Goal: Contribute content: Add original content to the website for others to see

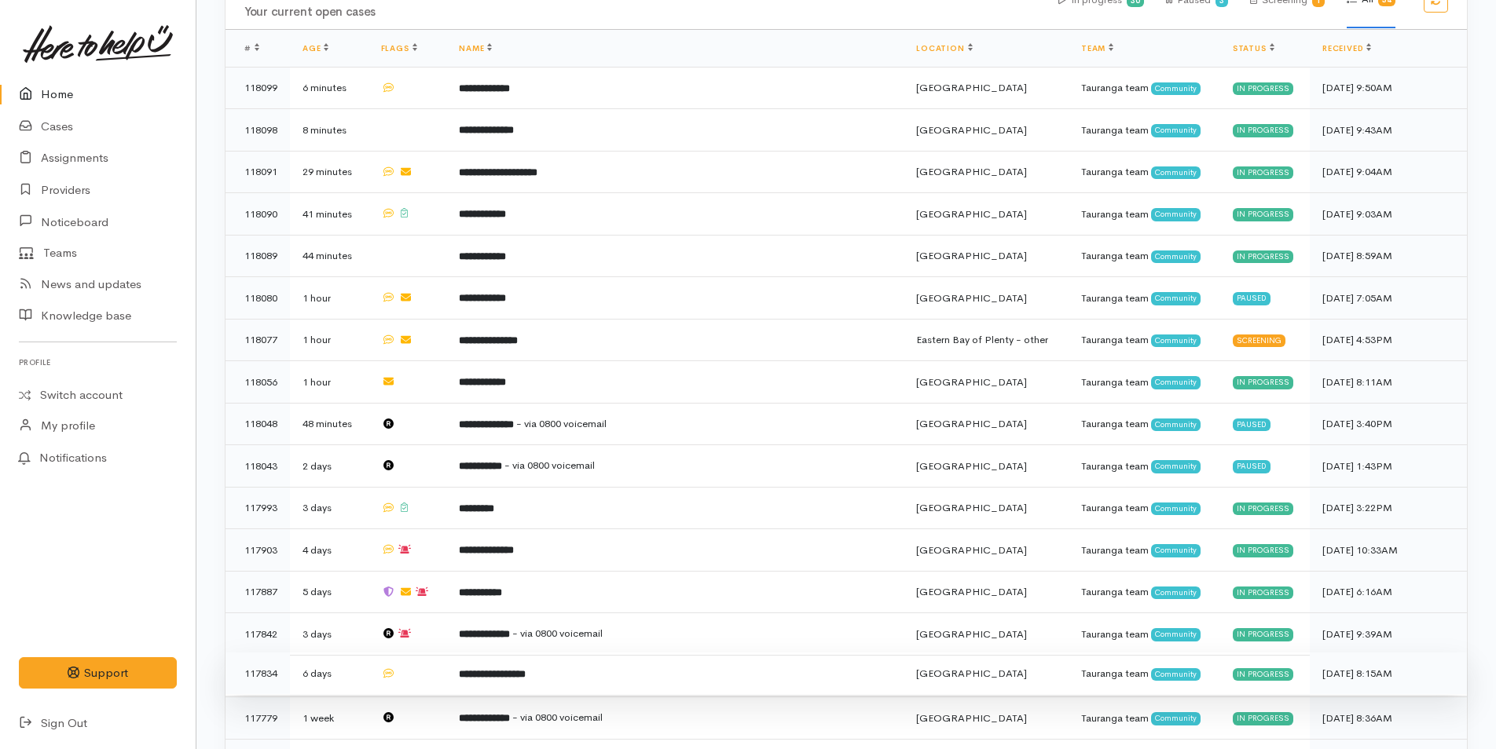
scroll to position [628, 0]
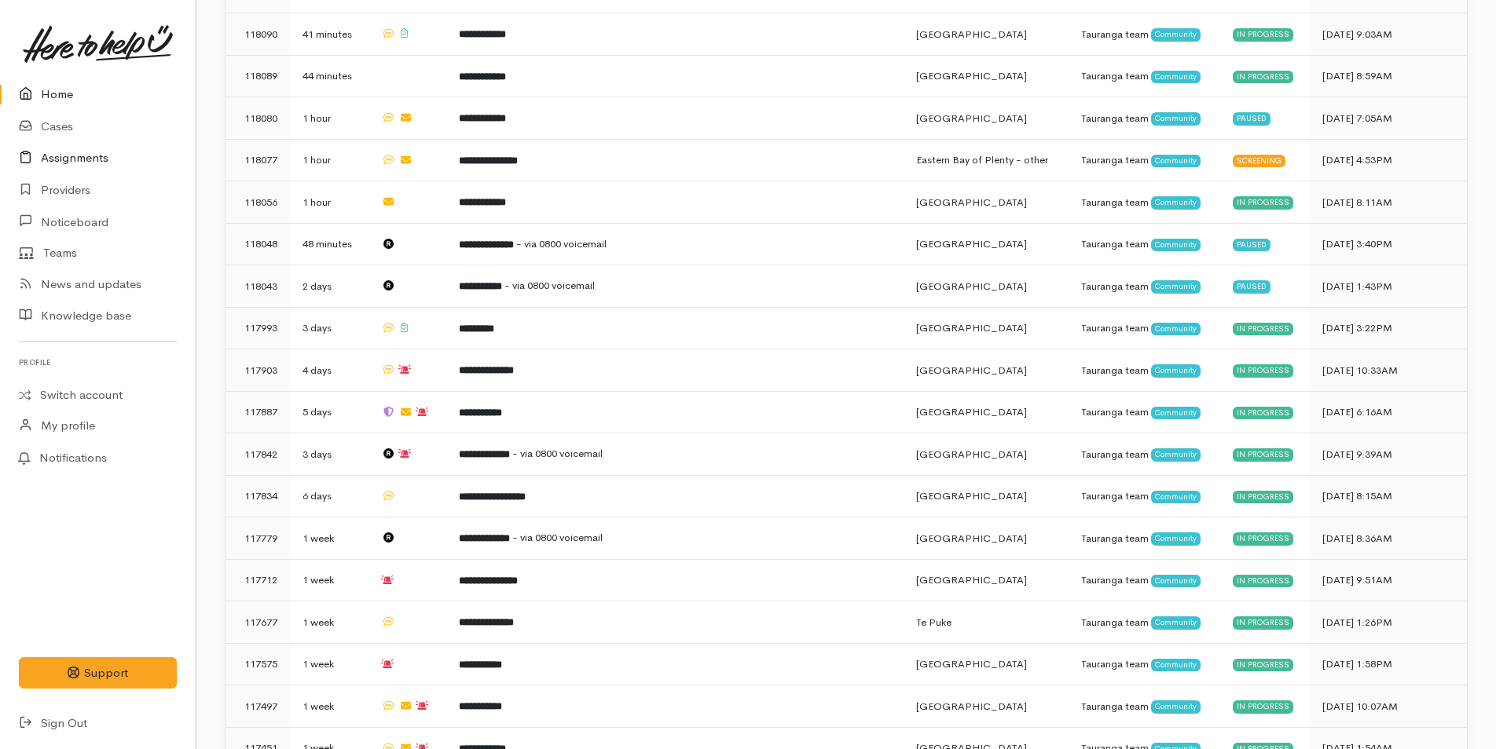
drag, startPoint x: 35, startPoint y: 76, endPoint x: 5, endPoint y: 165, distance: 93.9
click at [35, 76] on link at bounding box center [98, 43] width 158 height 69
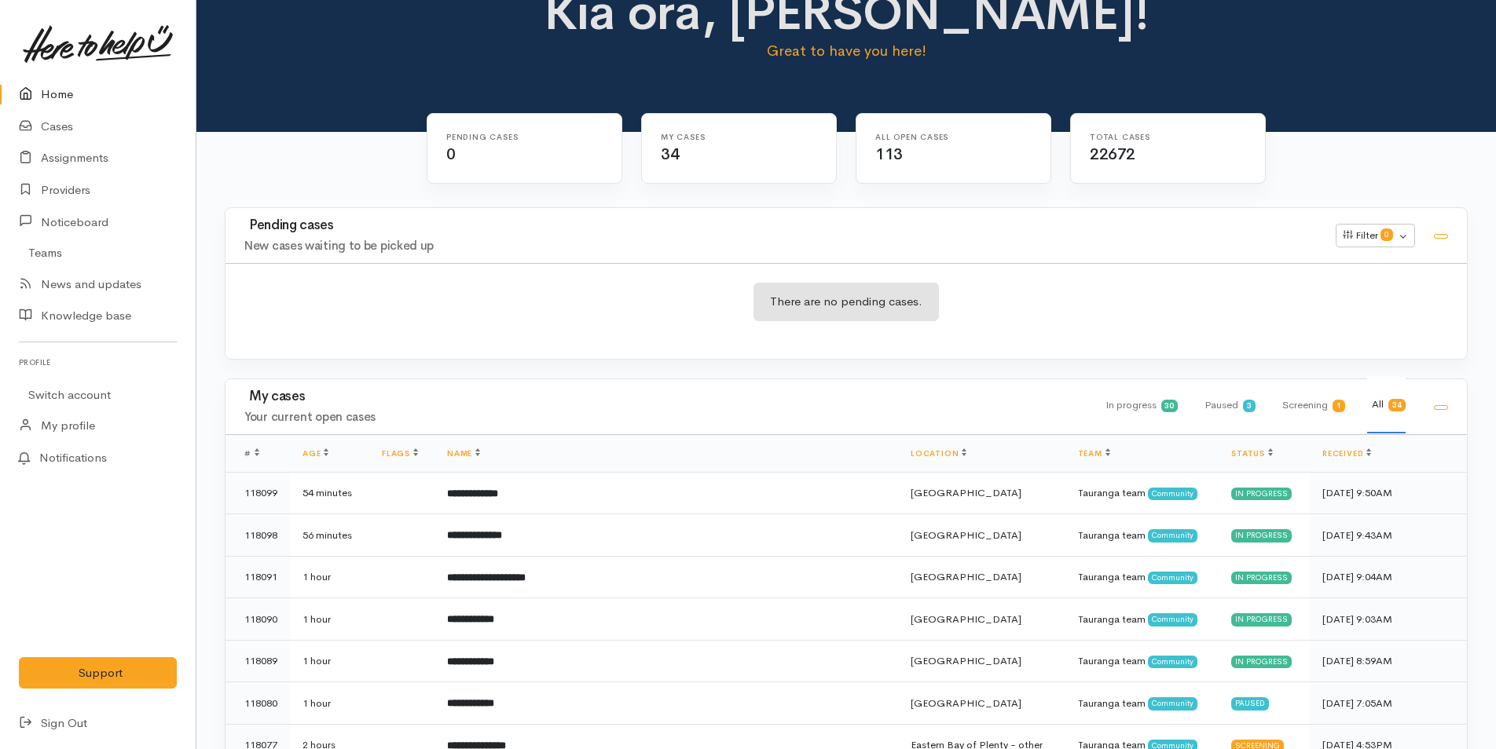
scroll to position [471, 0]
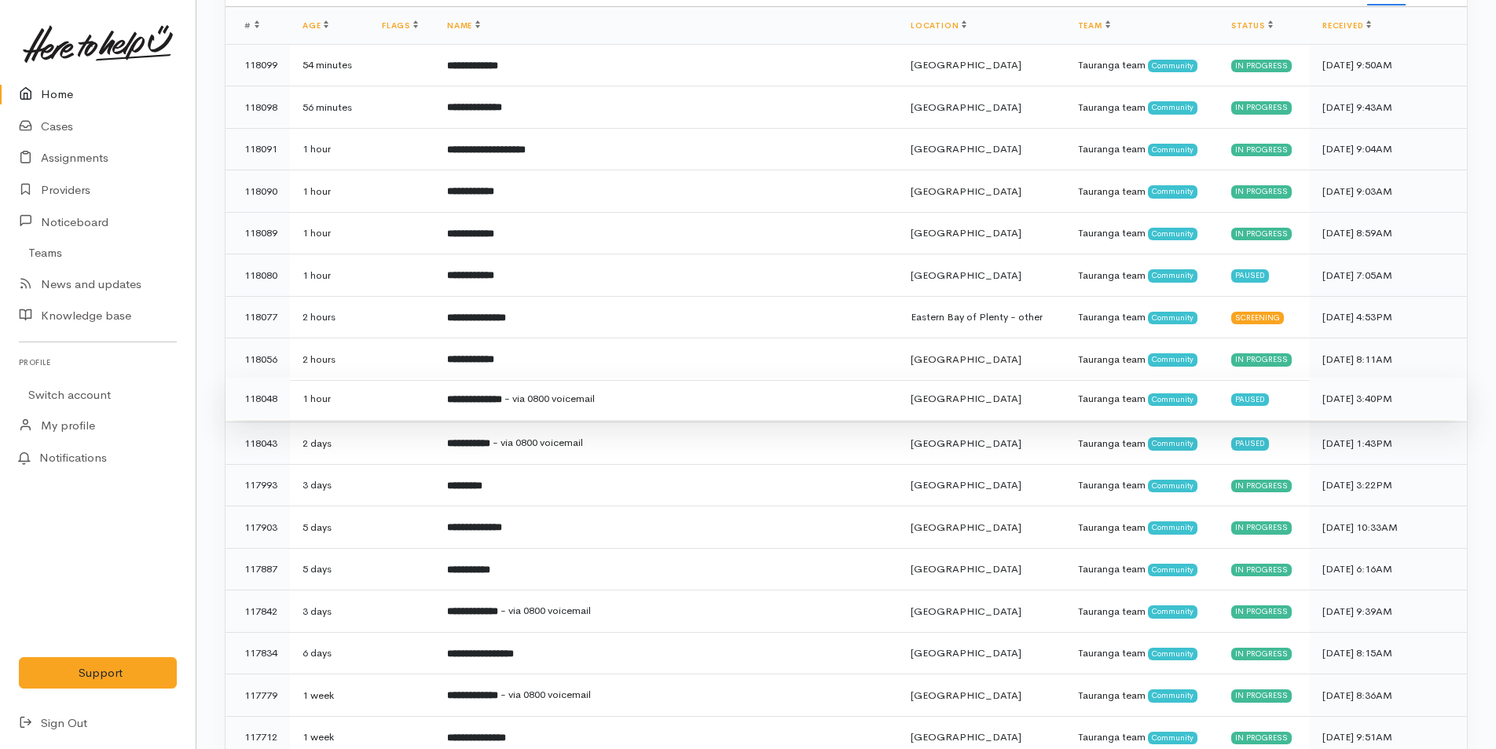
click at [537, 408] on td "**********" at bounding box center [665, 399] width 463 height 42
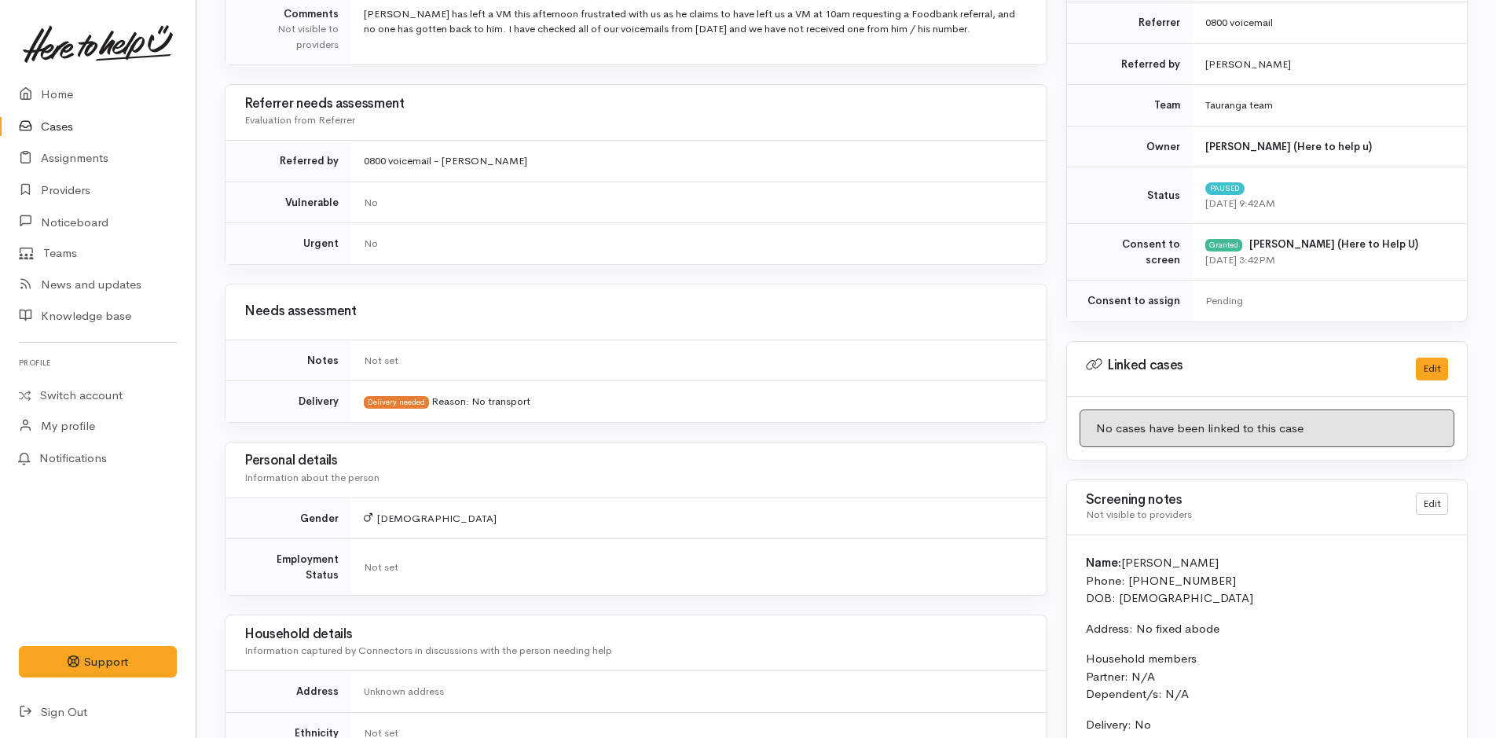
scroll to position [471, 0]
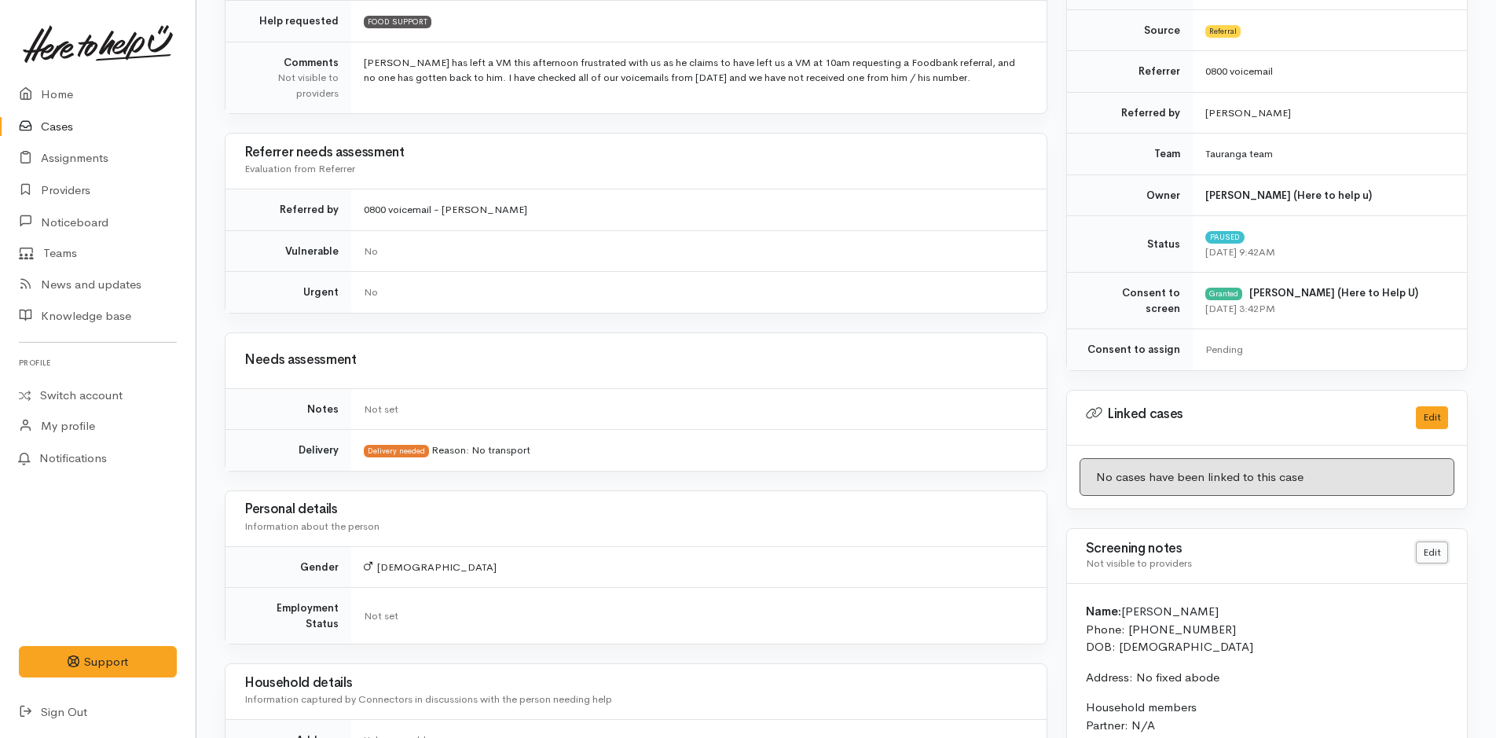
click at [1422, 552] on link "Edit" at bounding box center [1431, 552] width 32 height 23
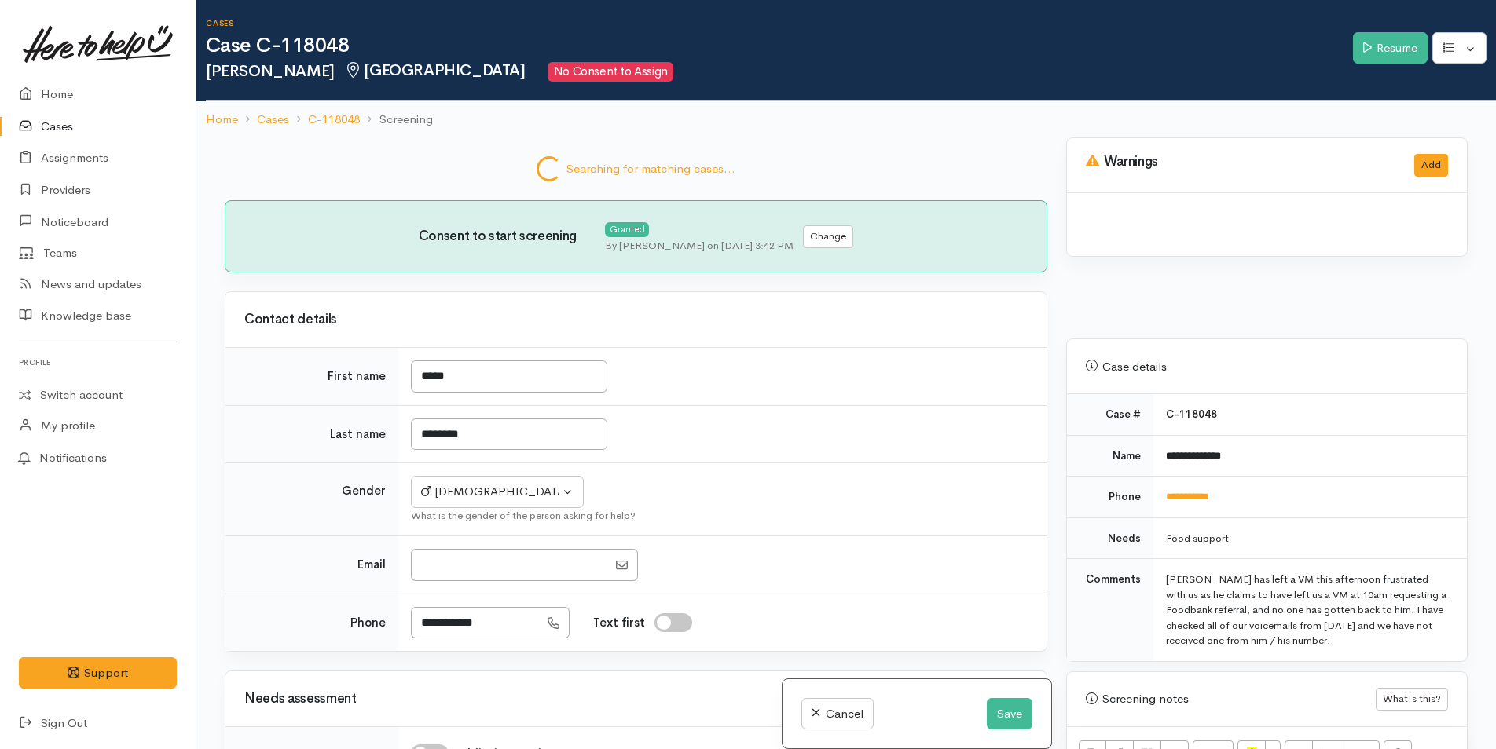
select select "2"
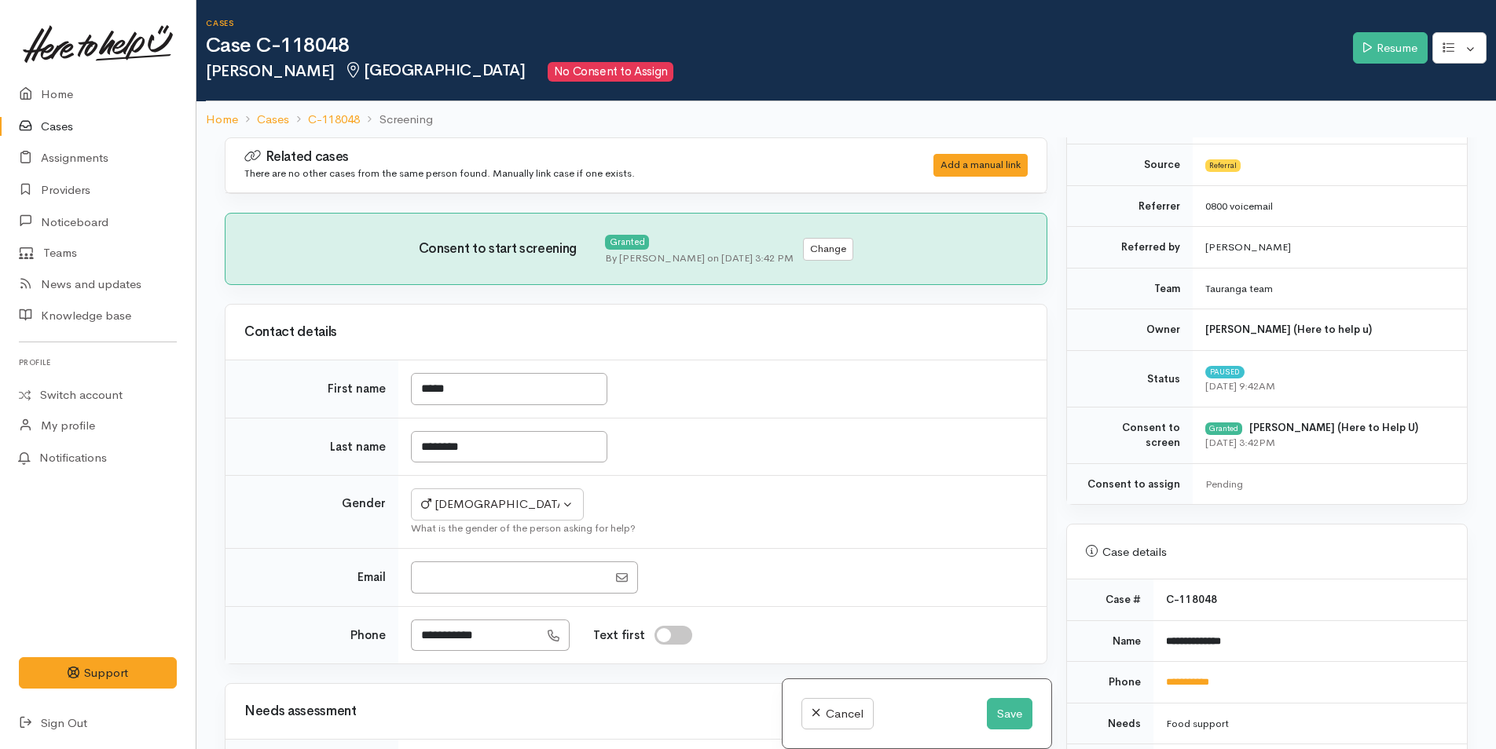
scroll to position [628, 0]
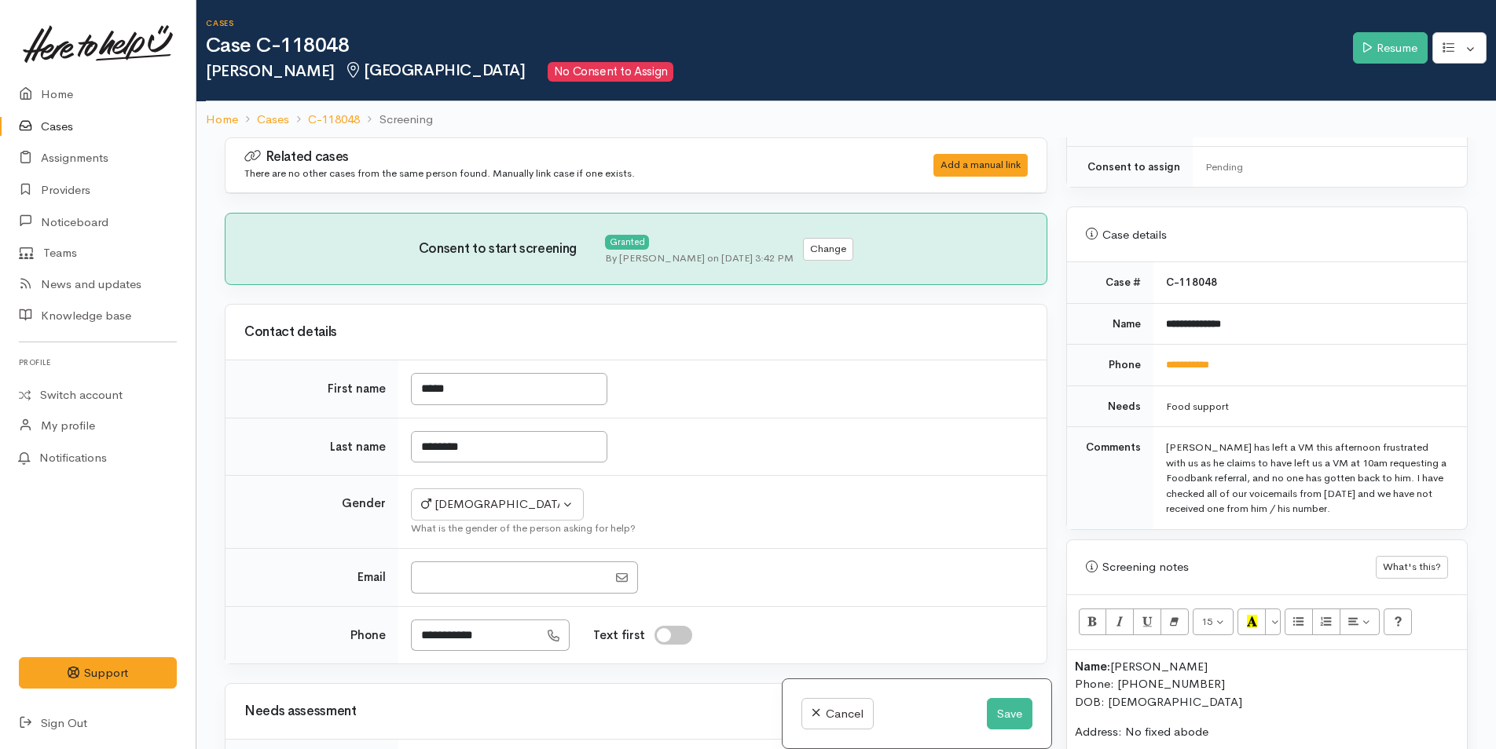
click at [1076, 667] on b "Name:" at bounding box center [1092, 666] width 35 height 15
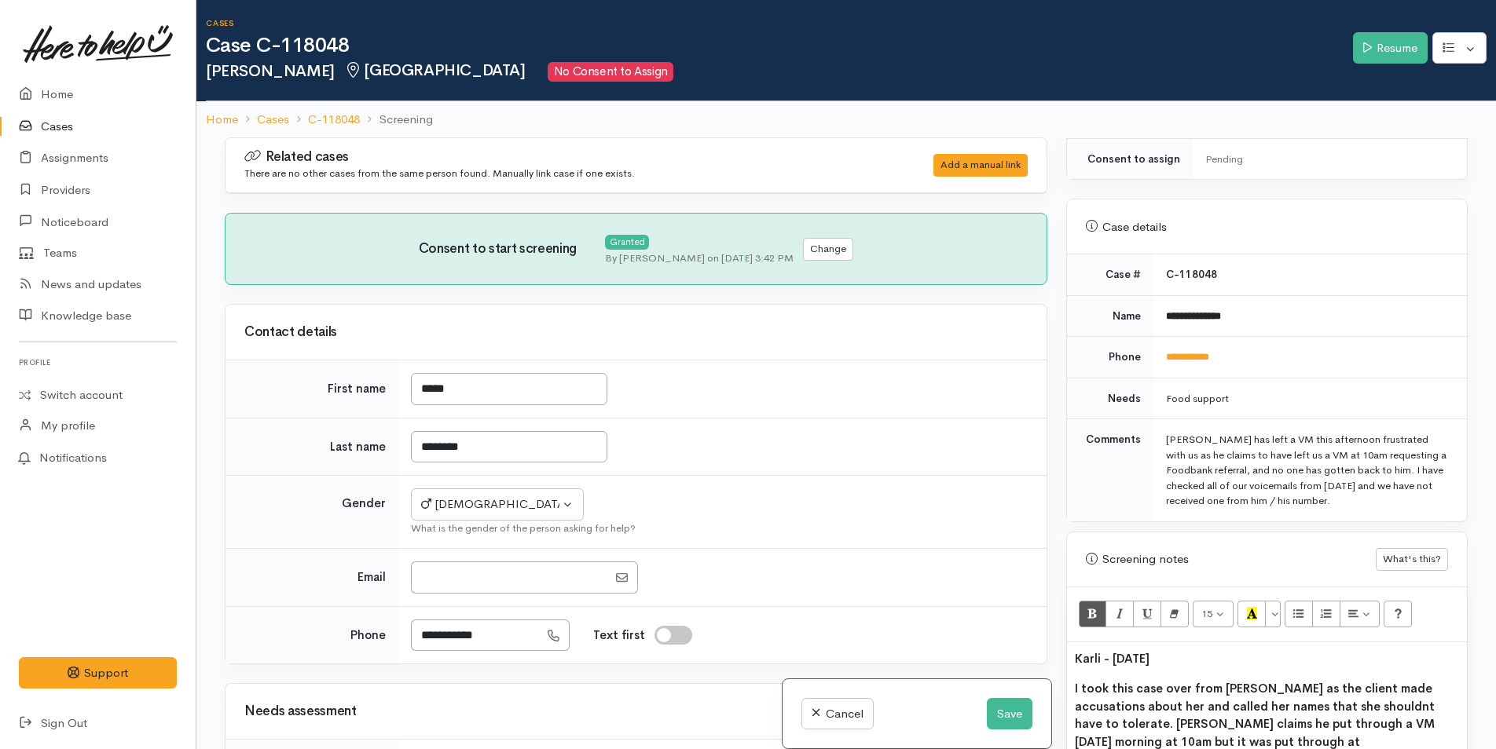
scroll to position [785, 0]
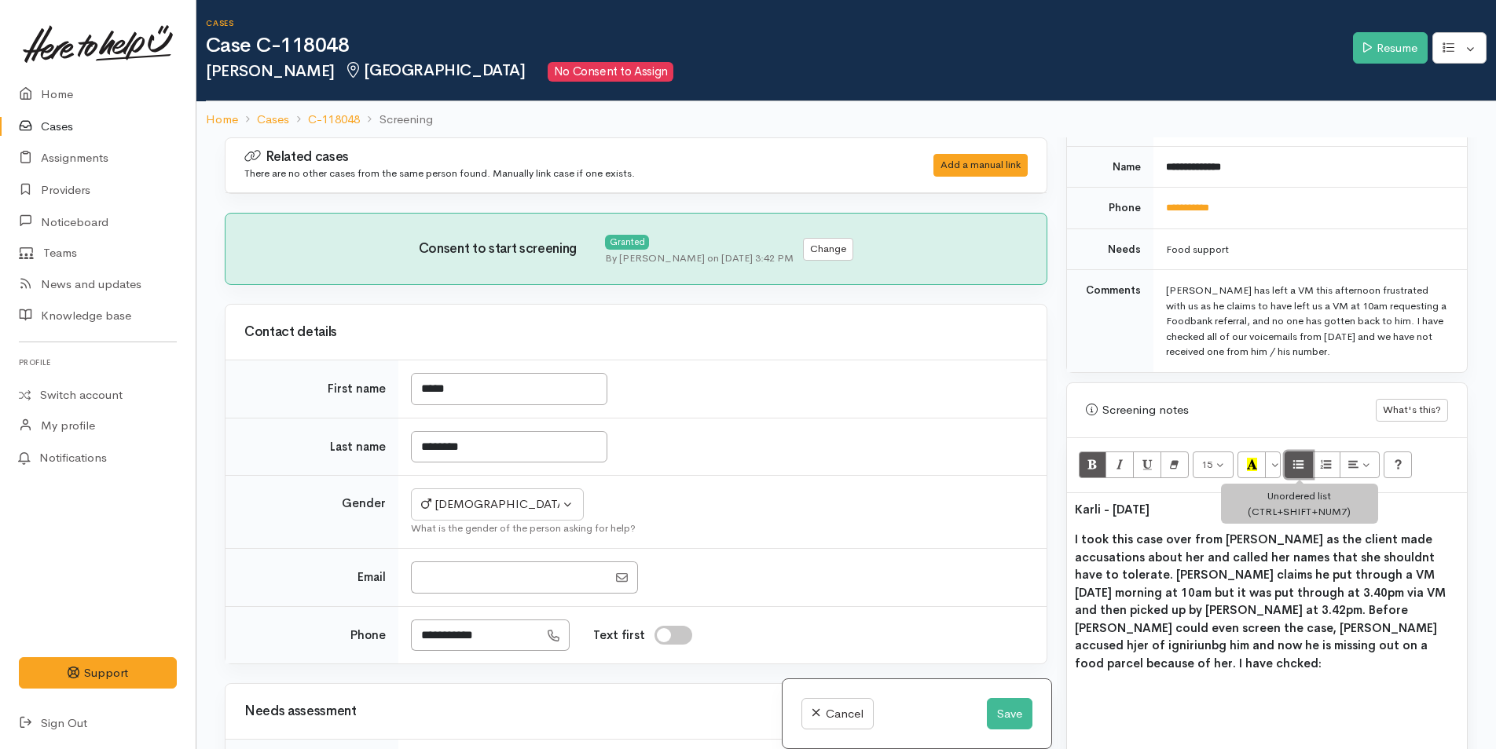
click at [1292, 463] on button "Unordered list (CTRL+SHIFT+NUM7)" at bounding box center [1298, 465] width 28 height 27
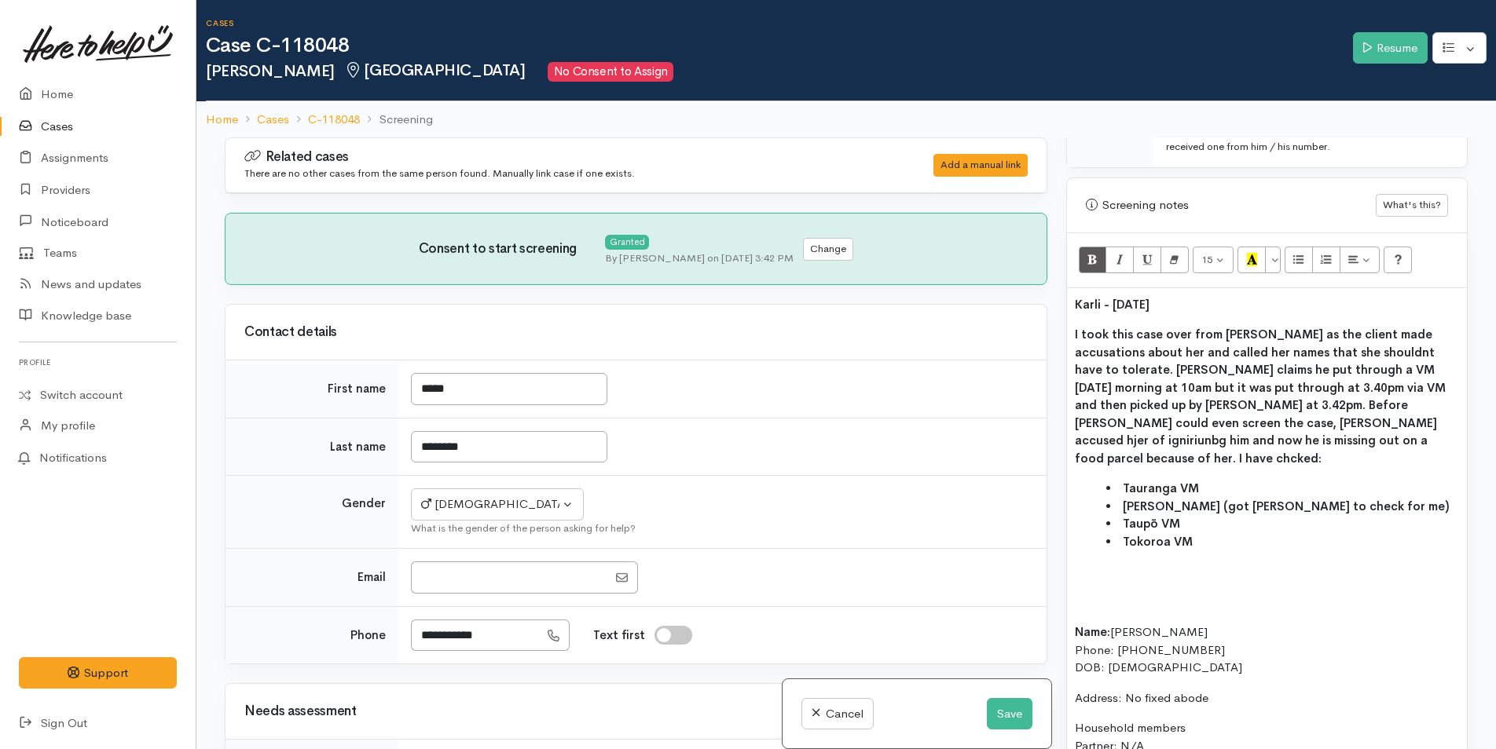
scroll to position [1100, 0]
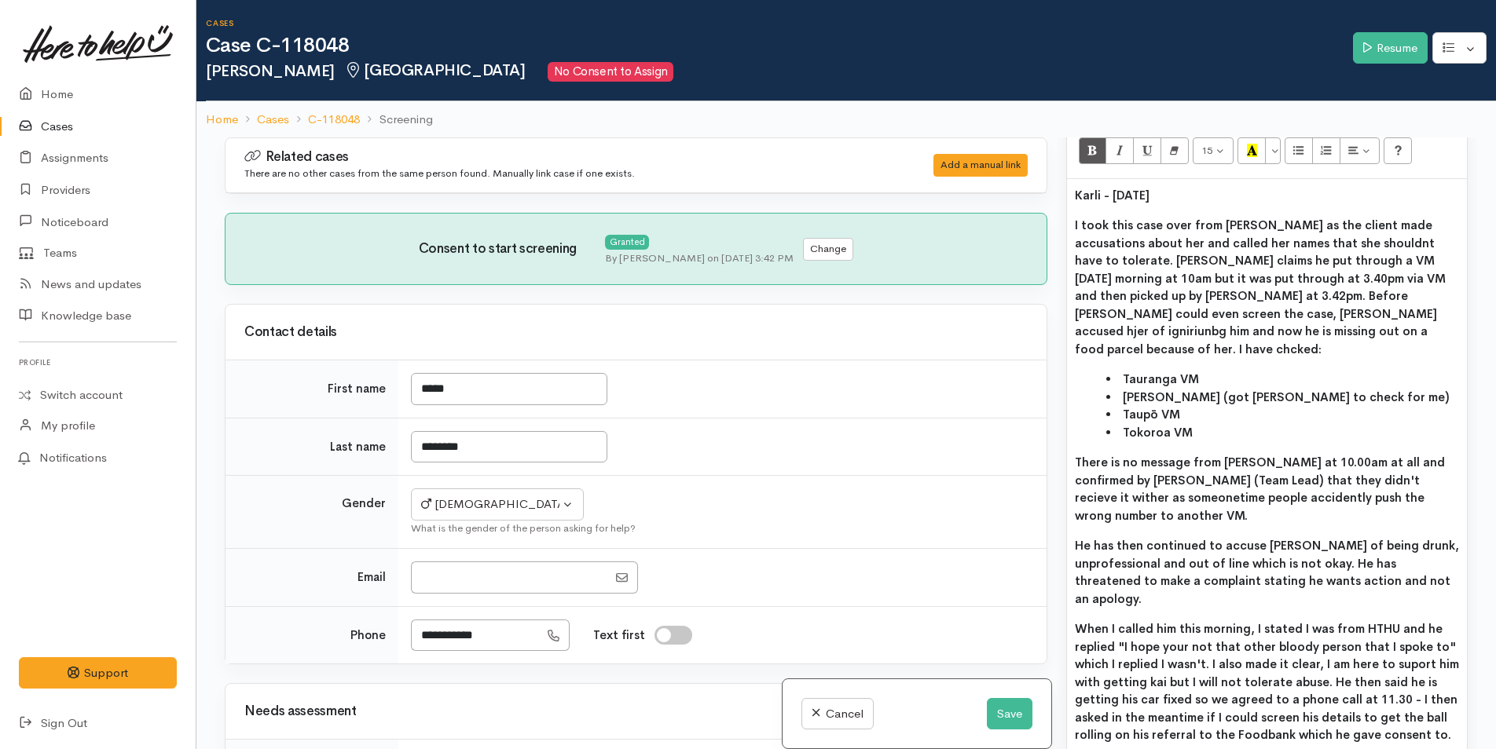
drag, startPoint x: 1434, startPoint y: 694, endPoint x: 1064, endPoint y: 218, distance: 601.8
click at [1064, 218] on div "Warnings Add No warnings have been raised against this case Add Warning Title ●…" at bounding box center [1266, 511] width 420 height 749
copy div "I took this case over from Rachel as the client made accusations about her and …"
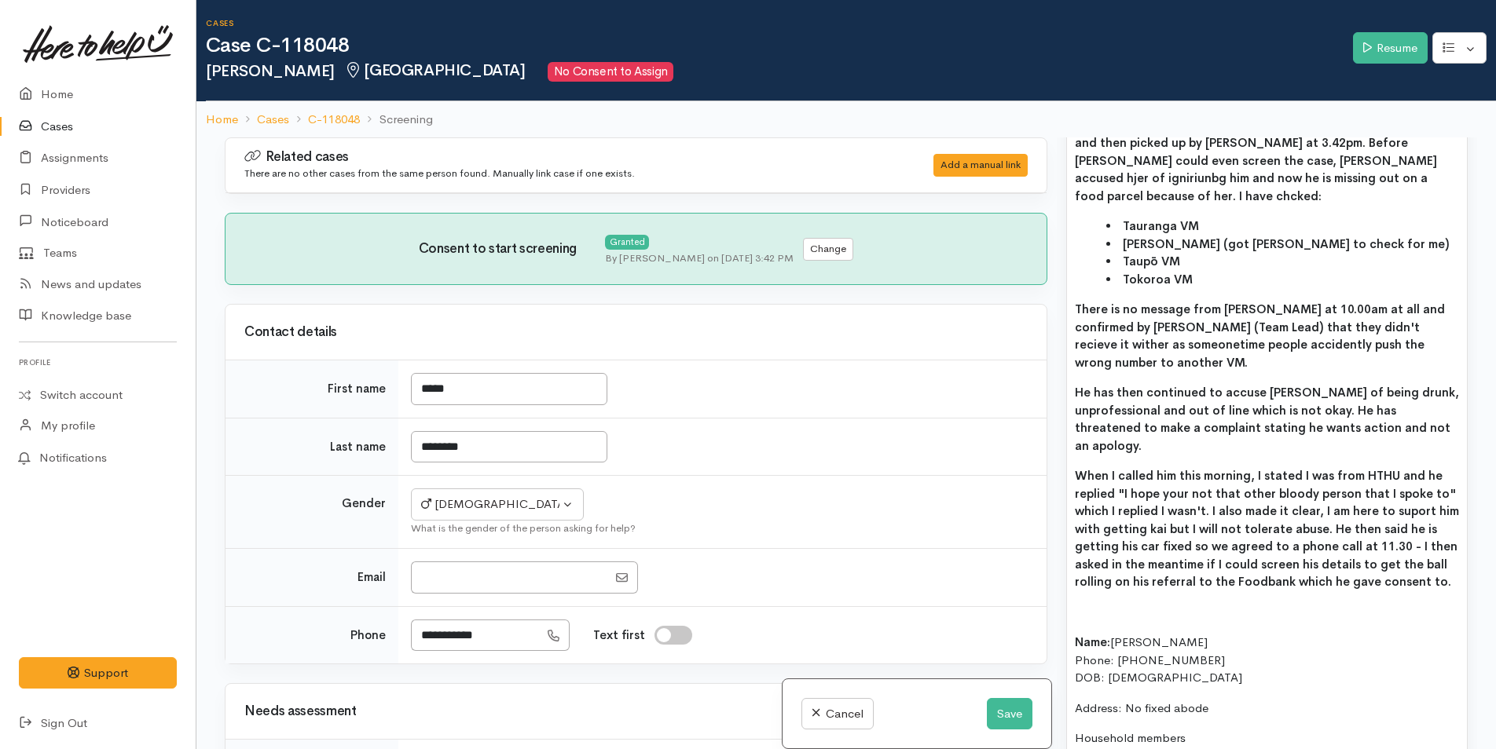
scroll to position [1257, 0]
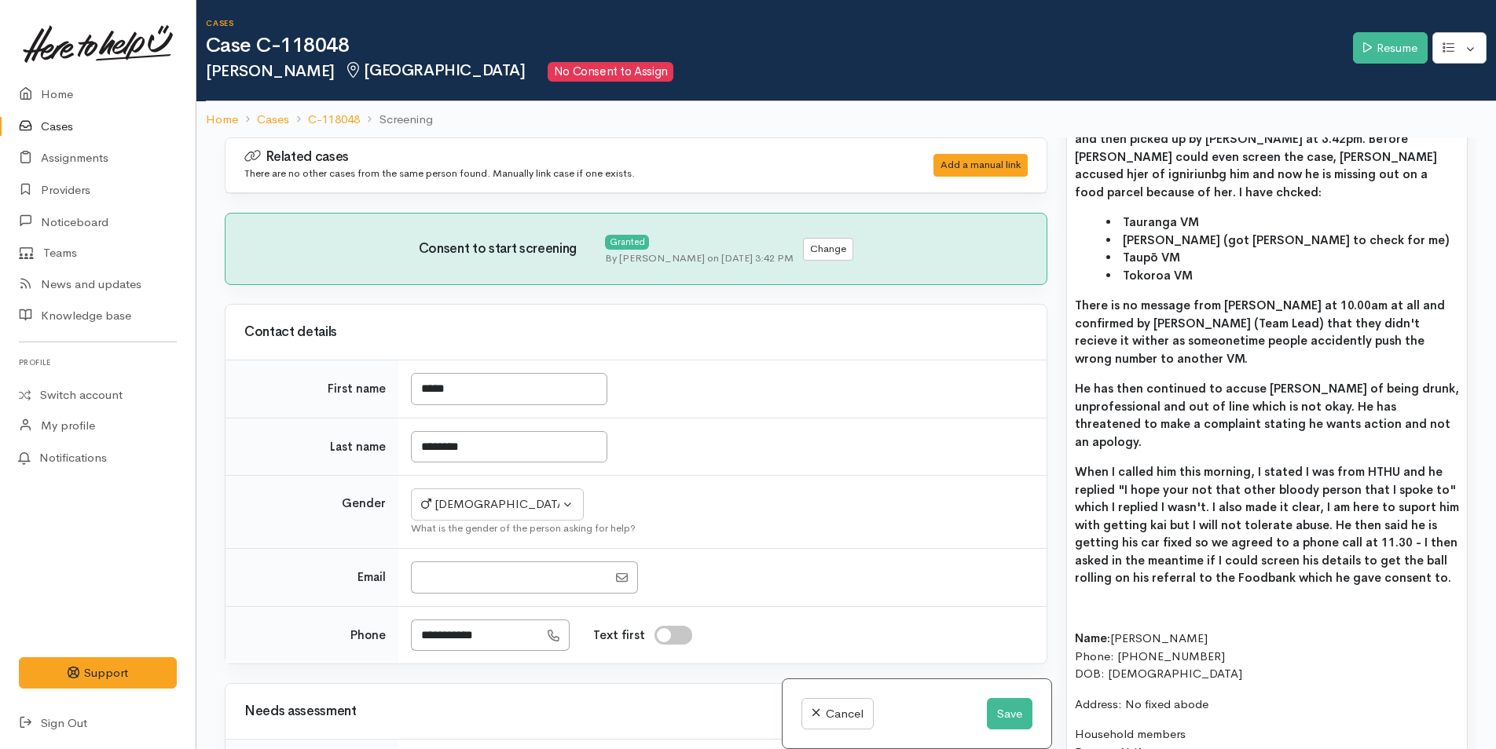
click at [1435, 550] on p "When I called him this morning, I stated I was from HTHU and he replied "I hope…" at bounding box center [1267, 525] width 384 height 124
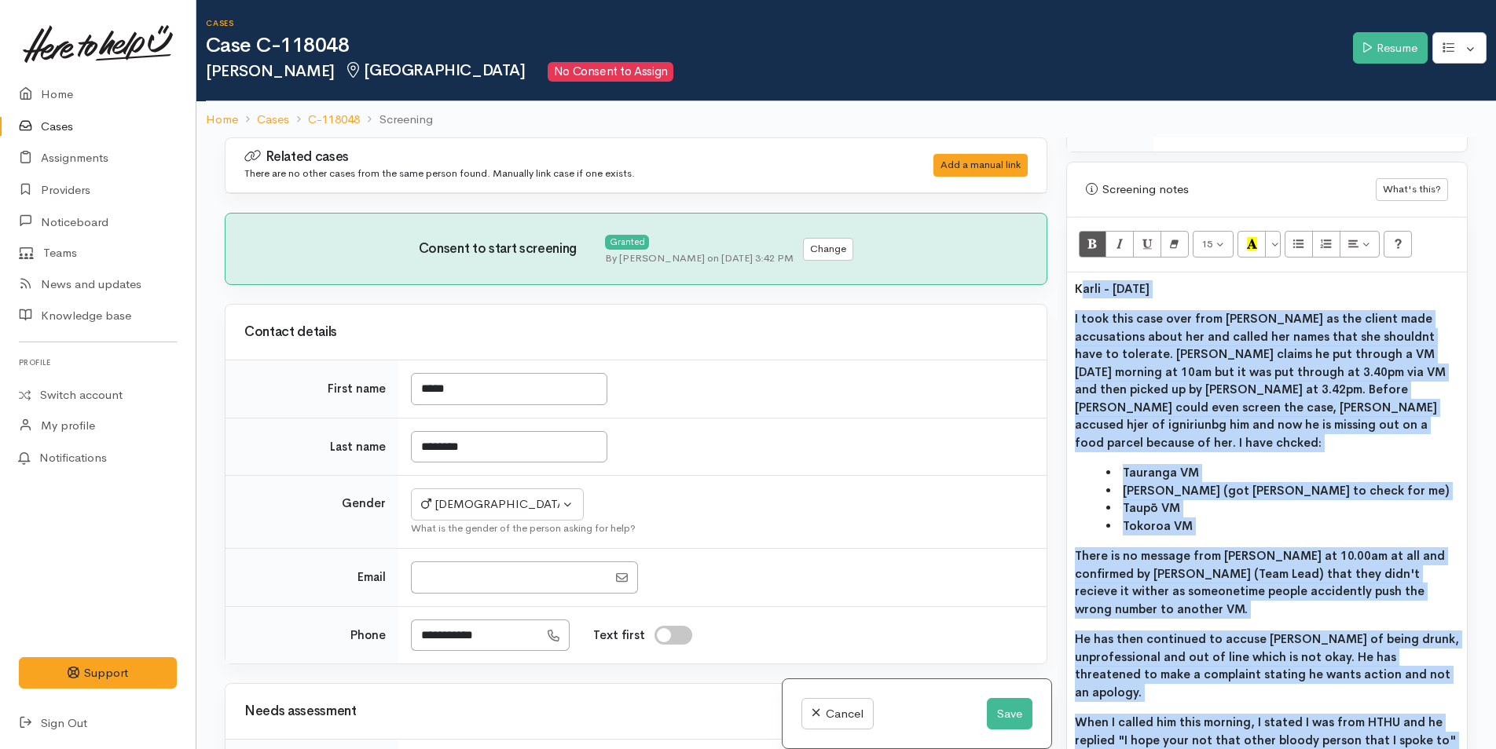
scroll to position [850, 0]
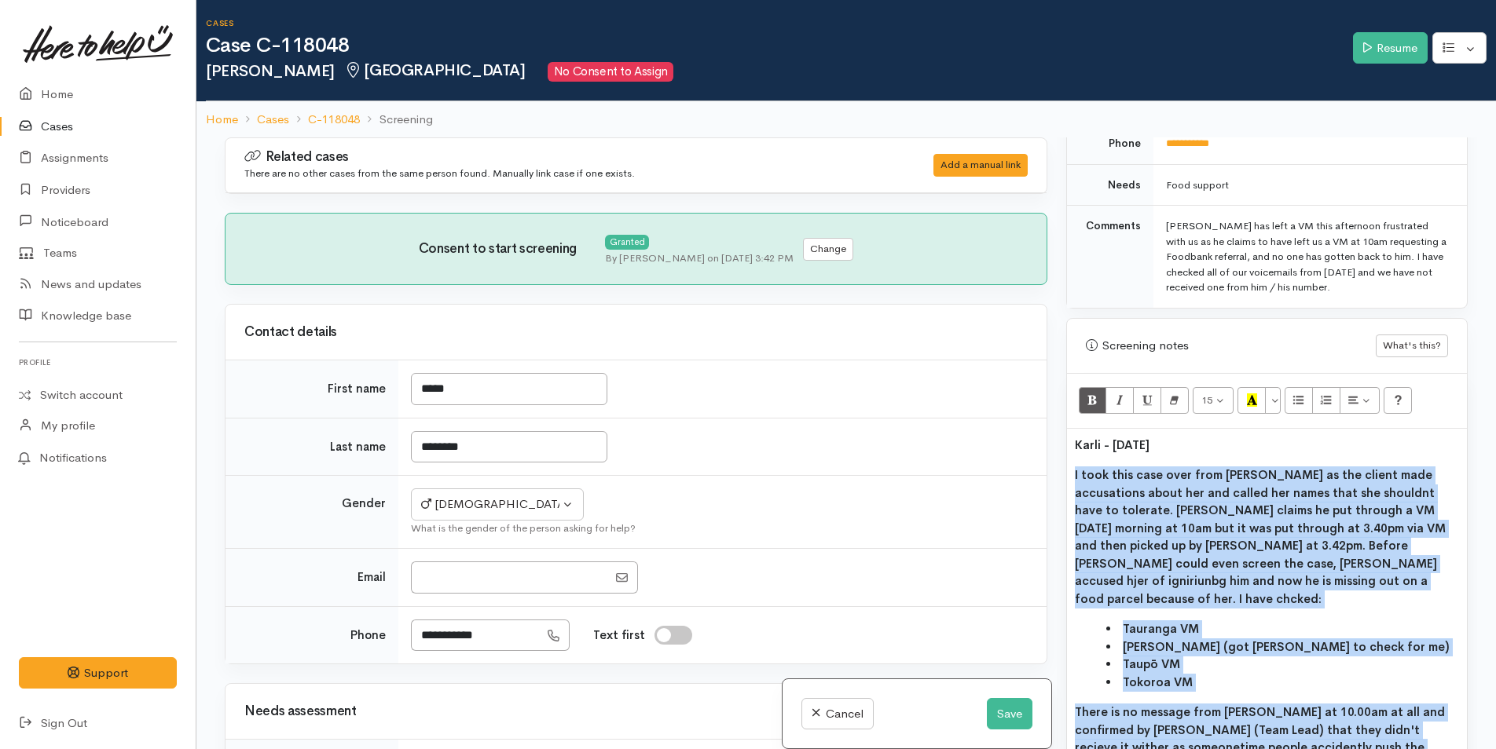
drag, startPoint x: 1415, startPoint y: 549, endPoint x: 1059, endPoint y: 463, distance: 366.9
click at [1062, 464] on div "Warnings Add No warnings have been raised against this case Add Warning Title ●…" at bounding box center [1266, 511] width 420 height 749
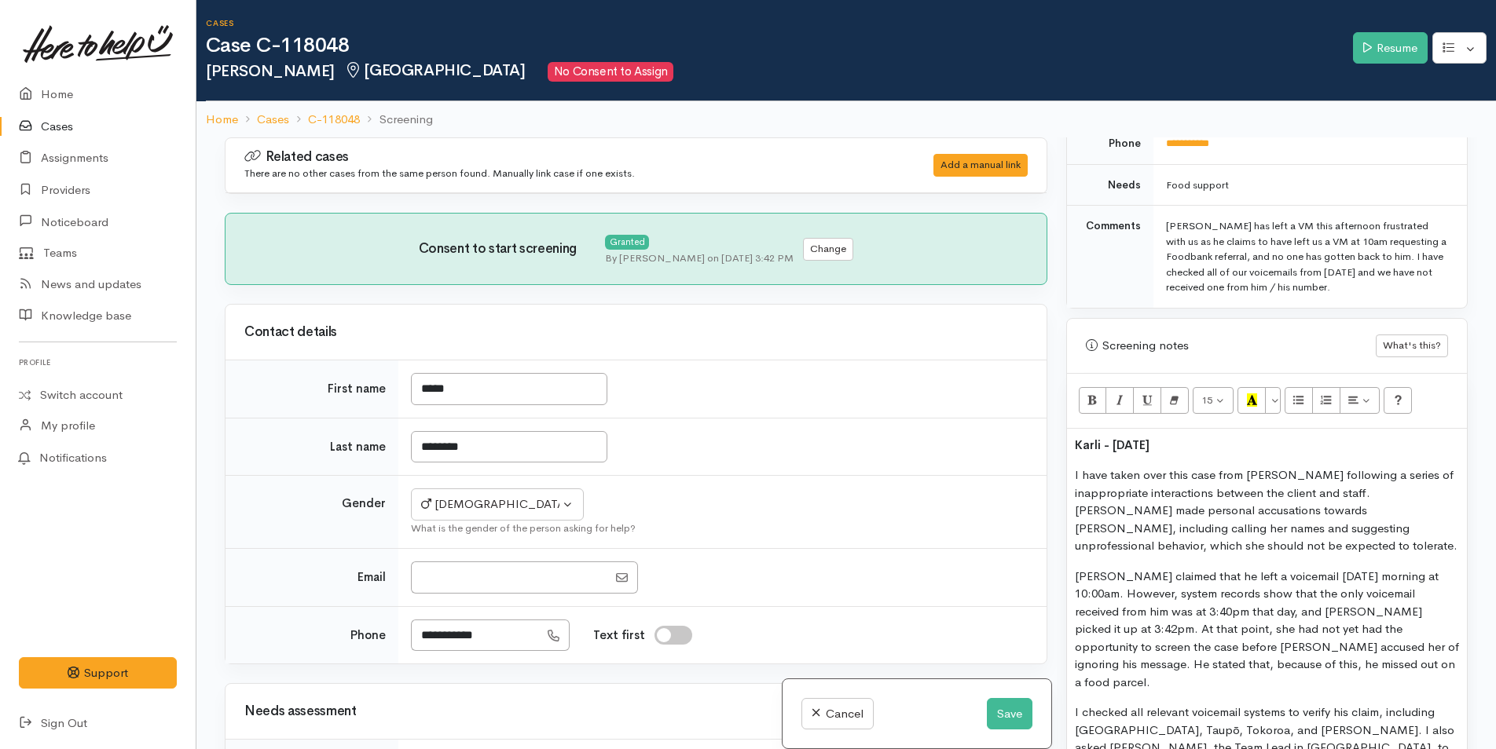
scroll to position [137, 0]
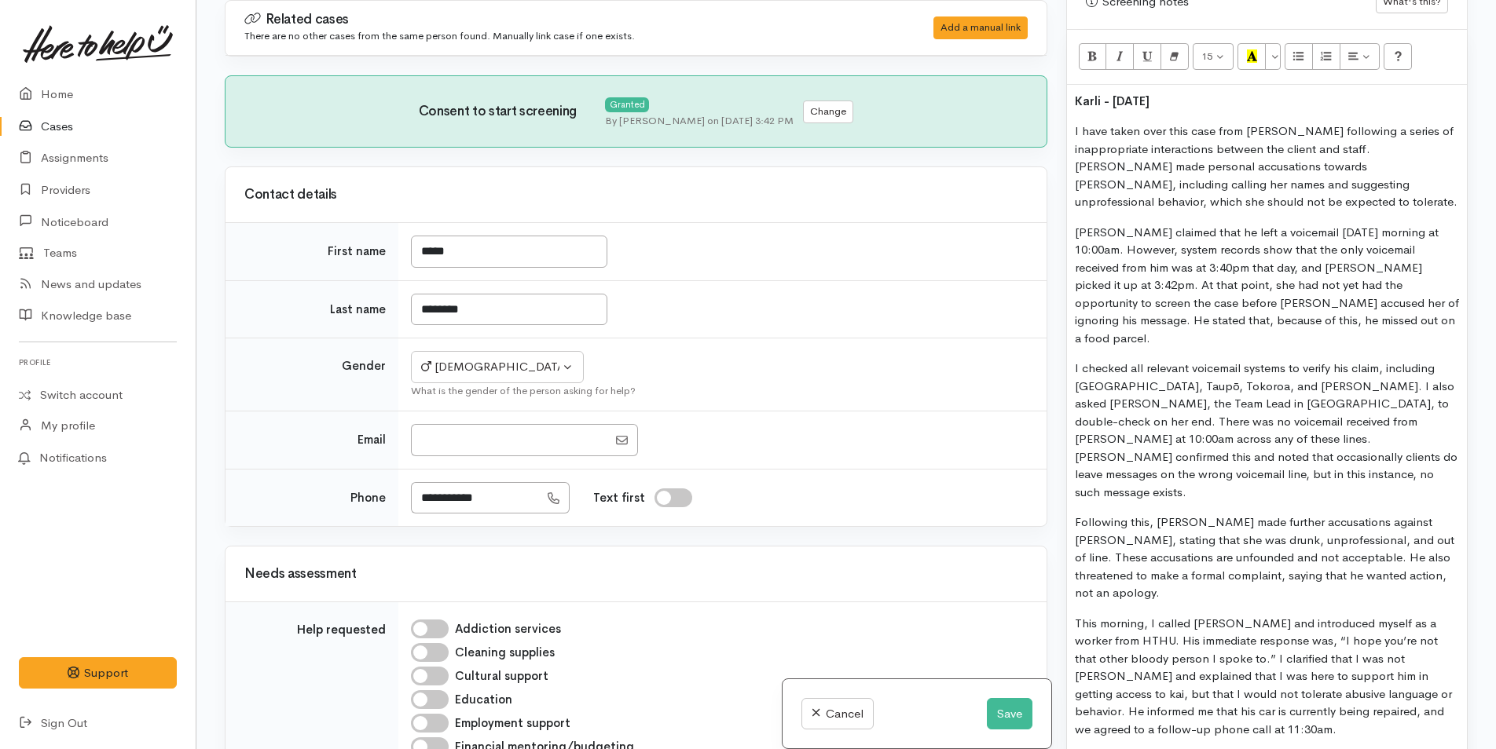
drag, startPoint x: 1086, startPoint y: 99, endPoint x: 1020, endPoint y: 91, distance: 66.4
click at [1010, 94] on div "Related cases There are no other cases from the same person found. Manually lin…" at bounding box center [846, 374] width 1262 height 749
click at [1242, 58] on button "Recent Color" at bounding box center [1251, 56] width 28 height 27
click at [1108, 158] on p "I have taken over this case from Rachel following a series of inappropriate int…" at bounding box center [1267, 167] width 384 height 89
drag, startPoint x: 1364, startPoint y: 142, endPoint x: 1341, endPoint y: 148, distance: 23.4
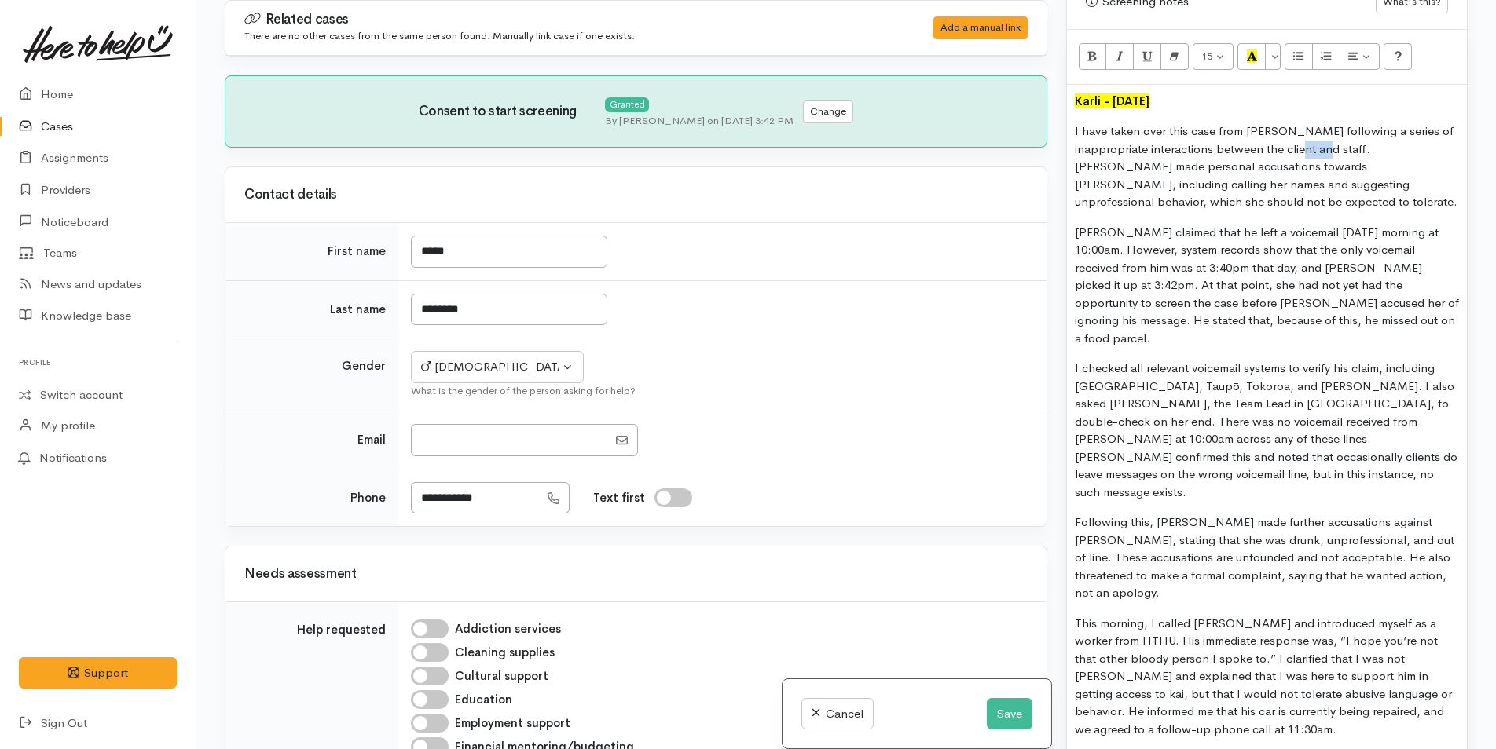
click at [1341, 148] on p "I have taken over this case from Rachel following a series of inappropriate int…" at bounding box center [1267, 167] width 384 height 89
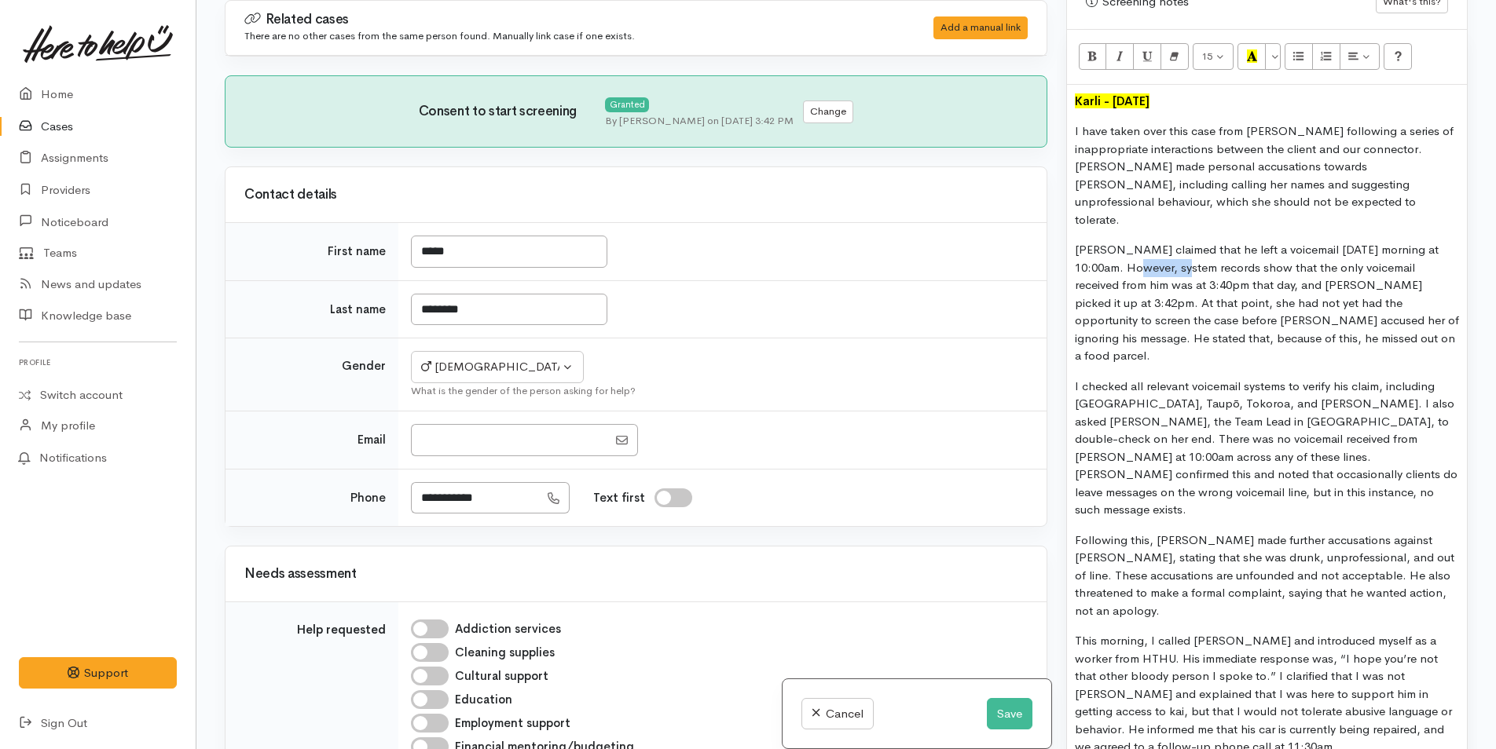
drag, startPoint x: 1166, startPoint y: 248, endPoint x: 1123, endPoint y: 230, distance: 46.1
click at [1119, 254] on p "Nicky claimed that he left a voicemail on Friday morning at 10:00am. However, s…" at bounding box center [1267, 303] width 384 height 124
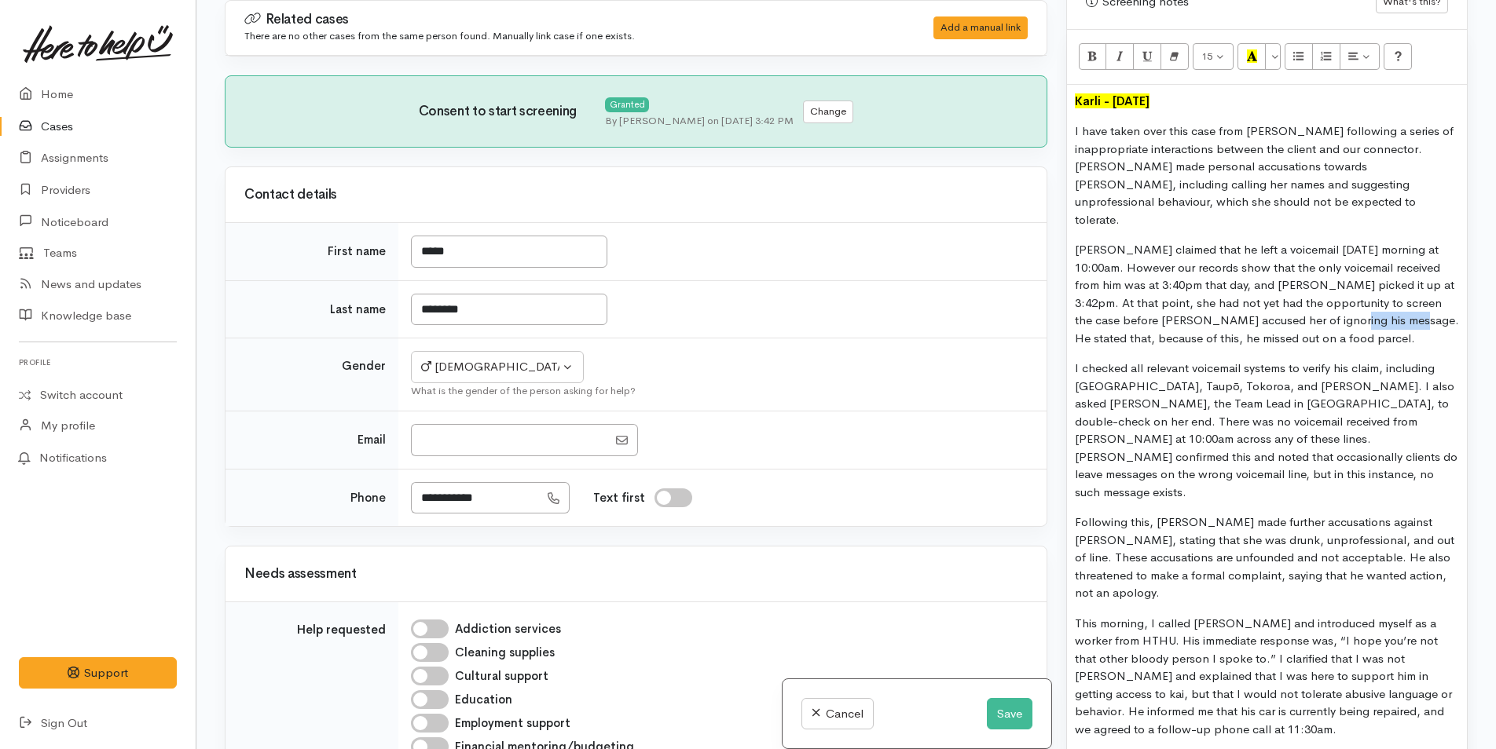
drag, startPoint x: 1383, startPoint y: 298, endPoint x: 1324, endPoint y: 304, distance: 59.2
click at [1324, 304] on p "Nicky claimed that he left a voicemail on Friday morning at 10:00am. However ou…" at bounding box center [1267, 294] width 384 height 106
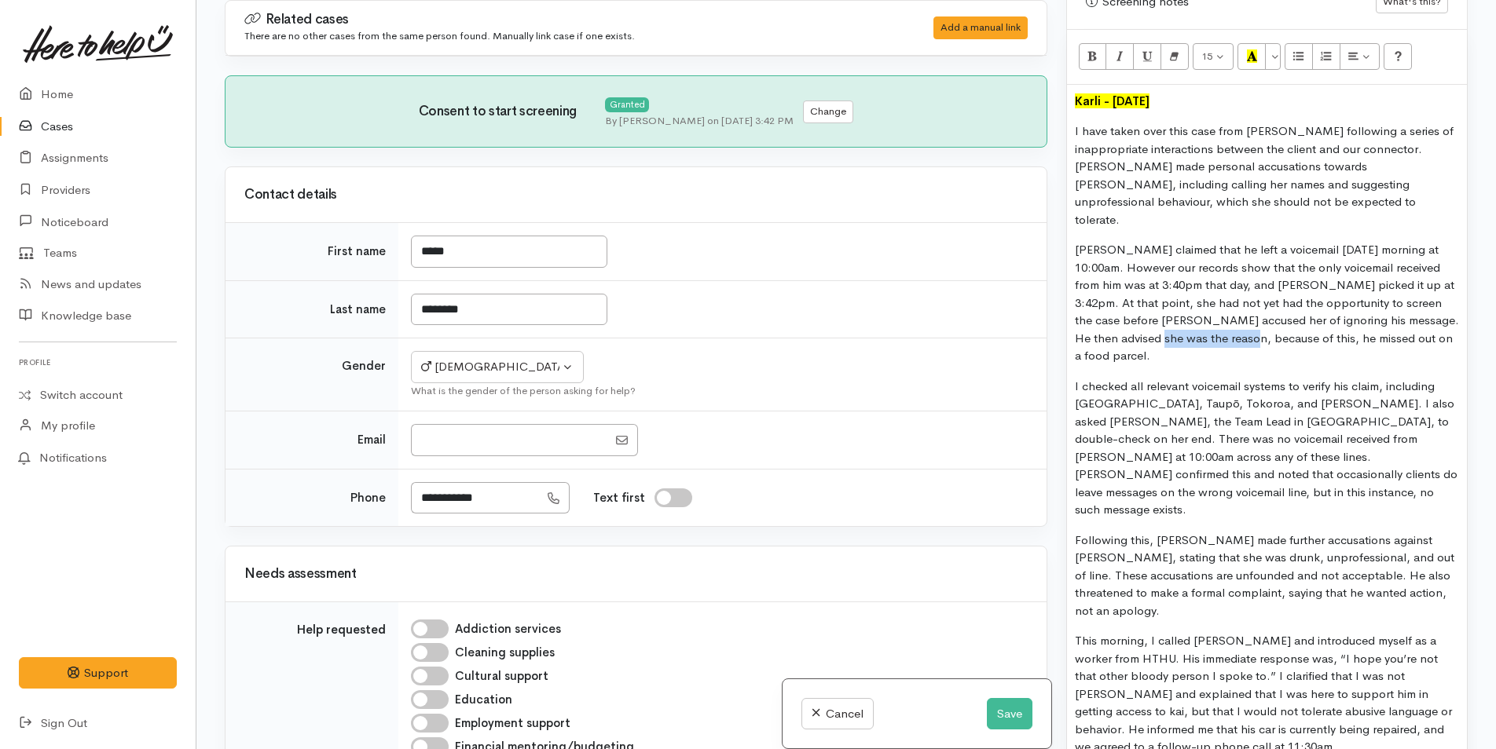
drag, startPoint x: 1225, startPoint y: 324, endPoint x: 1138, endPoint y: 317, distance: 86.7
click at [1138, 317] on p "Nicky claimed that he left a voicemail on Friday morning at 10:00am. However ou…" at bounding box center [1267, 303] width 384 height 124
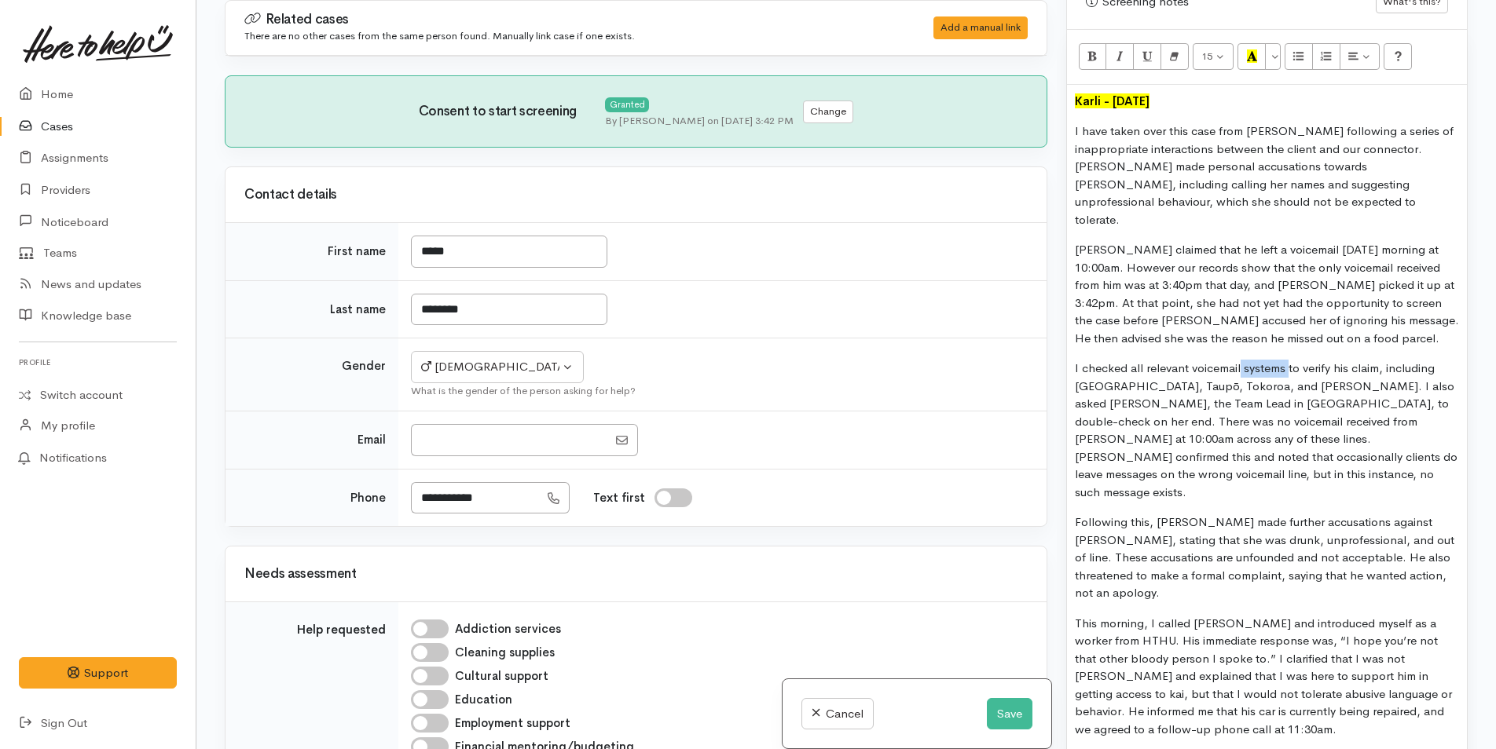
drag, startPoint x: 1285, startPoint y: 350, endPoint x: 1239, endPoint y: 351, distance: 46.4
click at [1239, 360] on p "I checked all relevant voicemail systems to verify his claim, including Taurang…" at bounding box center [1267, 430] width 384 height 141
drag, startPoint x: 1166, startPoint y: 387, endPoint x: 1388, endPoint y: 364, distance: 223.5
click at [1392, 362] on p "I checked all relevant voicemails folders to verify his claim, including Tauran…" at bounding box center [1267, 430] width 384 height 141
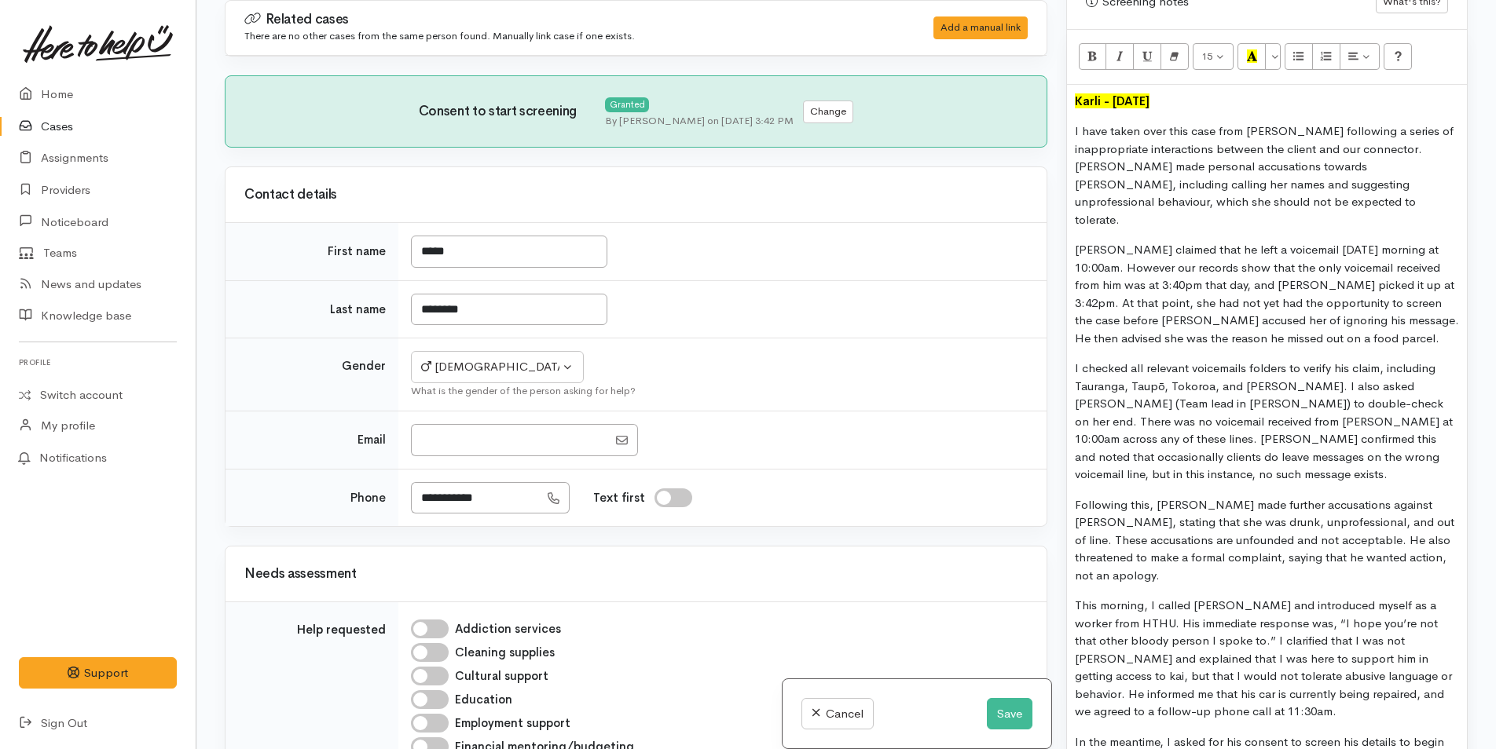
click at [1315, 386] on p "I checked all relevant voicemails folders to verify his claim, including Tauran…" at bounding box center [1267, 422] width 384 height 124
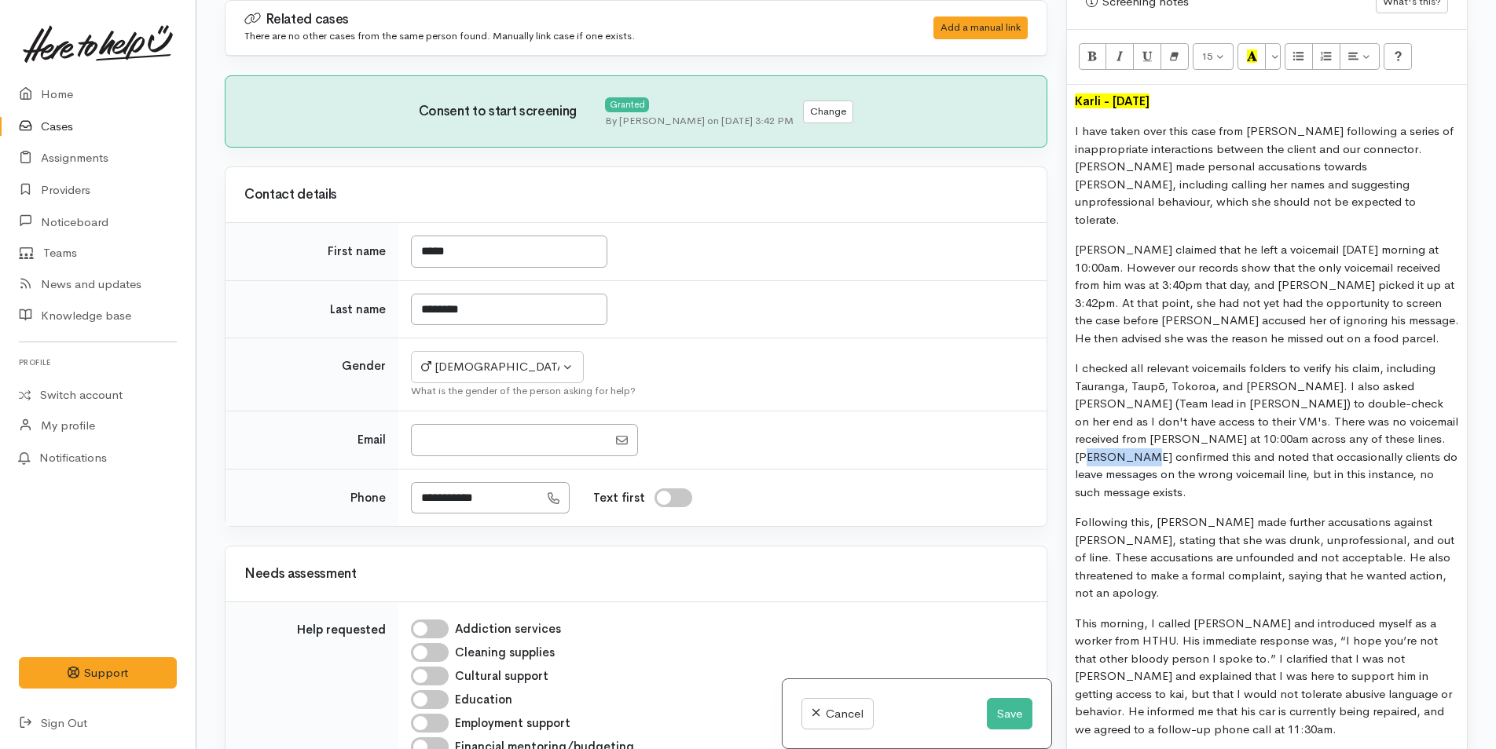
drag, startPoint x: 1415, startPoint y: 419, endPoint x: 1357, endPoint y: 423, distance: 57.5
click at [1357, 423] on p "I checked all relevant voicemails folders to verify his claim, including Tauran…" at bounding box center [1267, 430] width 384 height 141
click at [1180, 455] on p "I checked all relevant voicemails folders to verify his claim, including Tauran…" at bounding box center [1267, 430] width 384 height 141
drag, startPoint x: 1415, startPoint y: 416, endPoint x: 1331, endPoint y: 420, distance: 83.4
click at [1331, 420] on p "I checked all relevant voicemails folders to verify his claim, including Tauran…" at bounding box center [1267, 430] width 384 height 141
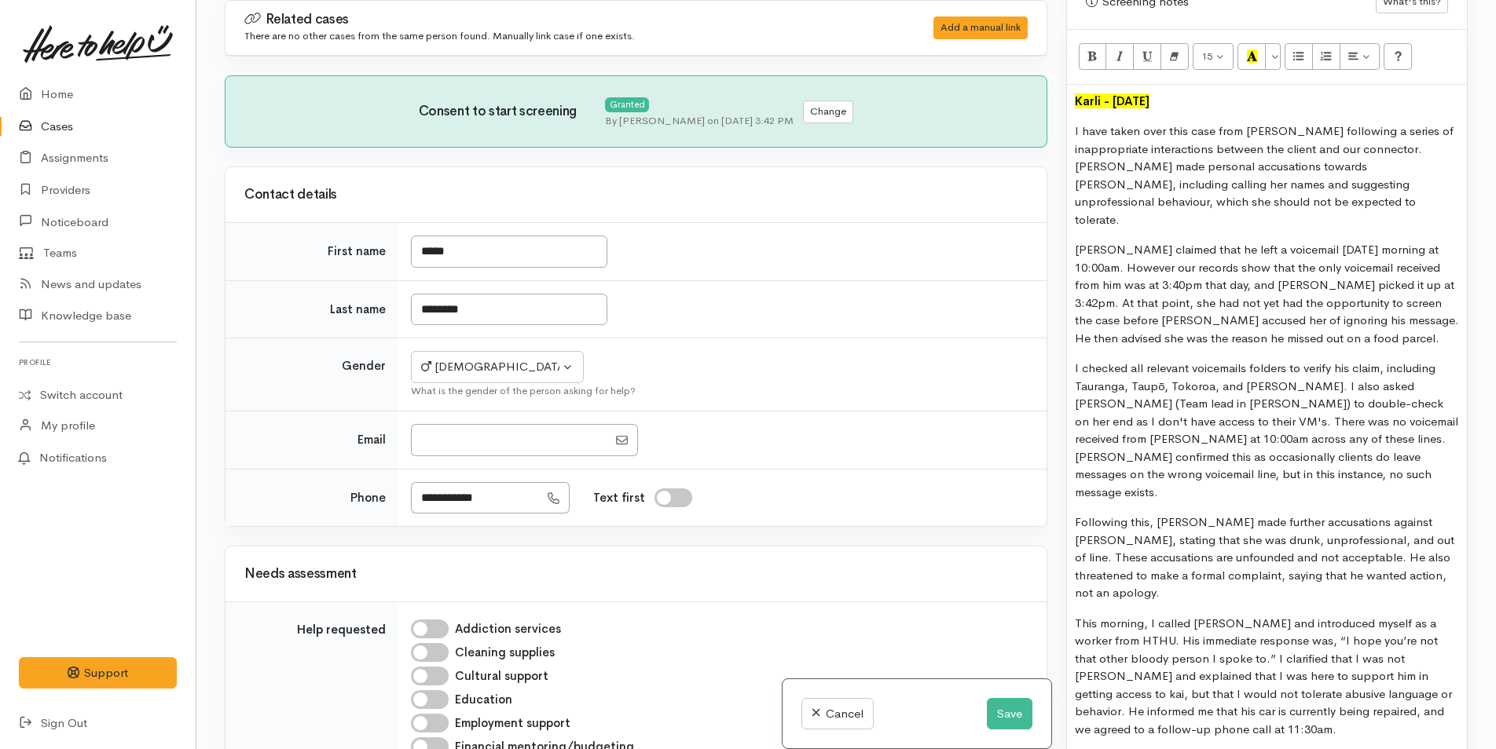
click at [1413, 421] on p "I checked all relevant voicemails folders to verify his claim, including Tauran…" at bounding box center [1267, 430] width 384 height 141
drag, startPoint x: 1366, startPoint y: 438, endPoint x: 1337, endPoint y: 438, distance: 29.1
click at [1337, 438] on p "I checked all relevant voicemails folders to verify his claim, including Tauran…" at bounding box center [1267, 430] width 384 height 141
drag, startPoint x: 1296, startPoint y: 458, endPoint x: 1339, endPoint y: 442, distance: 46.0
click at [1339, 442] on p "I checked all relevant voicemails folders to verify his claim, including Tauran…" at bounding box center [1267, 430] width 384 height 141
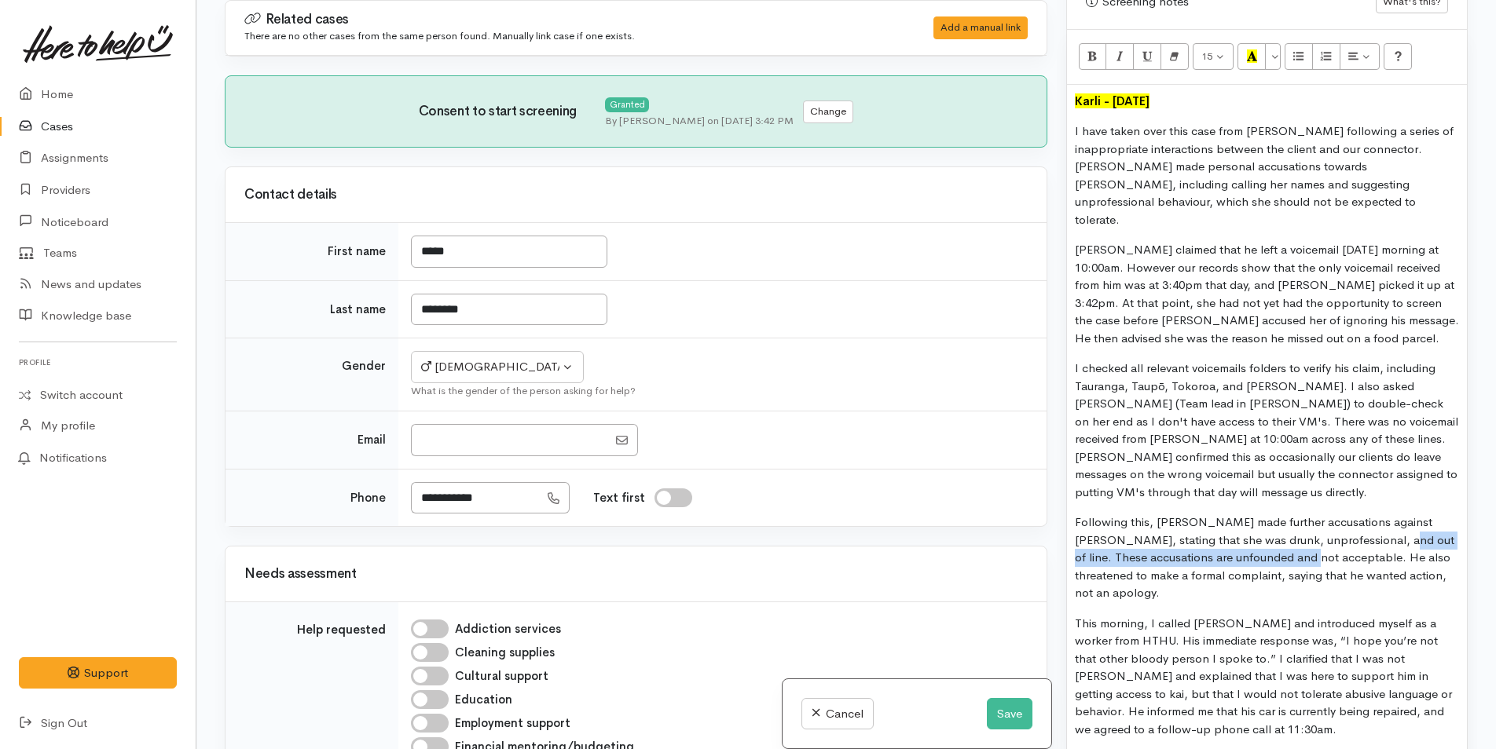
drag, startPoint x: 1262, startPoint y: 540, endPoint x: 1346, endPoint y: 518, distance: 86.7
click at [1346, 518] on p "Following this, Nicky made further accusations against Rachel, stating that she…" at bounding box center [1267, 558] width 384 height 89
copy p "These accusations are unfounded and not acceptable."
click at [1222, 538] on p "Following this, Nicky made further accusations against Rachel, stating that she…" at bounding box center [1267, 558] width 384 height 89
drag, startPoint x: 1256, startPoint y: 538, endPoint x: 1067, endPoint y: 542, distance: 188.6
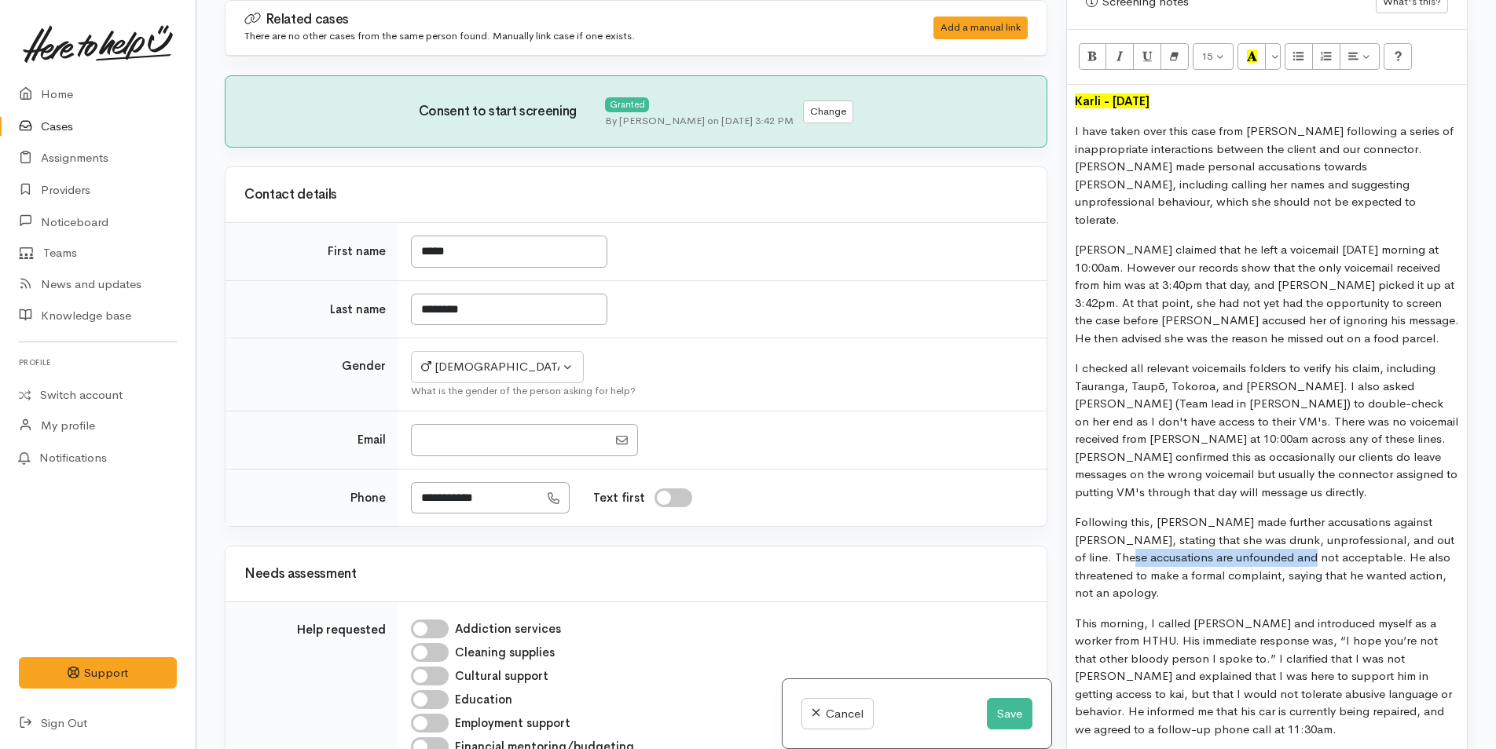
click at [1071, 543] on div "Karli - 22/09/2025 I have taken over this case from Rachel following a series o…" at bounding box center [1267, 713] width 400 height 1257
click at [1157, 530] on p "Following this, Nicky made further accusations against Rachel, stating that she…" at bounding box center [1267, 558] width 384 height 89
click at [1198, 577] on p "Following this, Nicky made further accusations against Rachel, stating that she…" at bounding box center [1267, 558] width 384 height 89
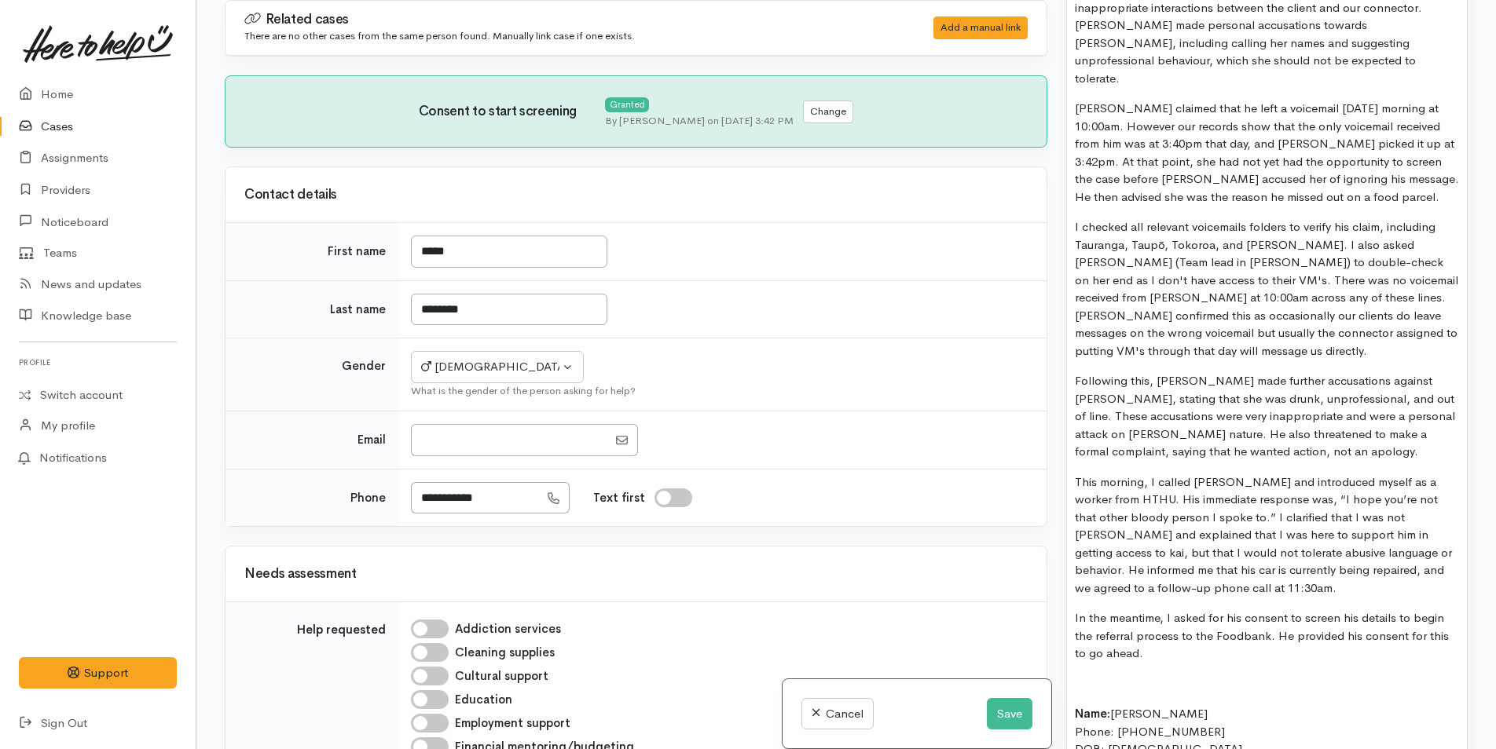
scroll to position [1214, 0]
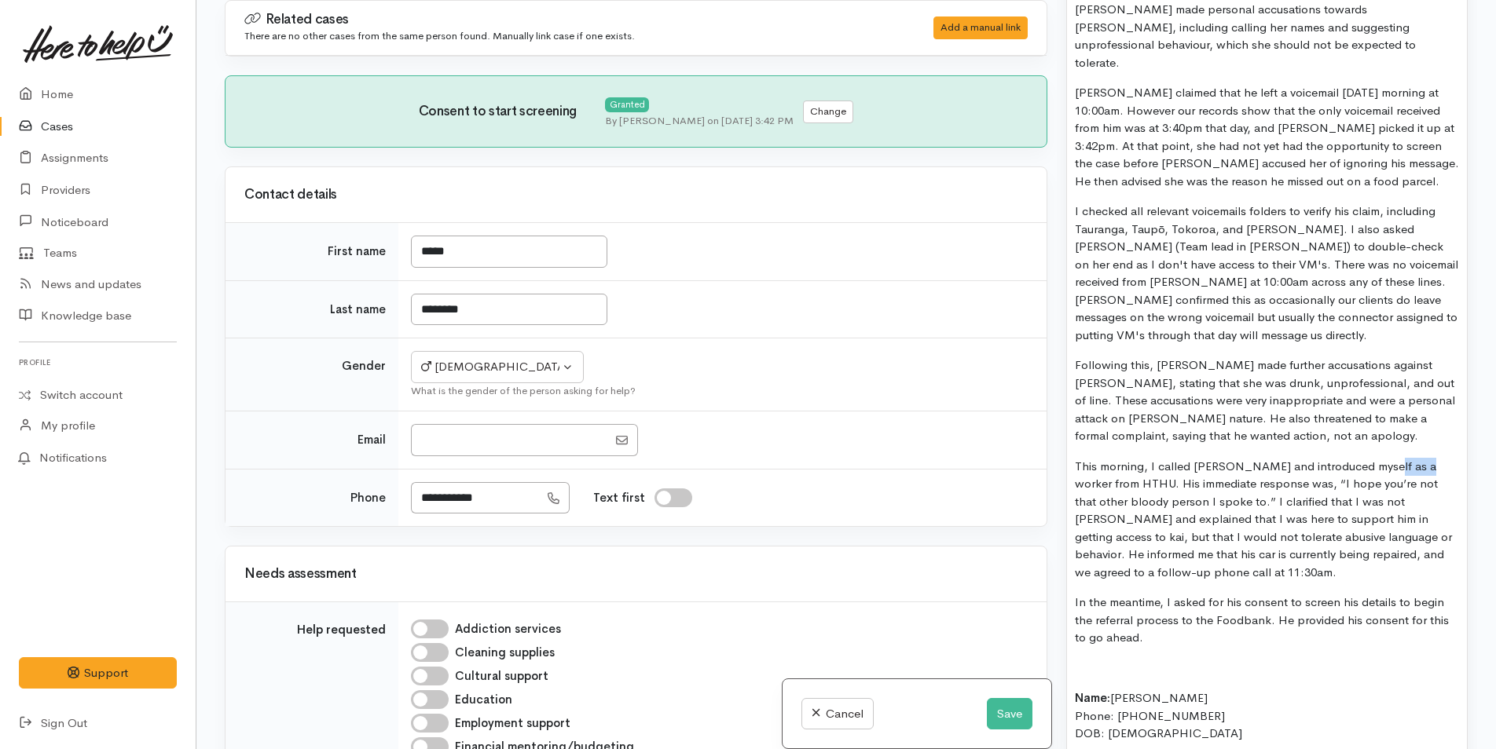
drag, startPoint x: 1406, startPoint y: 445, endPoint x: 1368, endPoint y: 445, distance: 38.5
click at [1368, 458] on p "This morning, I called Nicky and introduced myself as a worker from HTHU. His i…" at bounding box center [1267, 520] width 384 height 124
drag, startPoint x: 1382, startPoint y: 482, endPoint x: 1343, endPoint y: 484, distance: 38.5
click at [1343, 484] on p "This morning, I called Nicky and introduced myself as a connector from HTHU. Hi…" at bounding box center [1267, 520] width 384 height 124
click at [1223, 550] on p "This morning, I called Nicky and introduced myself as a connector from HTHU. Hi…" at bounding box center [1267, 520] width 384 height 124
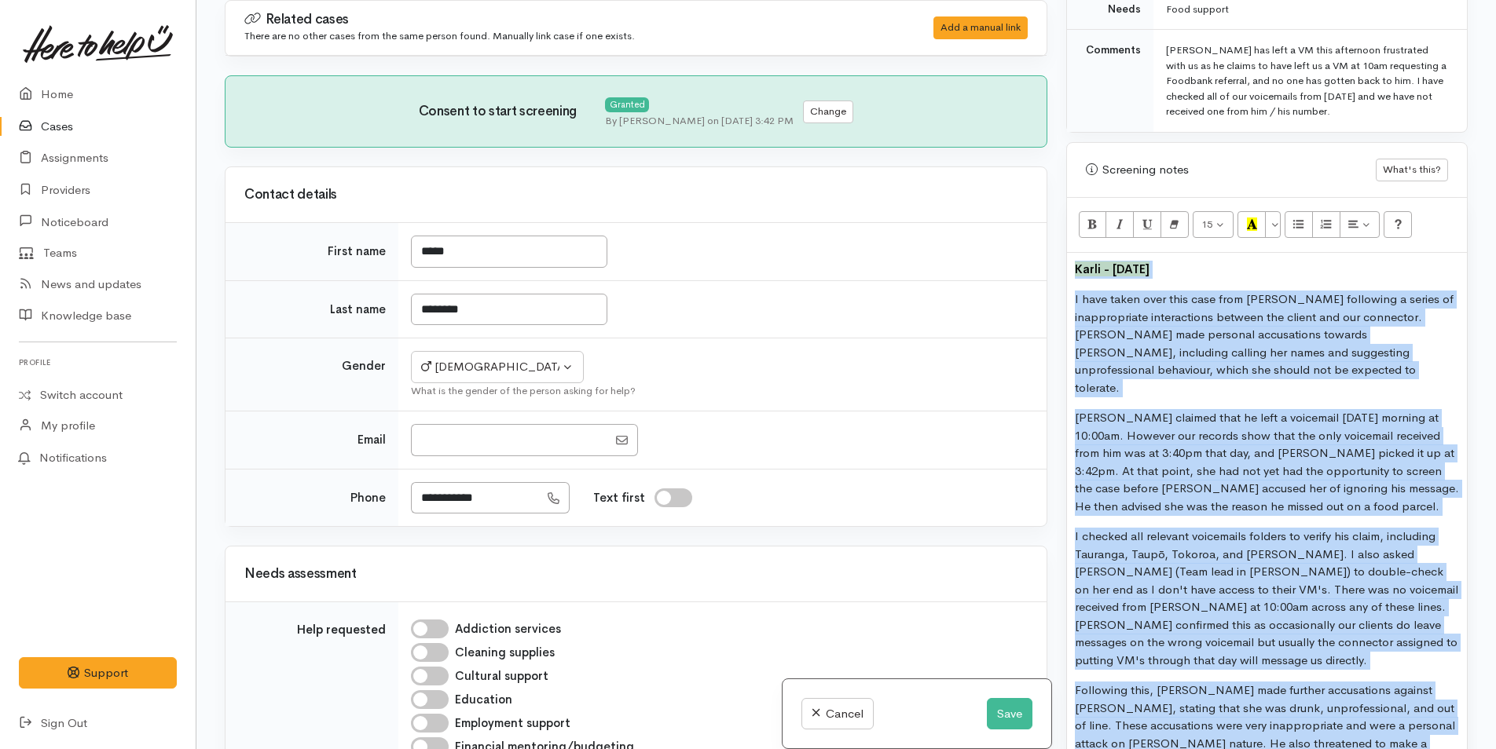
scroll to position [736, 0]
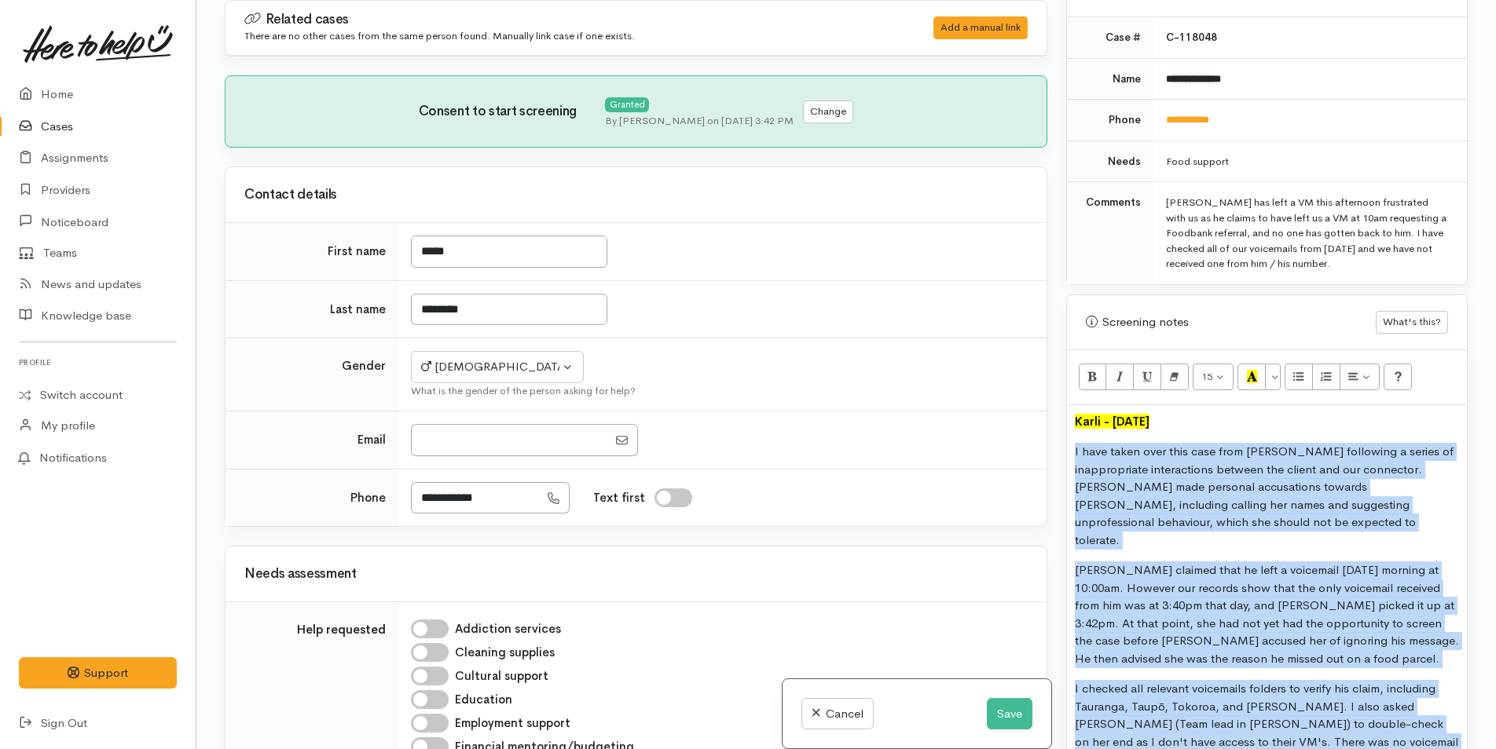
drag, startPoint x: 1148, startPoint y: 627, endPoint x: 1043, endPoint y: 456, distance: 200.3
click at [1045, 456] on div "Related cases There are no other cases from the same person found. Manually lin…" at bounding box center [846, 374] width 1262 height 749
copy div "I have taken over this case from Rachel following a series of inappropriate int…"
click at [1020, 710] on button "Save" at bounding box center [1010, 714] width 46 height 32
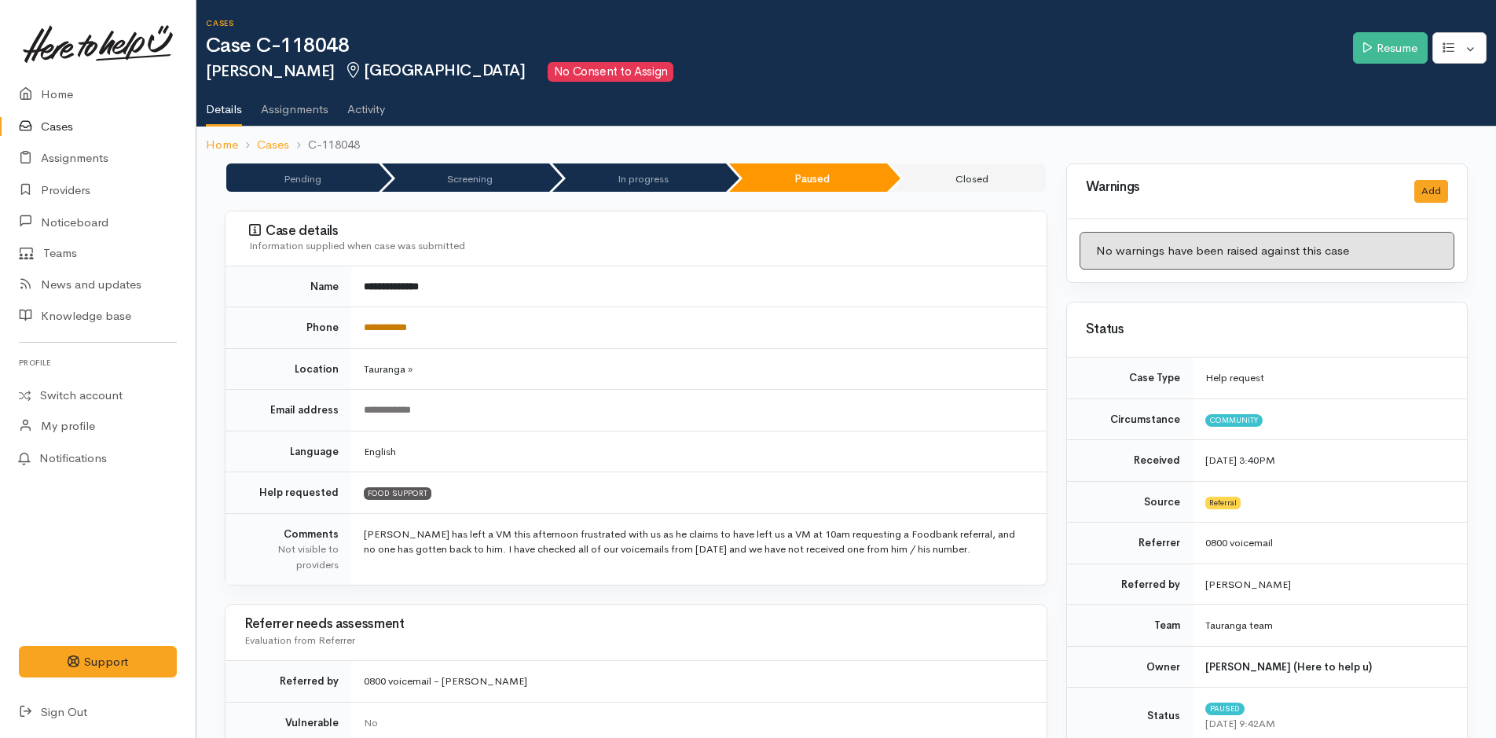
click at [395, 326] on link "**********" at bounding box center [385, 327] width 43 height 10
drag, startPoint x: 1371, startPoint y: 57, endPoint x: 879, endPoint y: 104, distance: 494.7
click at [1371, 57] on link "Resume" at bounding box center [1390, 48] width 75 height 32
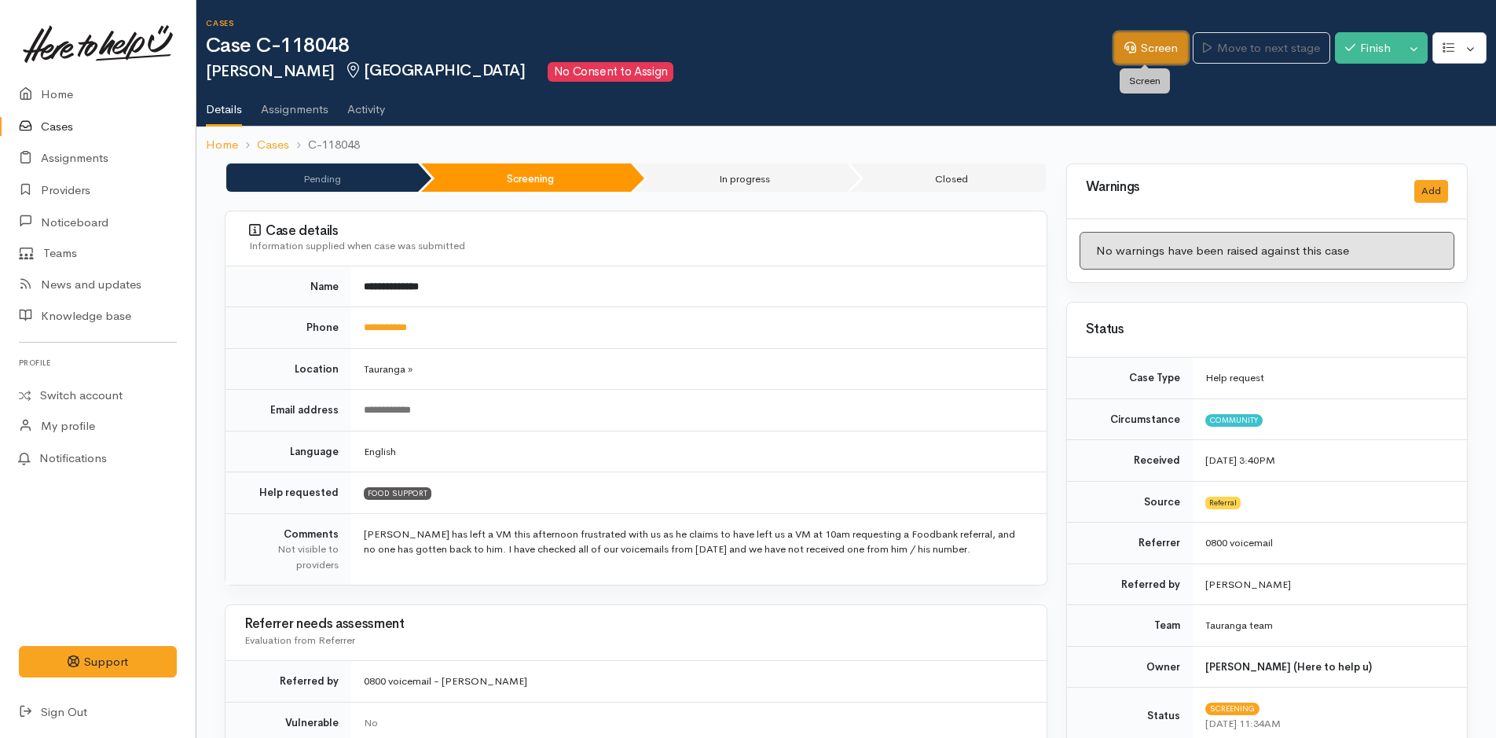
click at [1124, 50] on icon at bounding box center [1130, 48] width 12 height 12
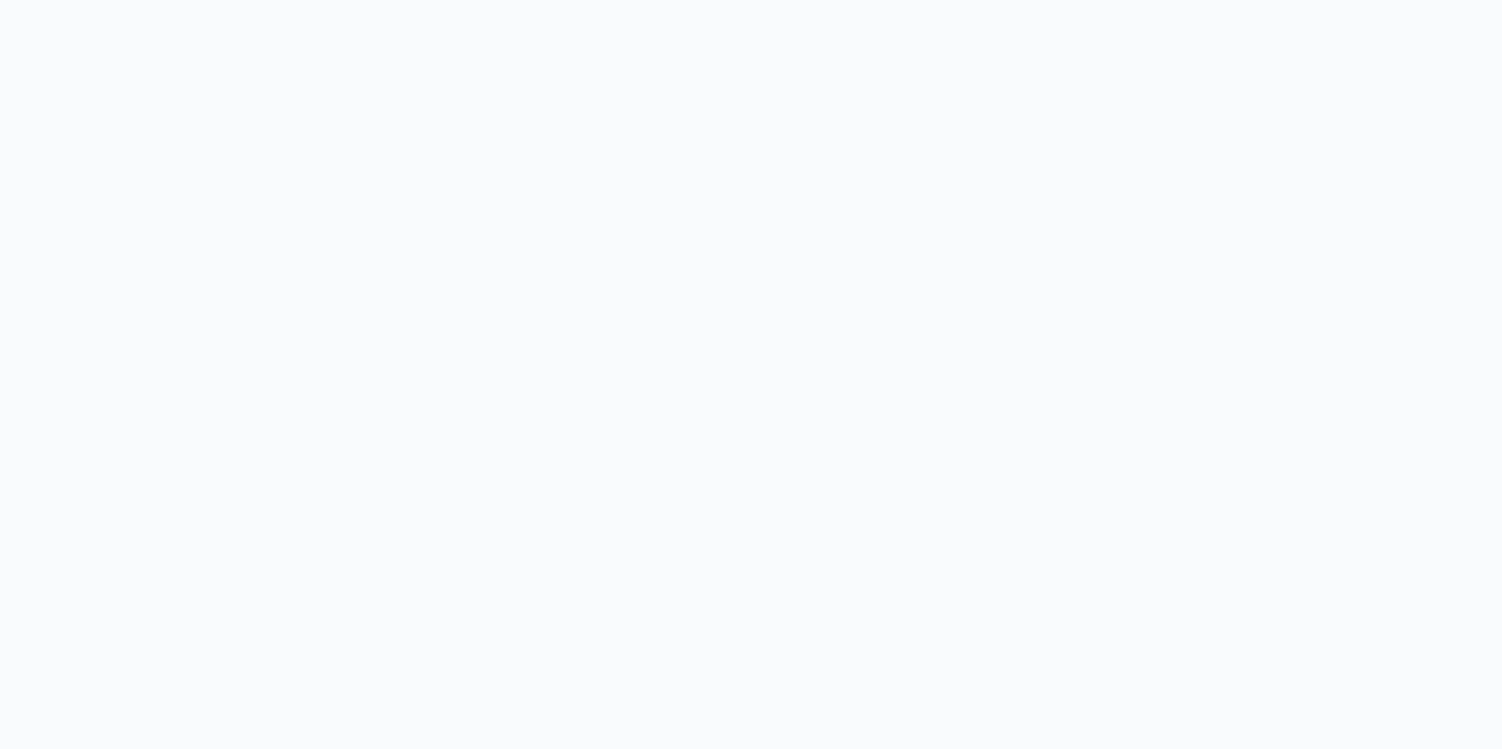
select select "2"
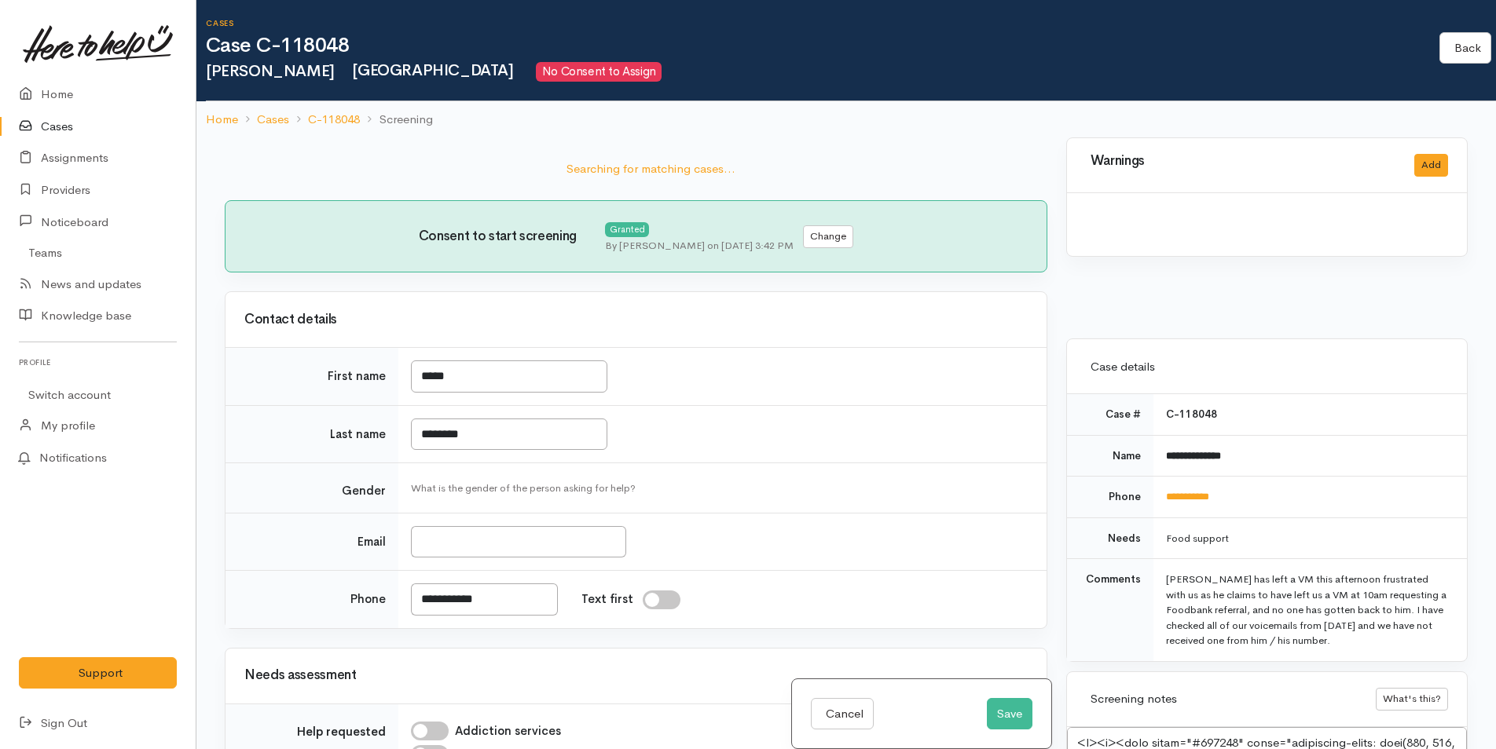
select select "2"
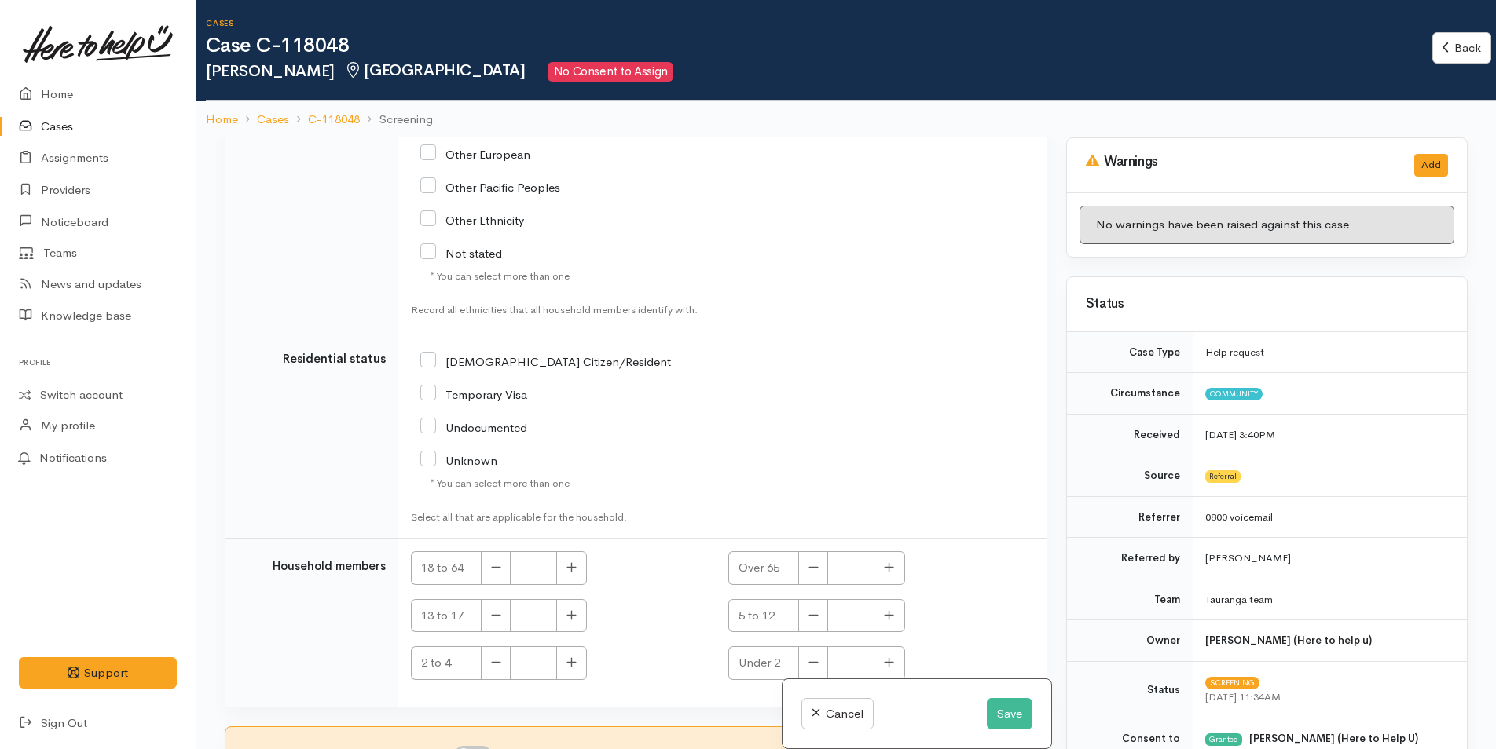
scroll to position [137, 0]
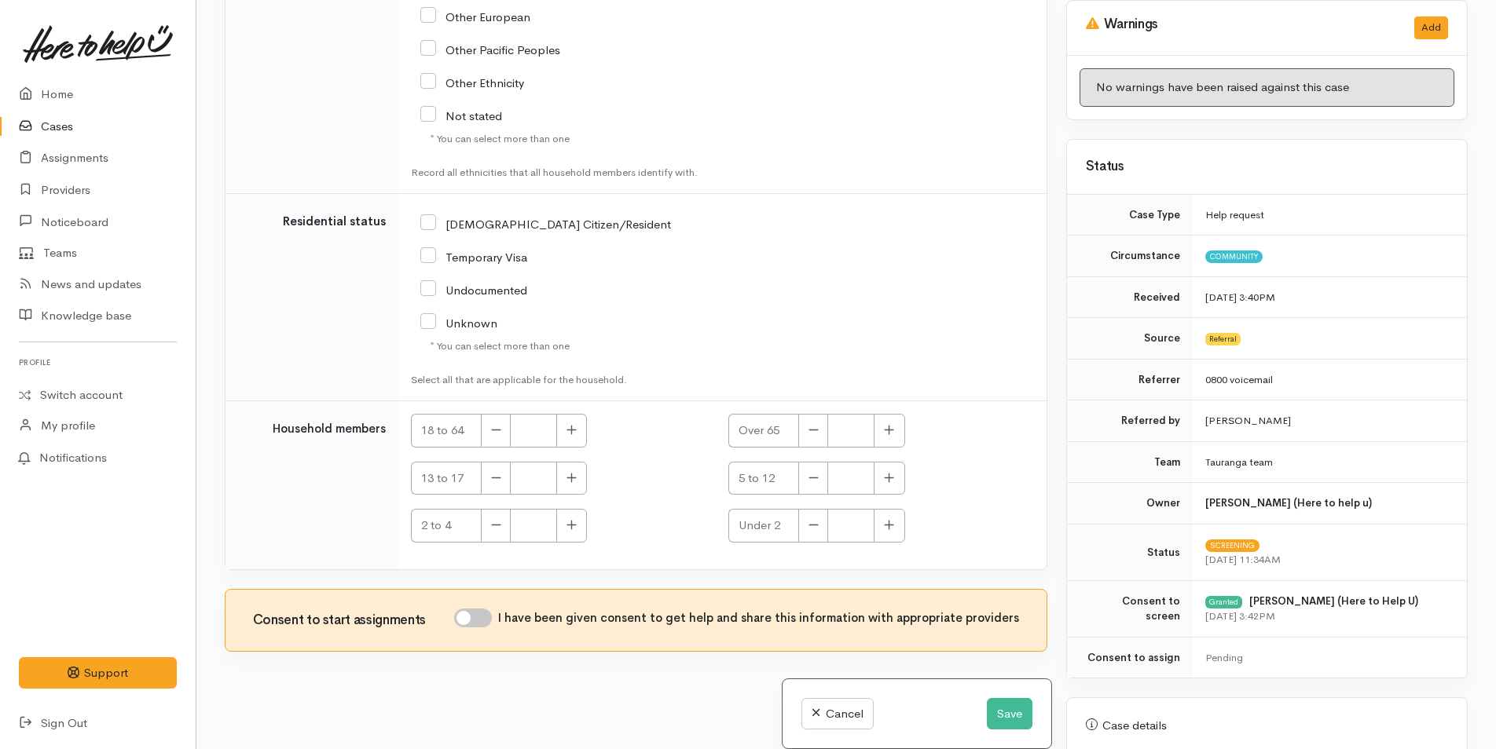
click at [482, 616] on input "I have been given consent to get help and share this information with appropria…" at bounding box center [473, 618] width 38 height 19
checkbox input "true"
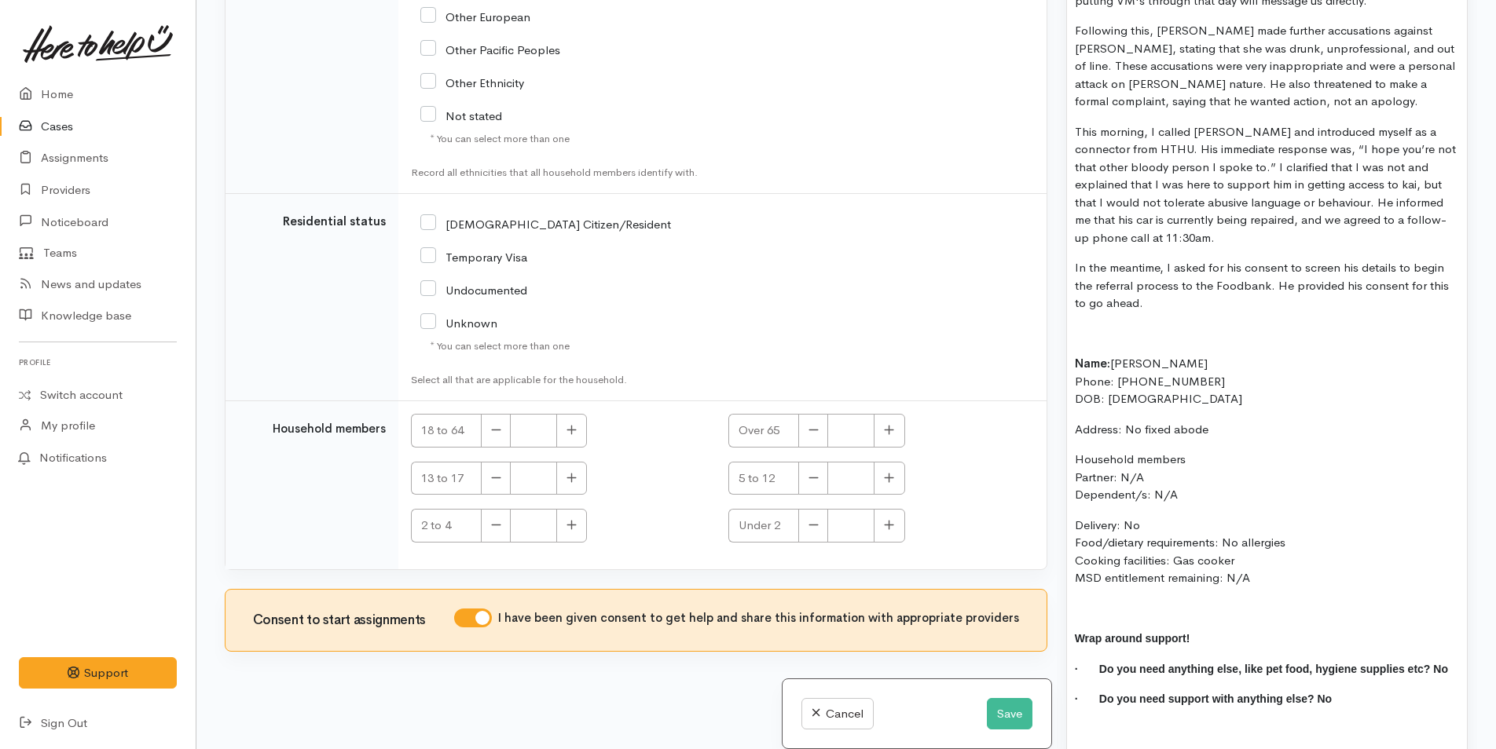
scroll to position [1728, 0]
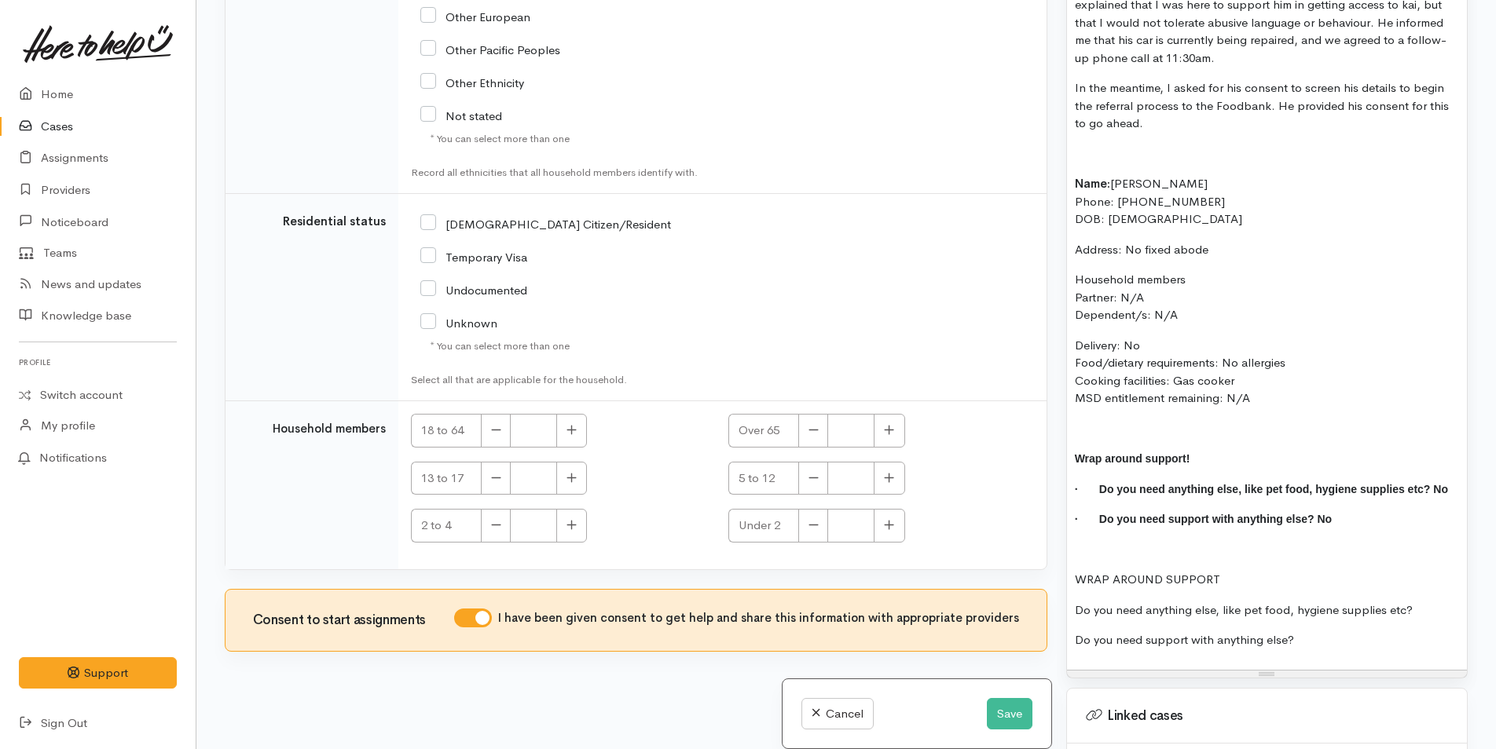
drag, startPoint x: 1266, startPoint y: 390, endPoint x: 1062, endPoint y: 144, distance: 319.6
click at [1062, 144] on div "Warnings Add No warnings have been raised against this case Add Warning Title ●…" at bounding box center [1266, 374] width 420 height 749
copy div "Name: Nicky Garlands Phone: 02108367853 DOB: 24/02/1976 Address: No fixed abode…"
click at [1080, 145] on p at bounding box center [1267, 154] width 384 height 18
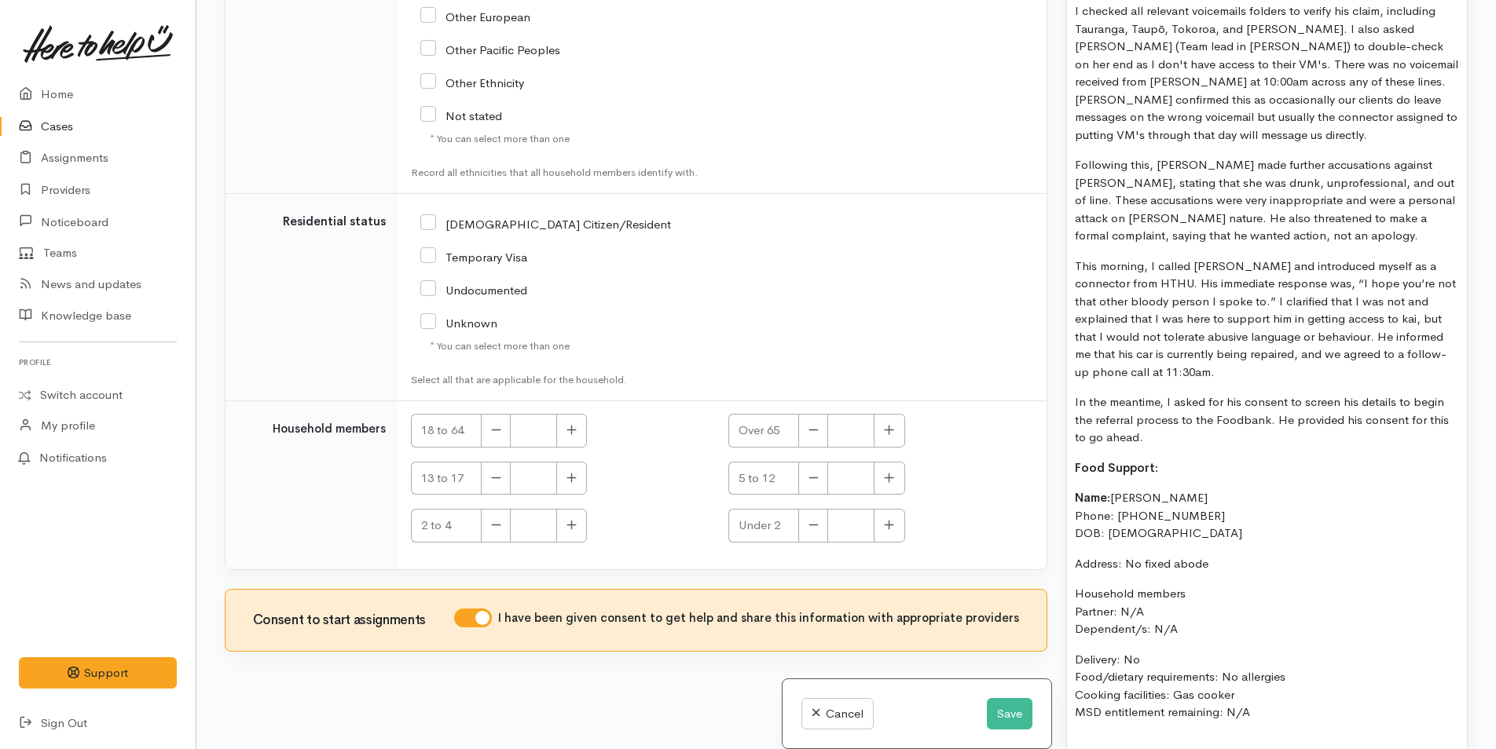
click at [1170, 422] on p "In the meantime, I asked for his consent to screen his details to begin the ref…" at bounding box center [1267, 420] width 384 height 53
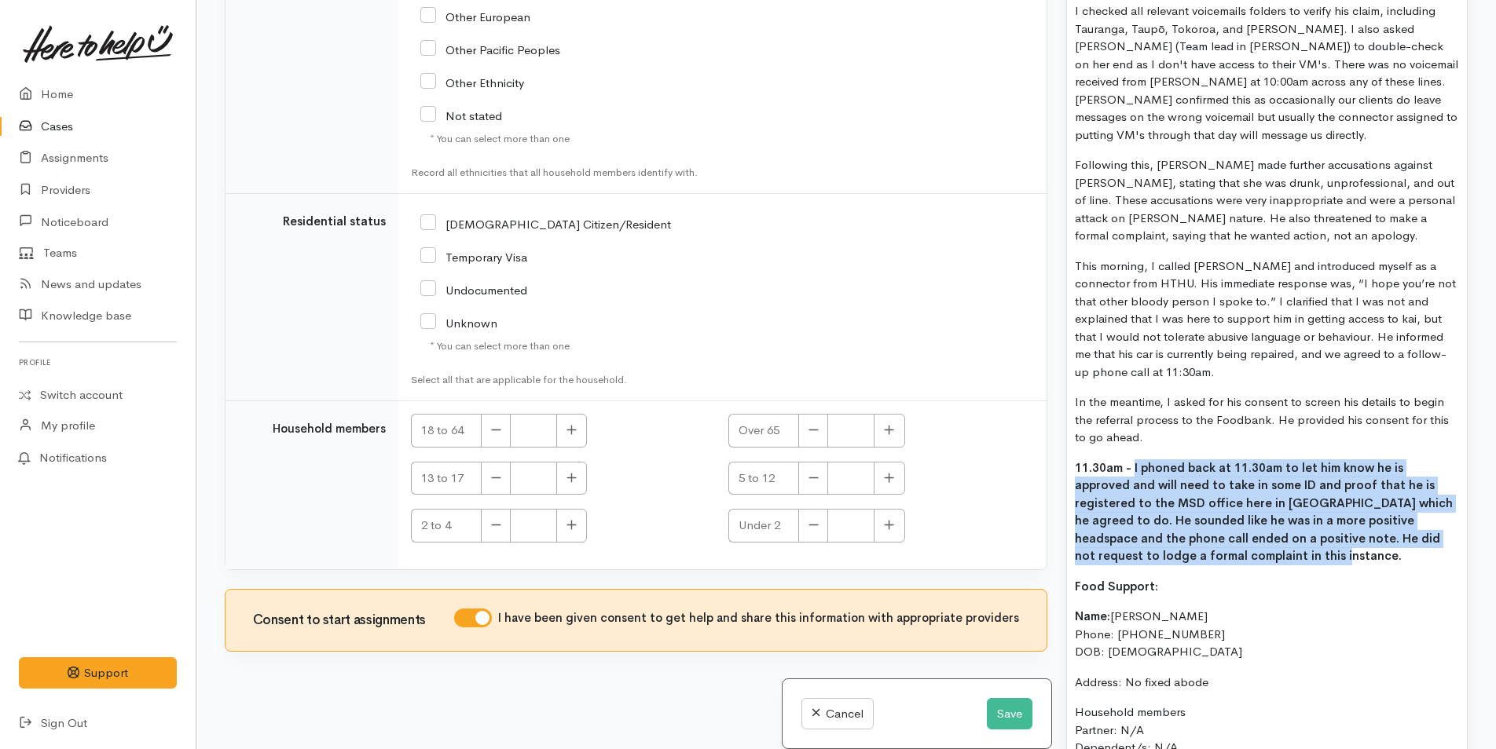
drag, startPoint x: 1221, startPoint y: 544, endPoint x: 1136, endPoint y: 447, distance: 129.2
click at [1136, 460] on p "11.30am - I phoned back at 11.30am to let him know he is approved and will need…" at bounding box center [1267, 513] width 384 height 106
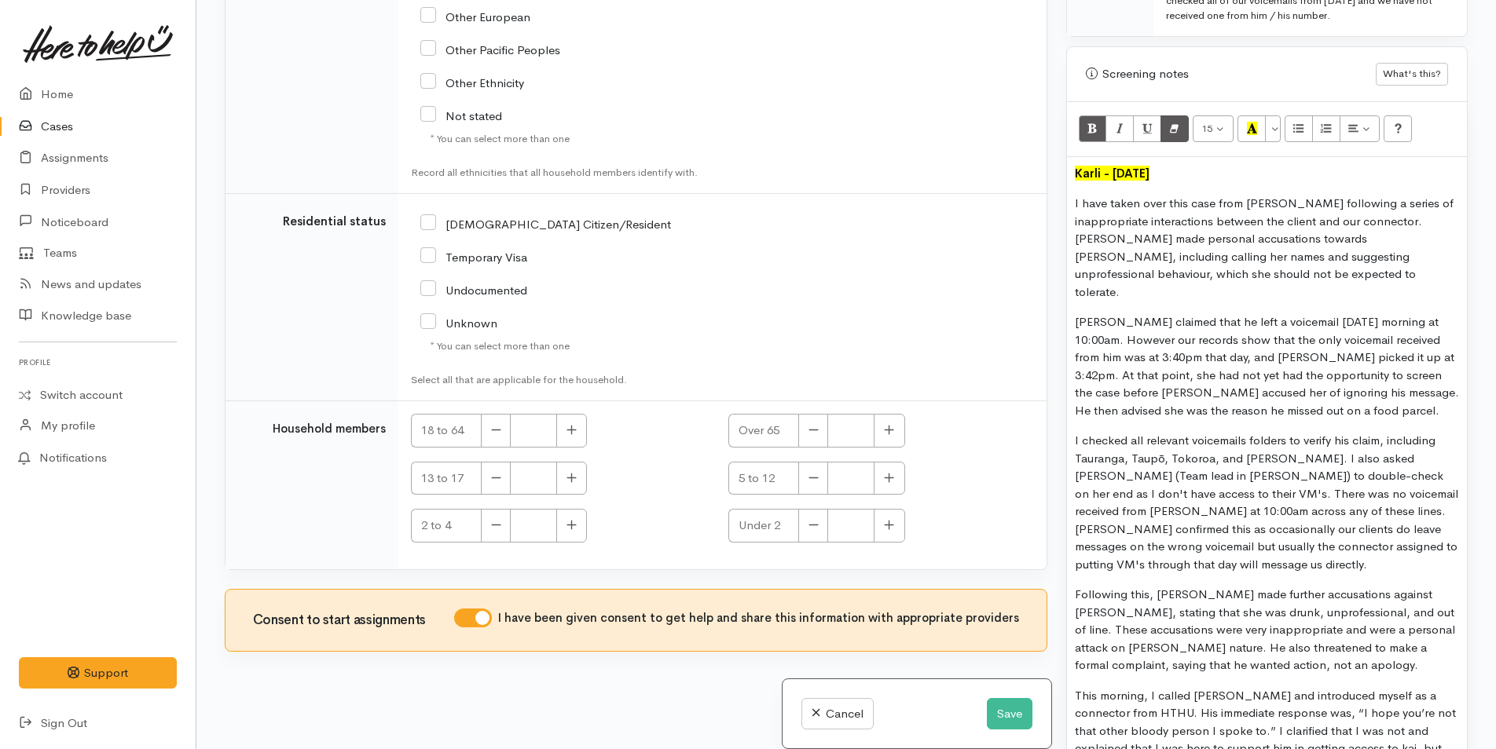
scroll to position [707, 0]
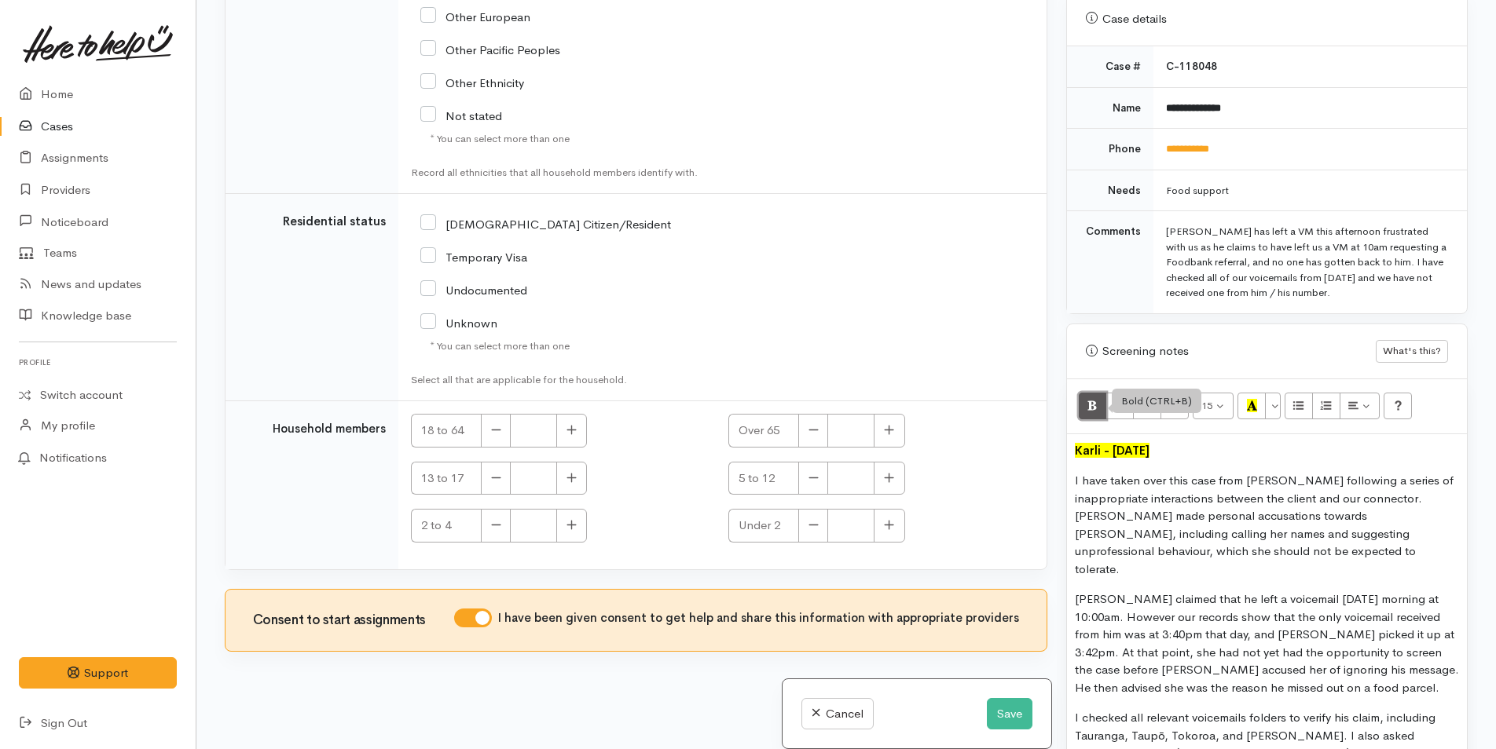
click at [1089, 404] on icon "Bold (CTRL+B)" at bounding box center [1092, 405] width 10 height 13
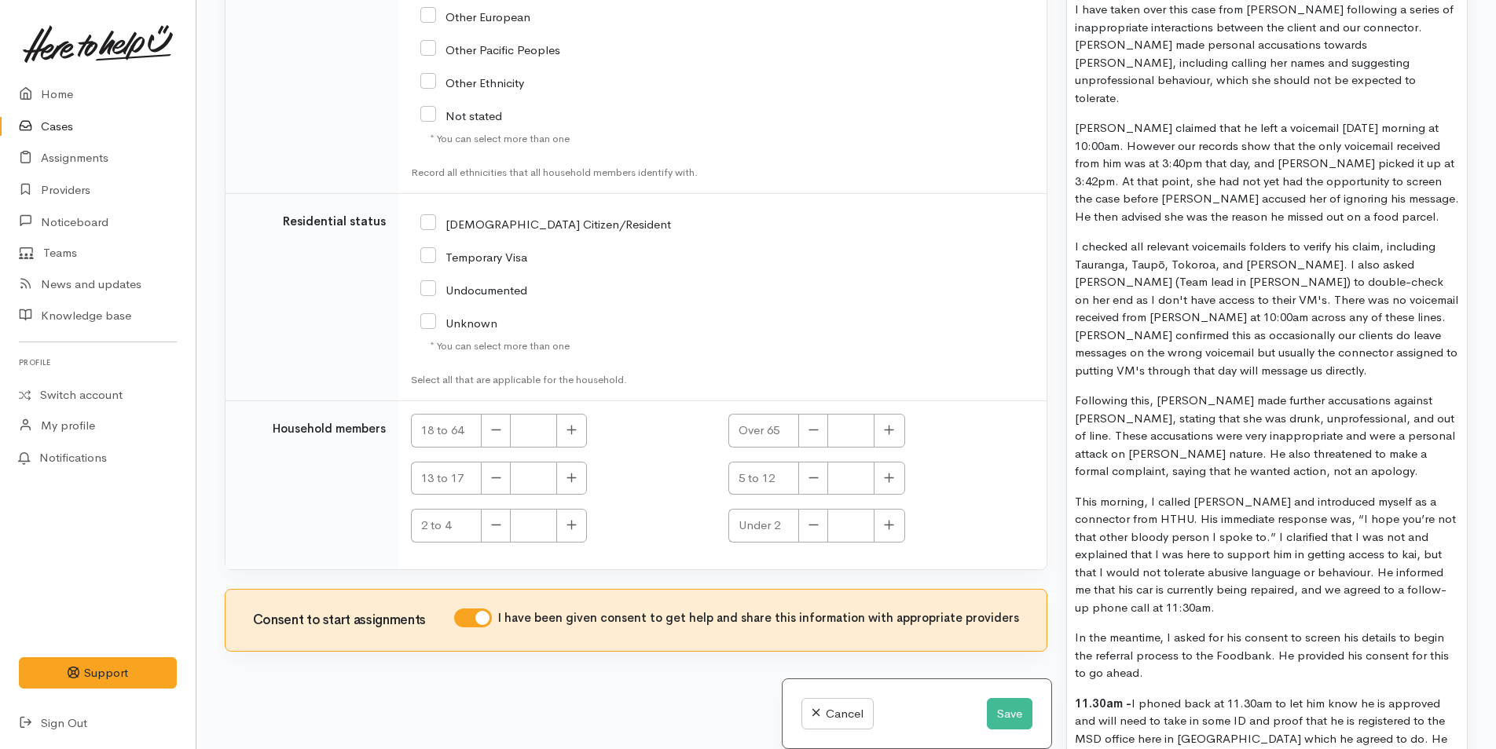
scroll to position [1335, 0]
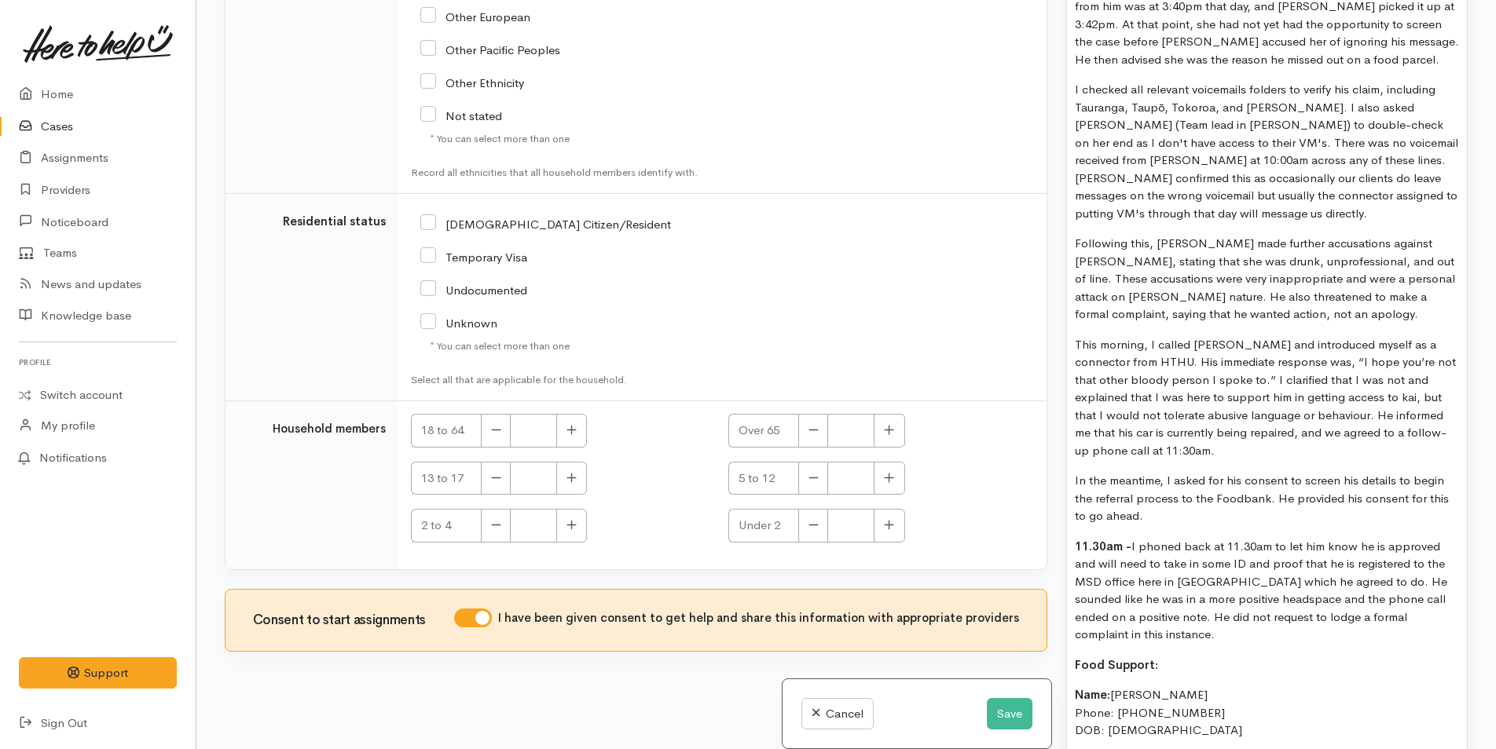
click at [1124, 539] on b "11.30am -" at bounding box center [1103, 546] width 57 height 15
drag, startPoint x: 1134, startPoint y: 528, endPoint x: 1056, endPoint y: 522, distance: 78.0
click at [1056, 522] on div "Warnings Add No warnings have been raised against this case Add Warning Title ●…" at bounding box center [1266, 374] width 420 height 749
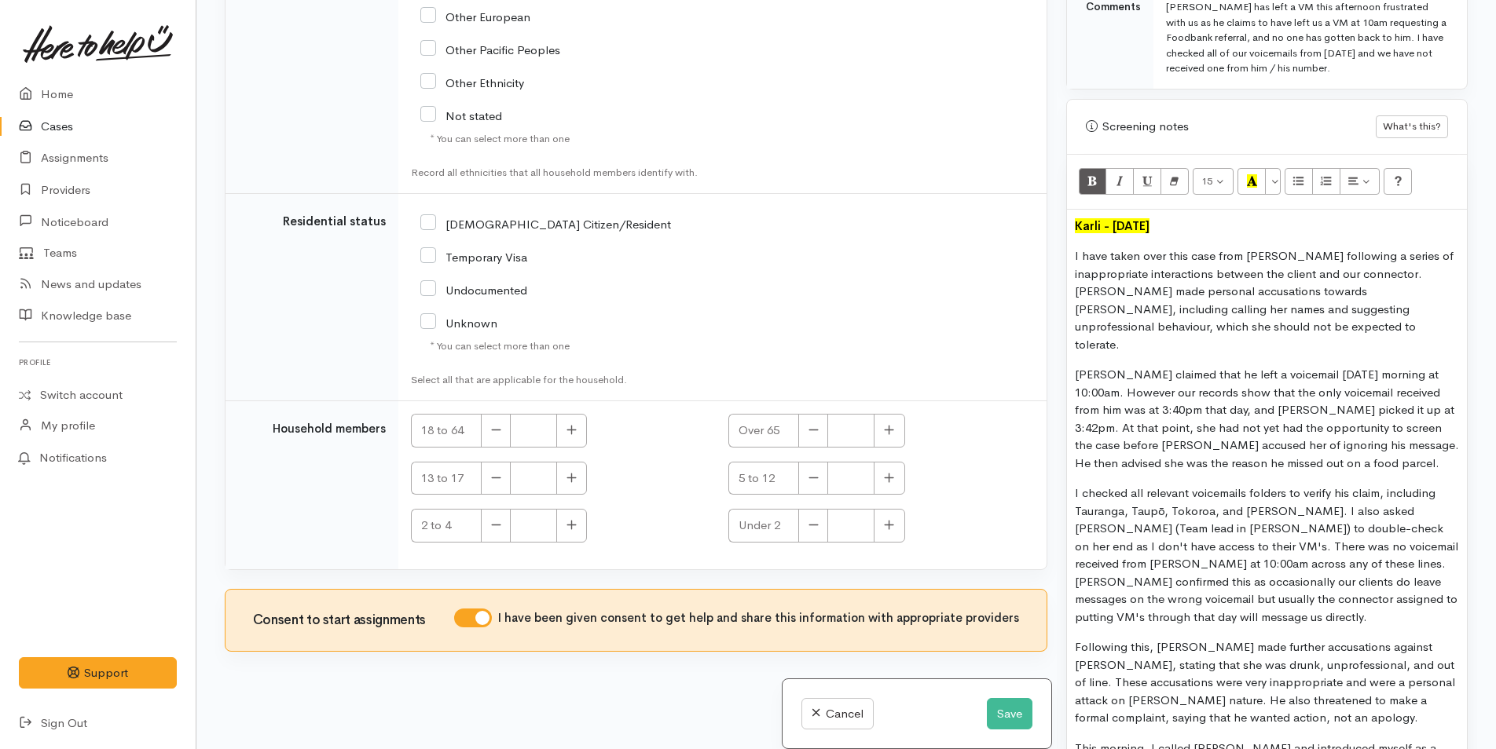
scroll to position [707, 0]
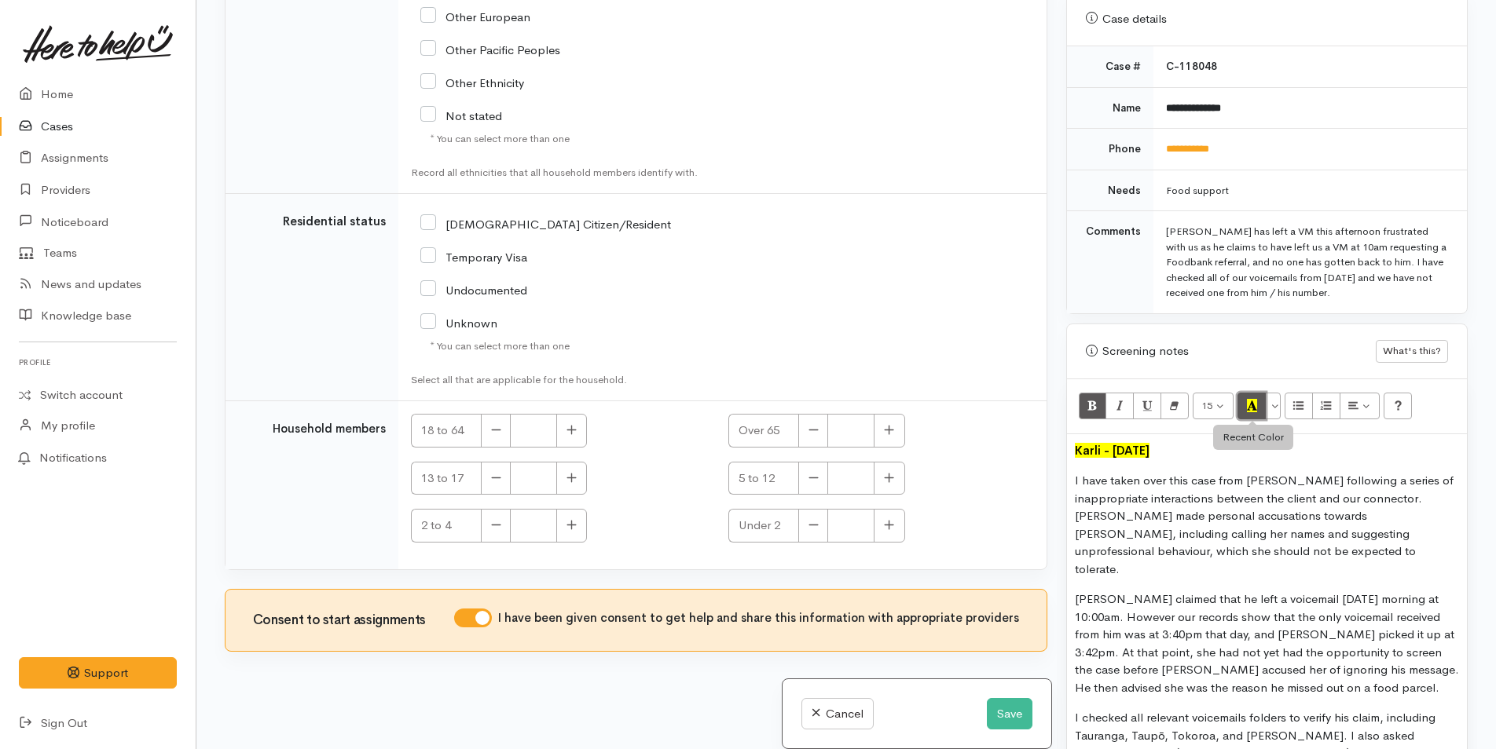
click at [1256, 401] on icon "Recent Color" at bounding box center [1252, 405] width 10 height 13
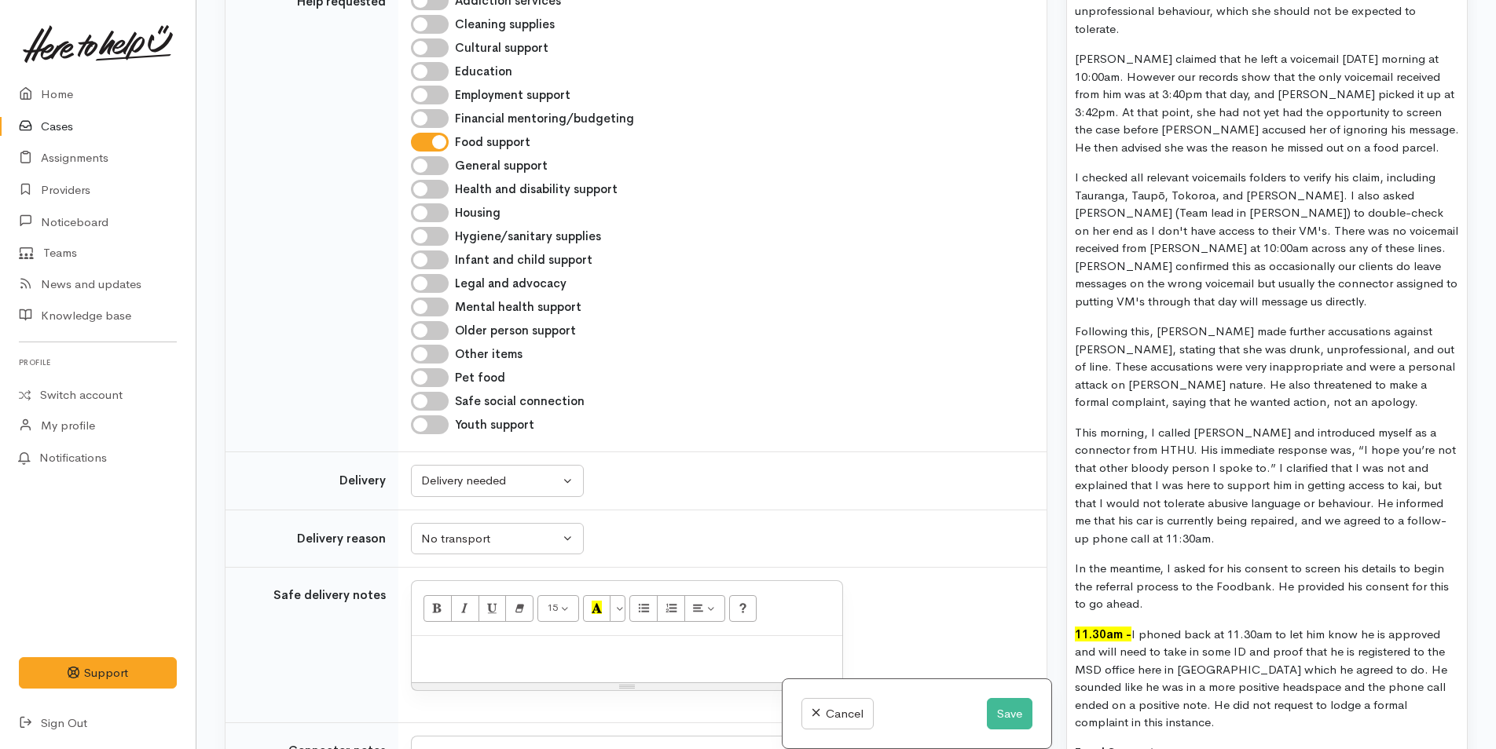
scroll to position [1257, 0]
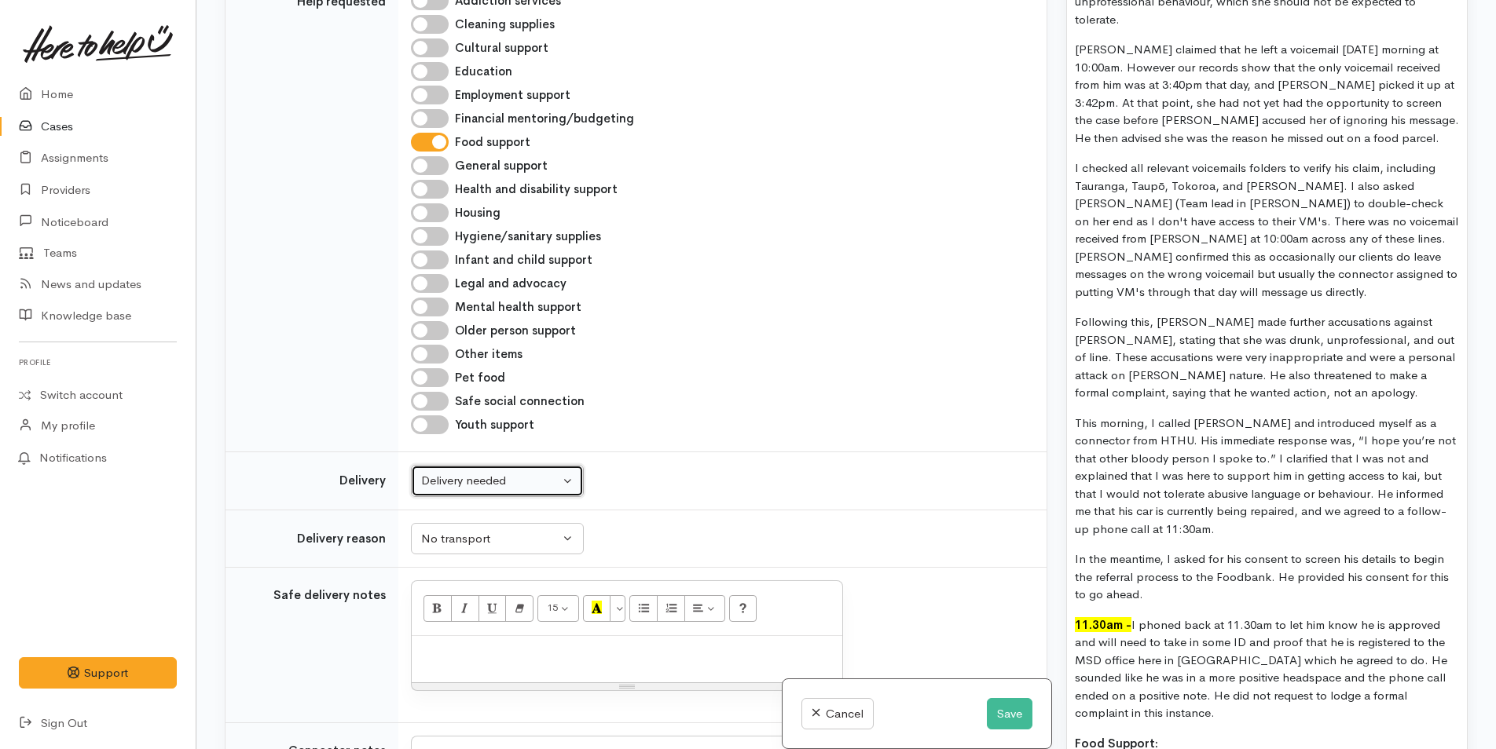
click at [465, 482] on div "Delivery needed" at bounding box center [490, 481] width 138 height 18
click at [435, 634] on span "No" at bounding box center [438, 628] width 16 height 18
select select "1"
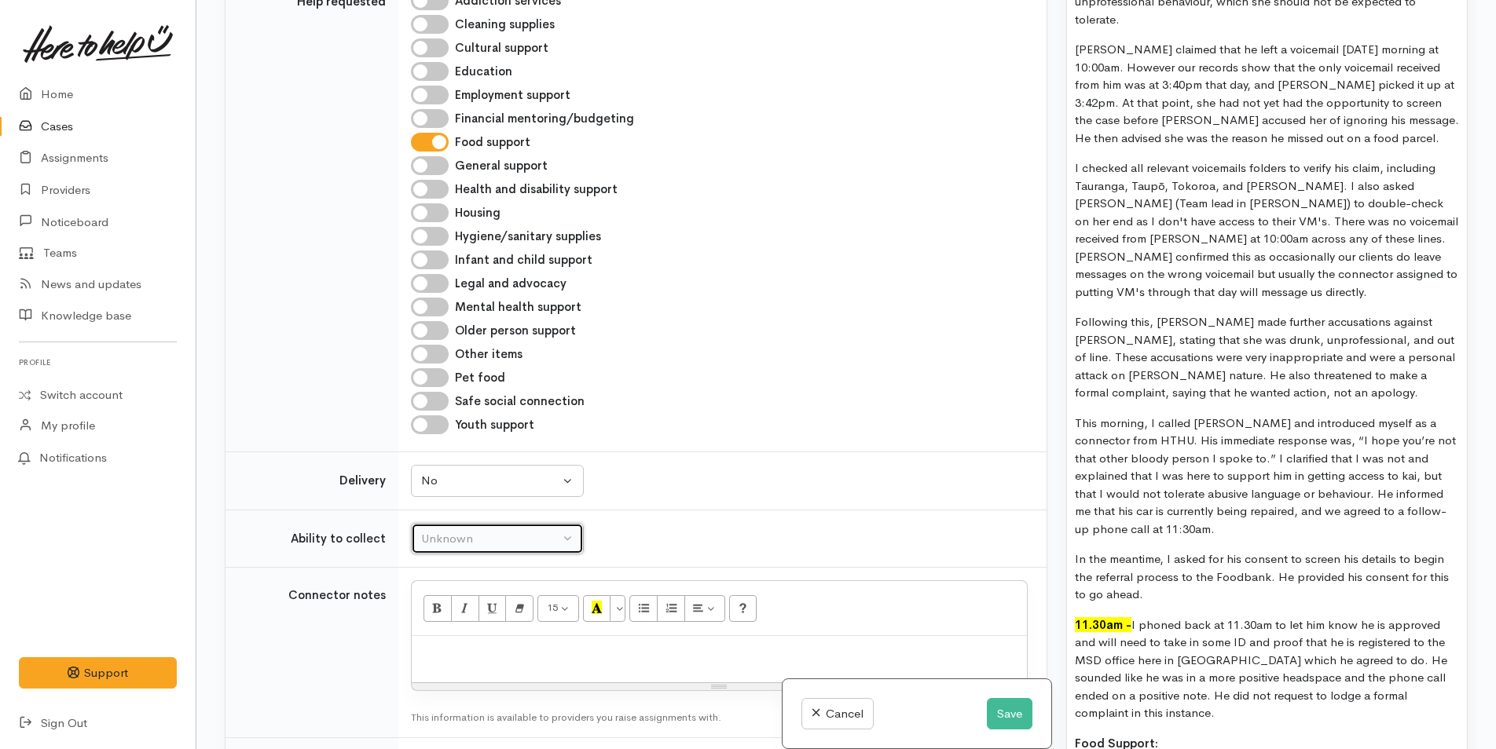
click at [455, 532] on div "Unknown" at bounding box center [490, 539] width 138 height 18
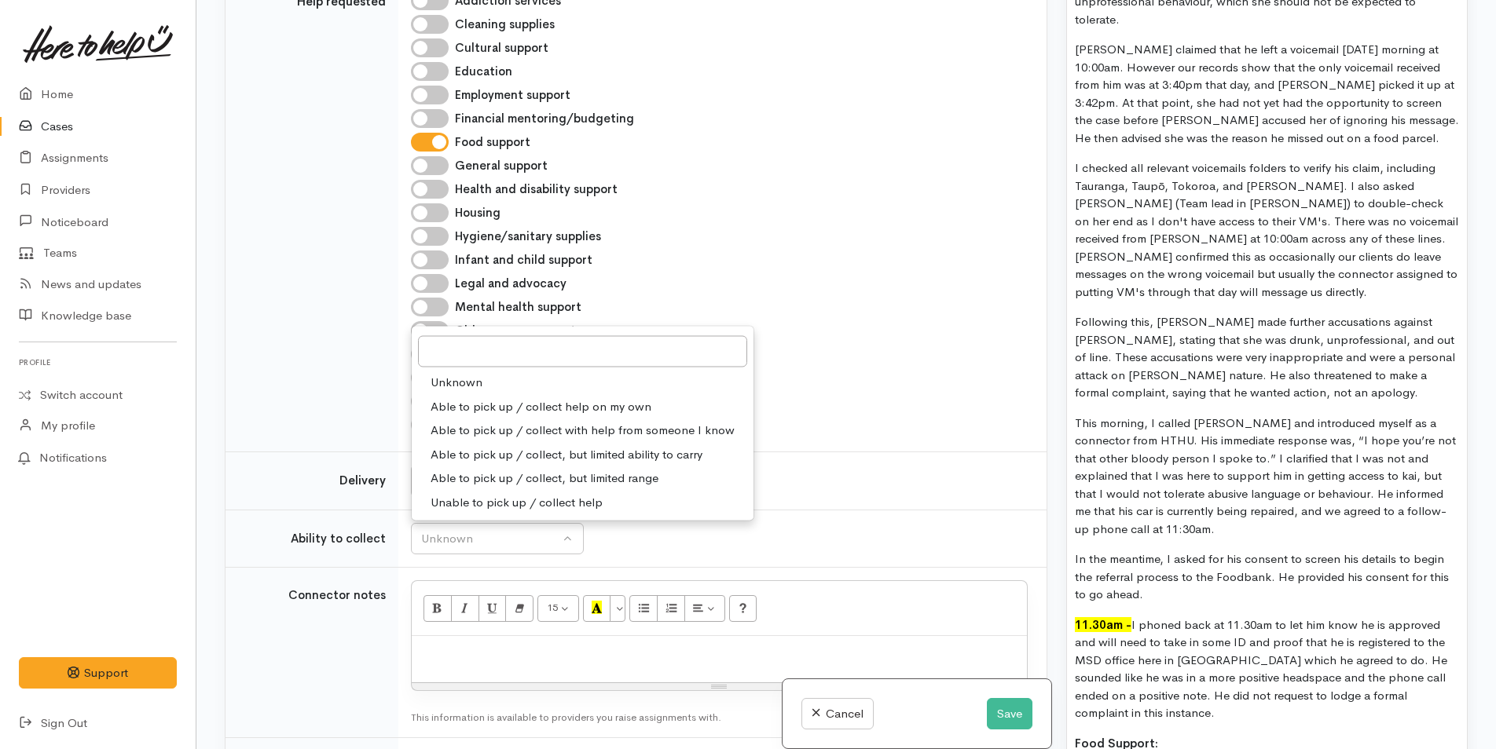
click at [474, 405] on span "Able to pick up / collect help on my own" at bounding box center [540, 406] width 221 height 18
select select "2"
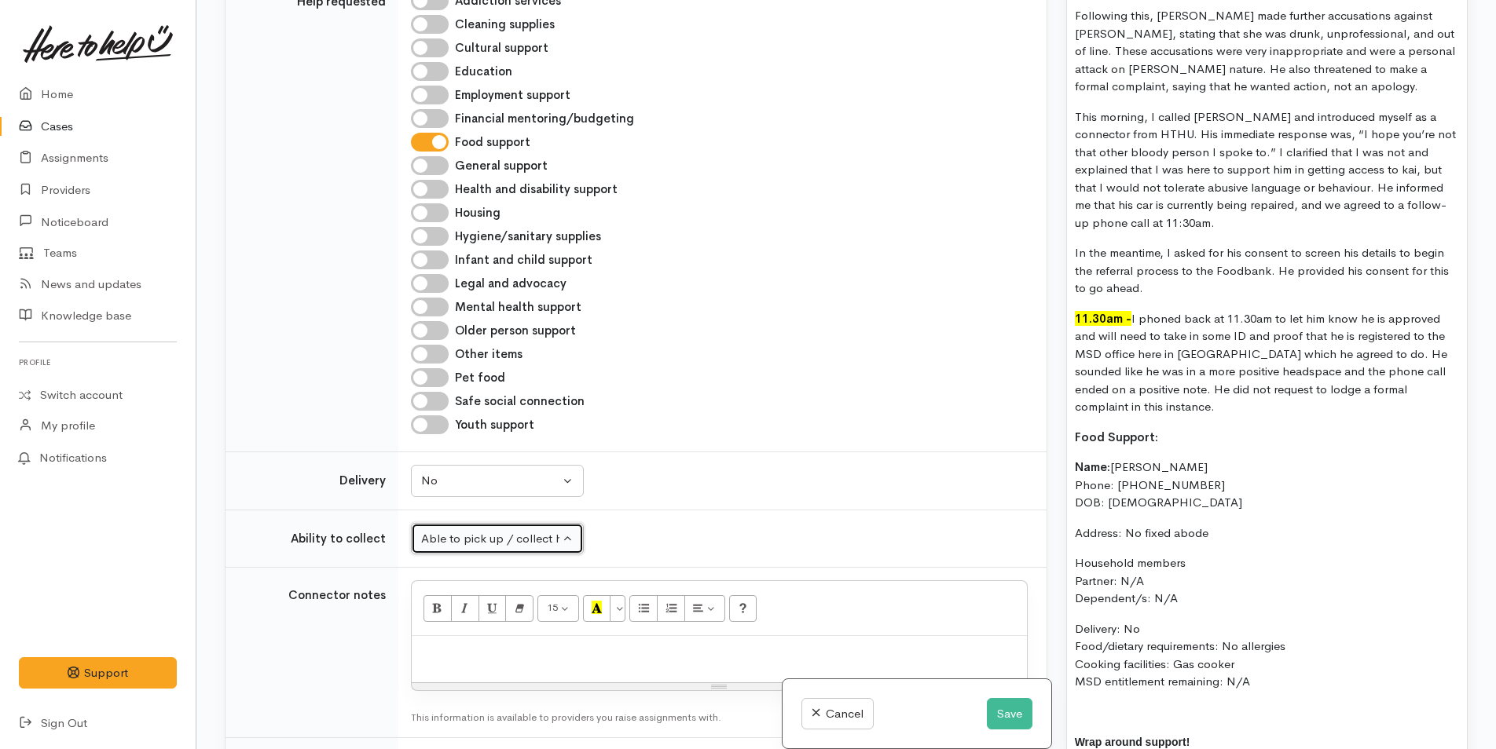
scroll to position [1571, 0]
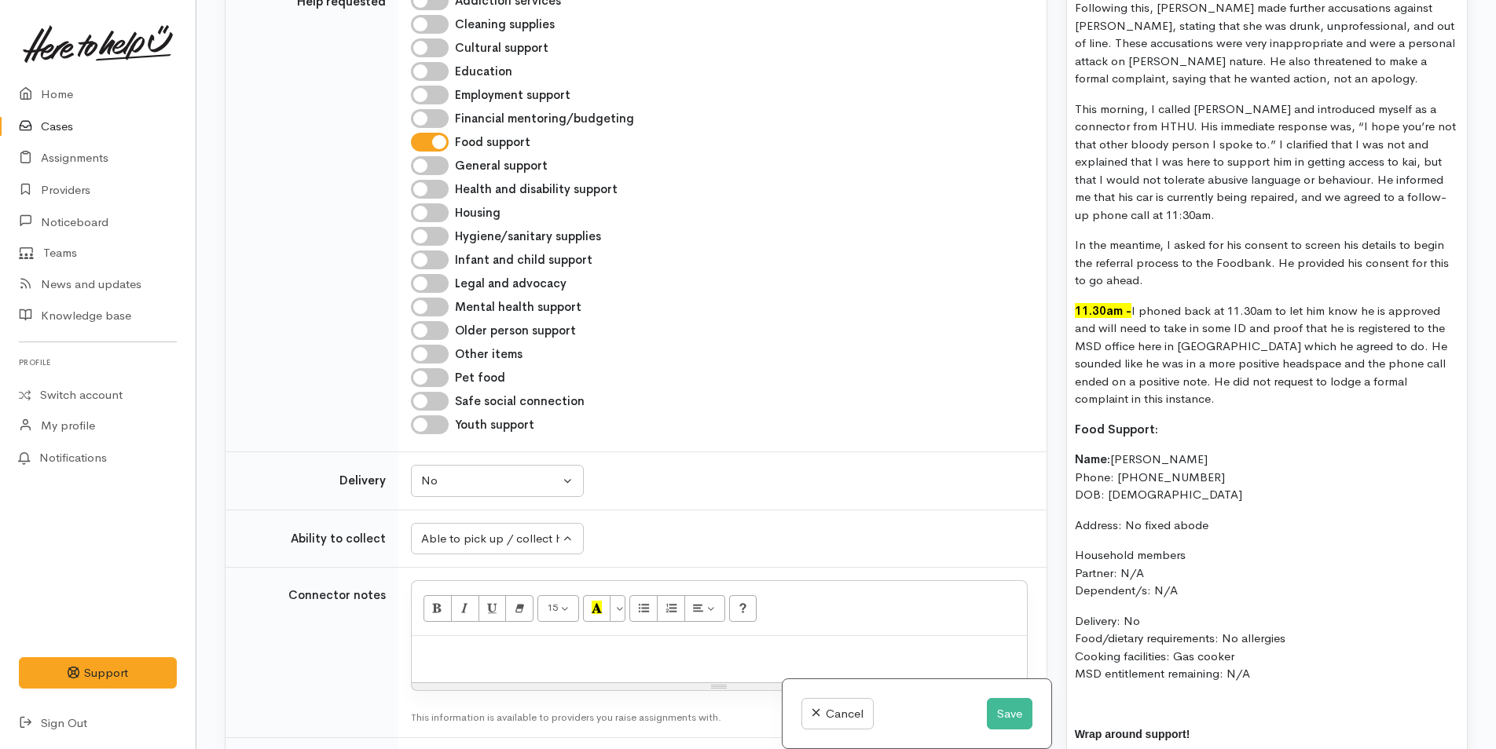
drag, startPoint x: 1259, startPoint y: 660, endPoint x: 1061, endPoint y: 426, distance: 306.6
click at [1061, 426] on div "Warnings Add No warnings have been raised against this case Add Warning Title ●…" at bounding box center [1266, 374] width 420 height 749
copy div "Name: Nicky Garlands Phone: 02108367853 DOB: 24/02/1976 Address: No fixed abode…"
click at [472, 642] on div at bounding box center [719, 659] width 615 height 46
paste div
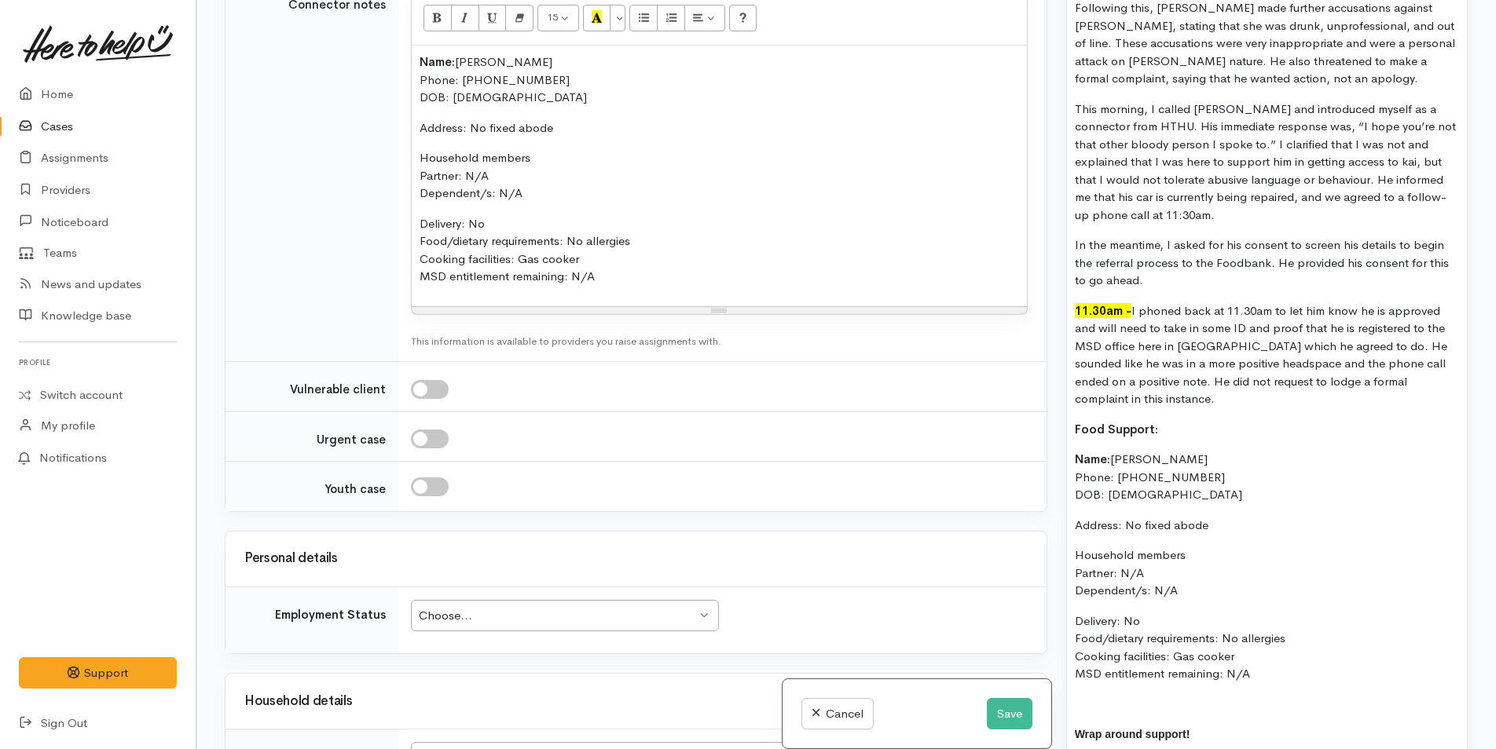
scroll to position [1382, 0]
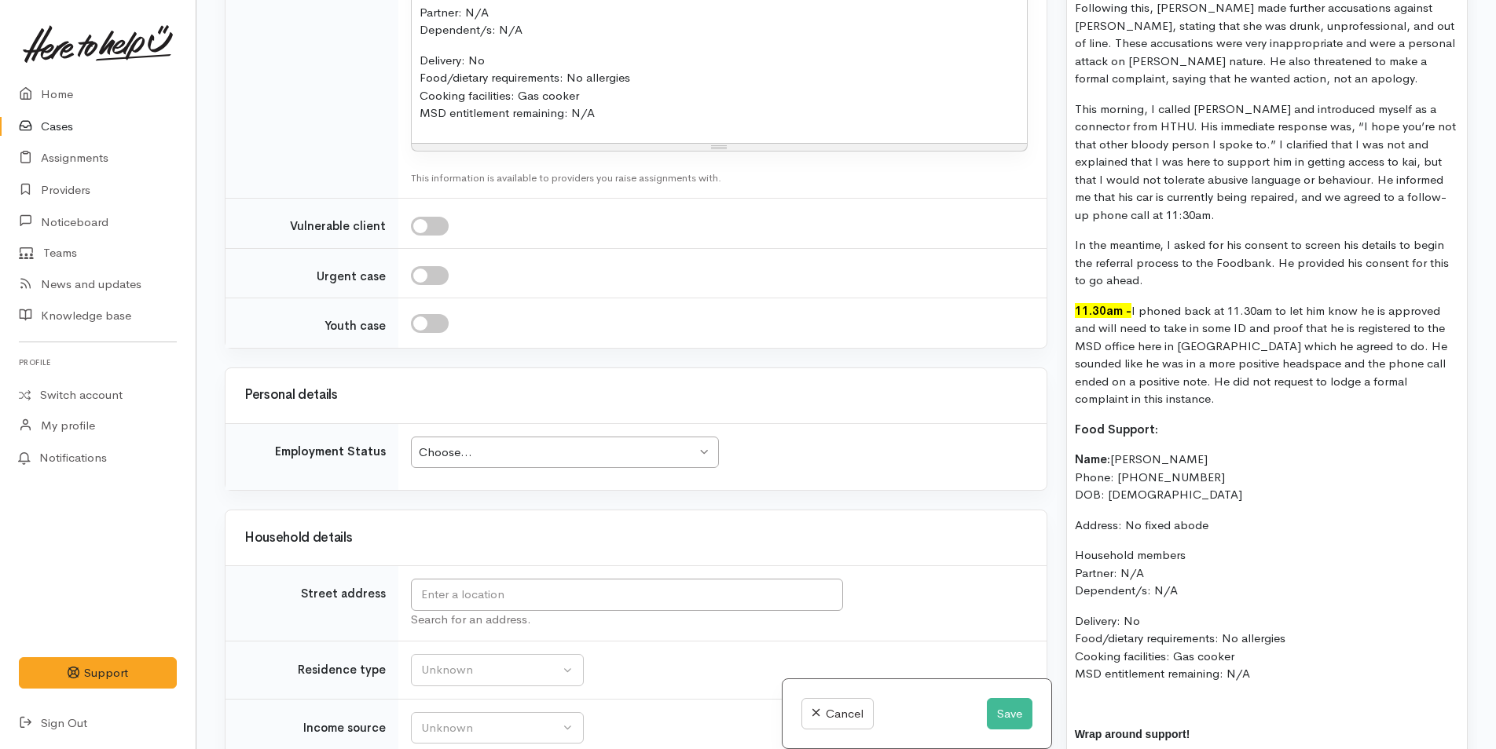
click at [483, 462] on div "Choose... Choose..." at bounding box center [565, 453] width 308 height 32
click at [471, 591] on input "text" at bounding box center [627, 595] width 432 height 32
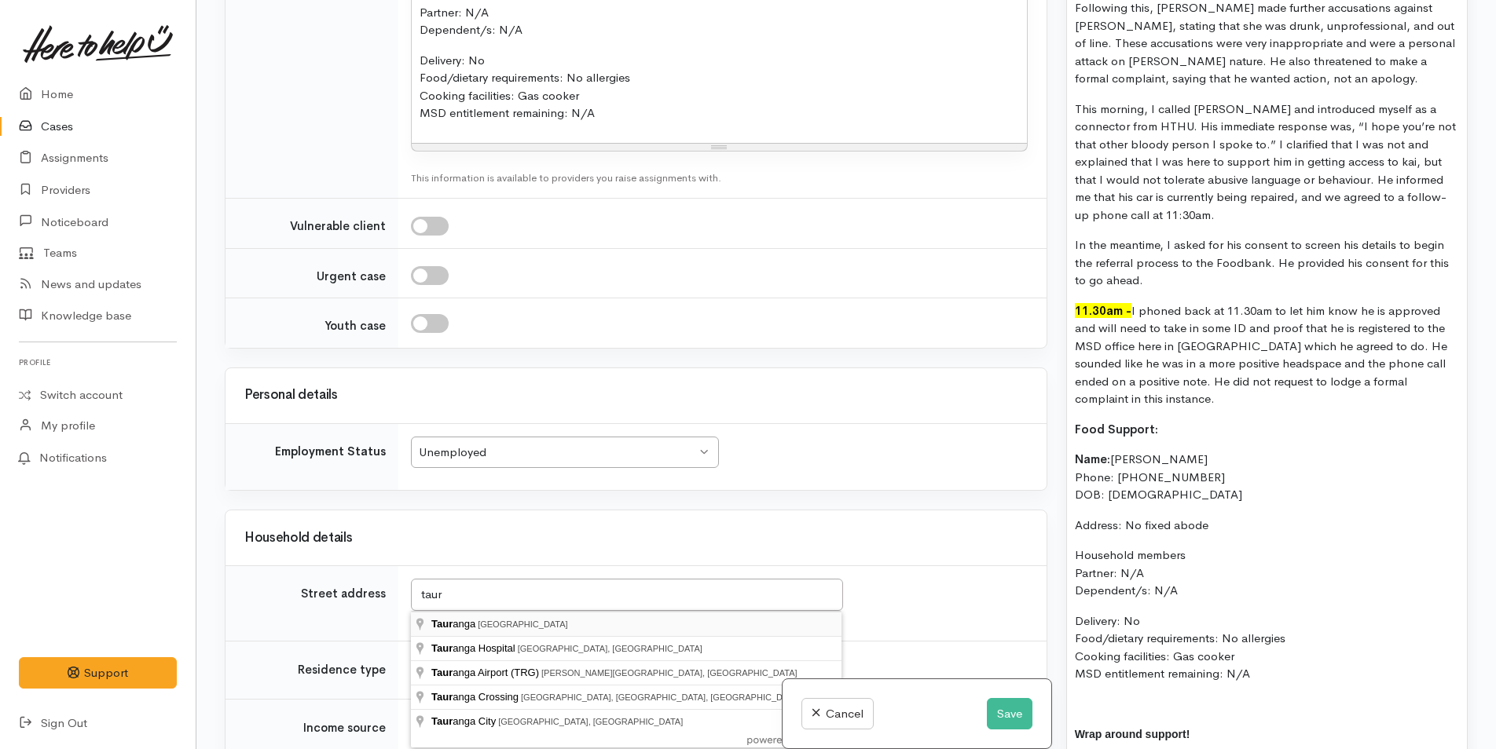
type input "Tauranga, New Zealand"
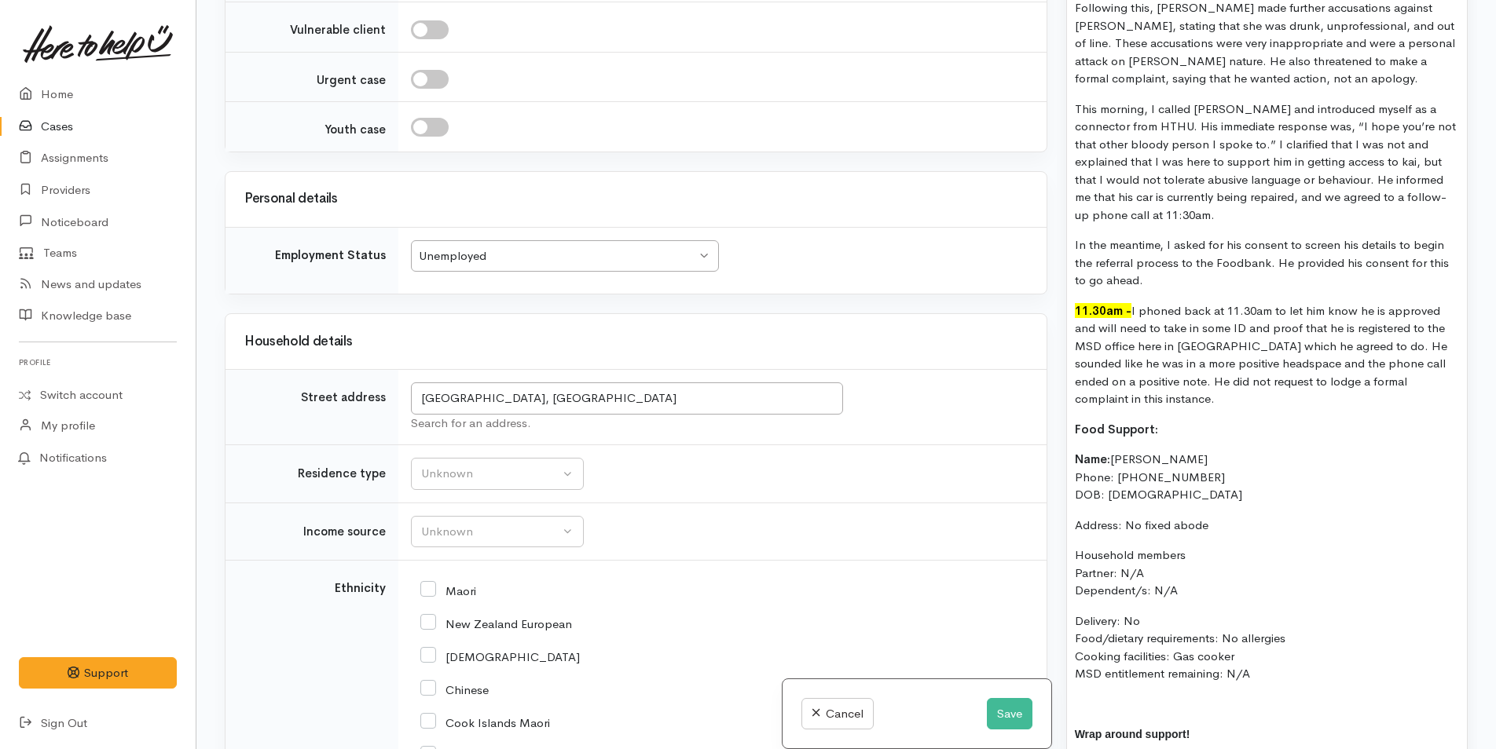
scroll to position [1854, 0]
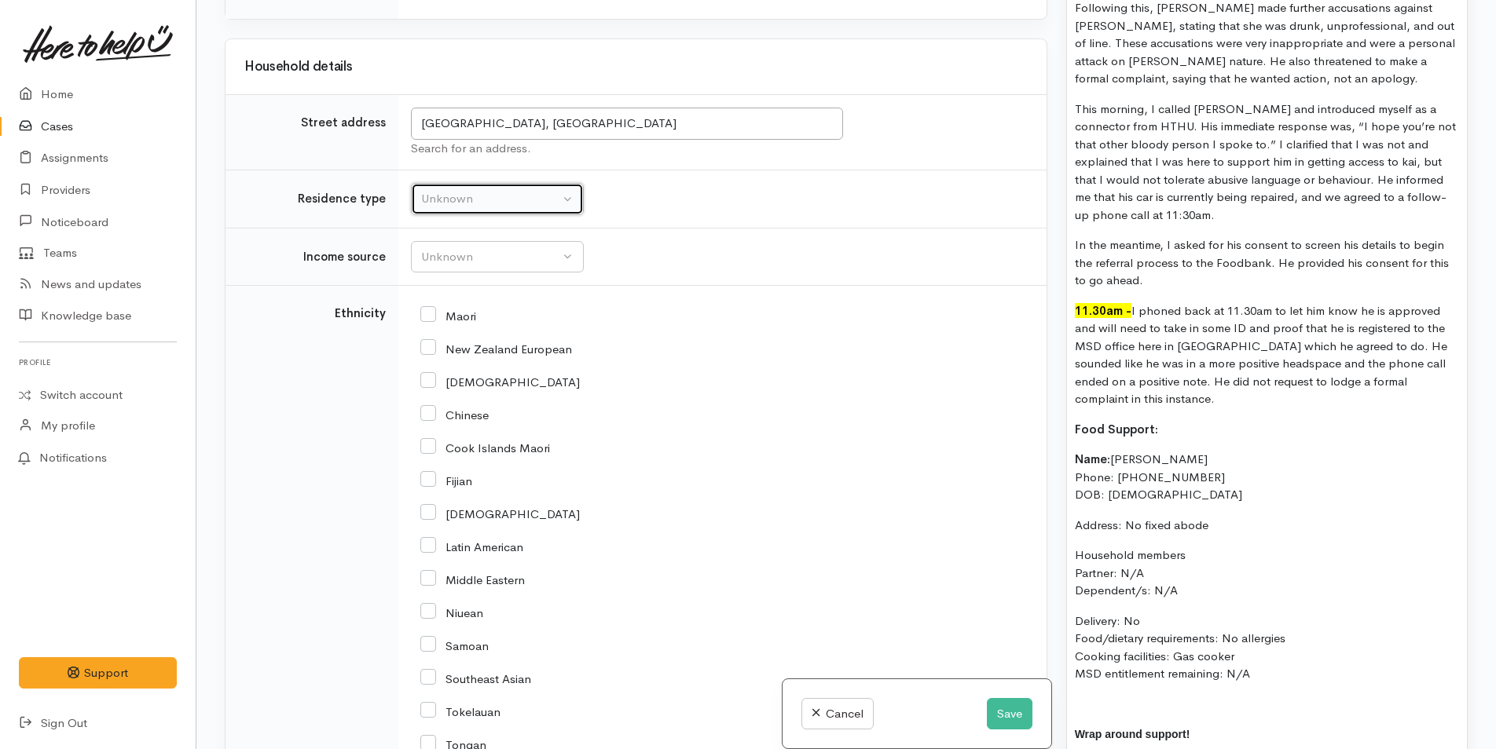
click at [476, 209] on button "Unknown" at bounding box center [497, 199] width 173 height 32
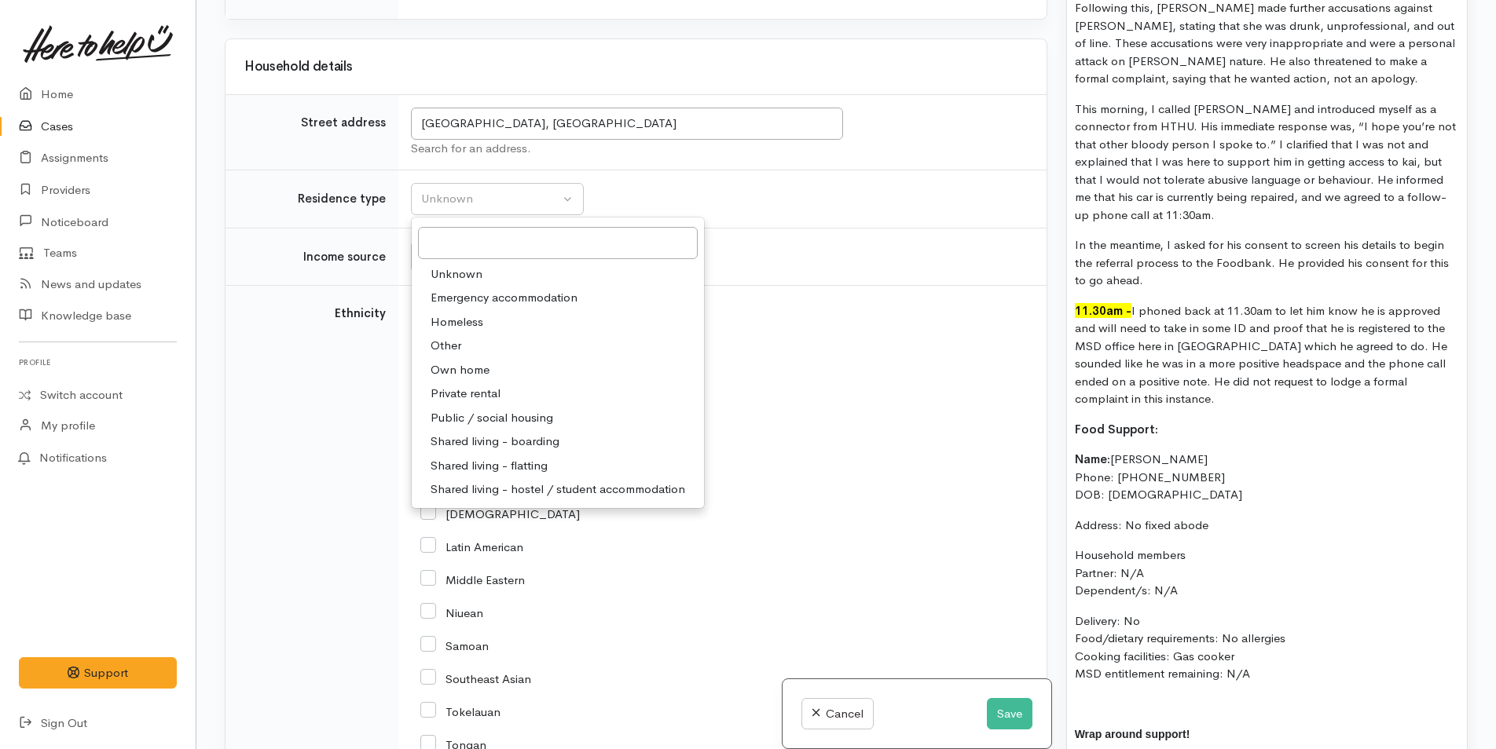
click at [1123, 517] on p "Address: No fixed abode" at bounding box center [1267, 526] width 384 height 18
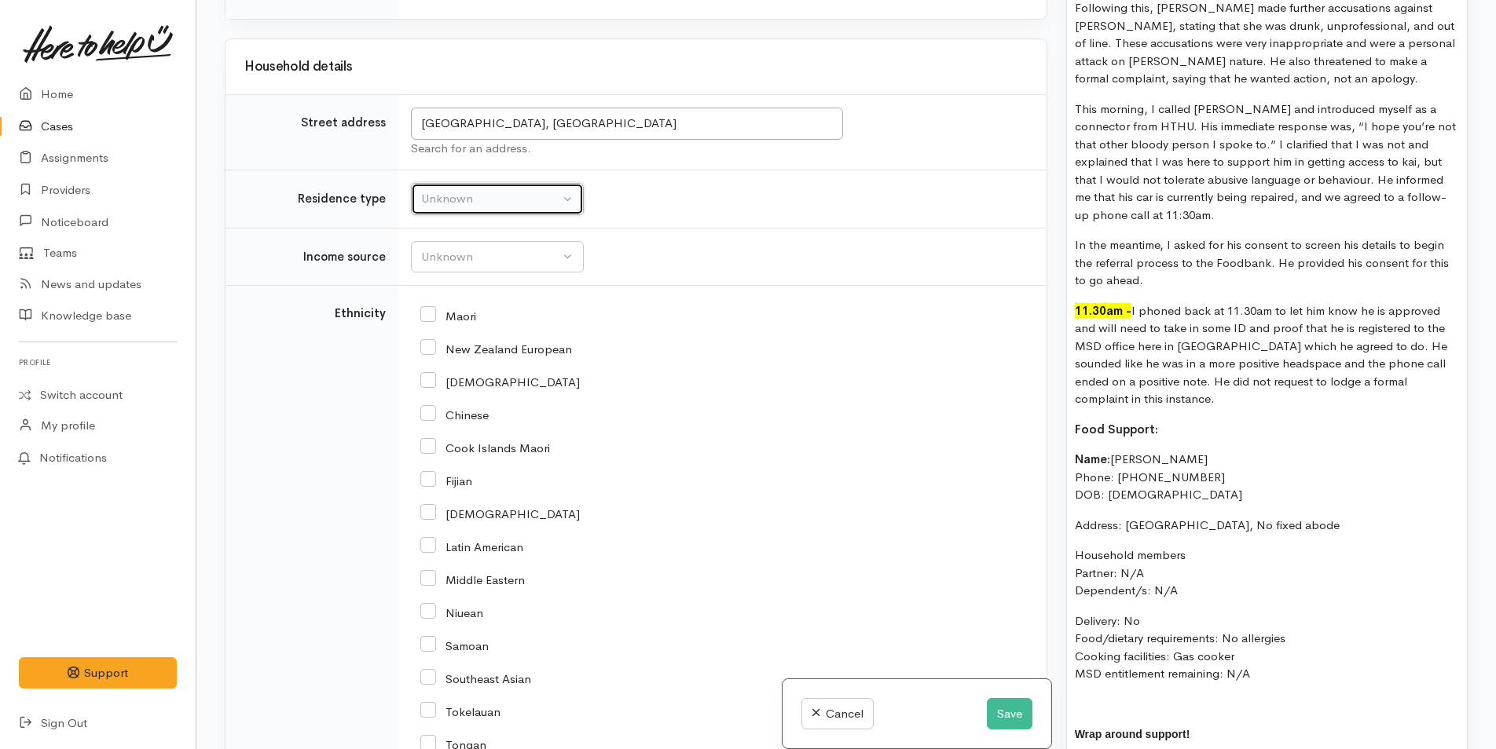
click at [489, 193] on div "Unknown" at bounding box center [490, 199] width 138 height 18
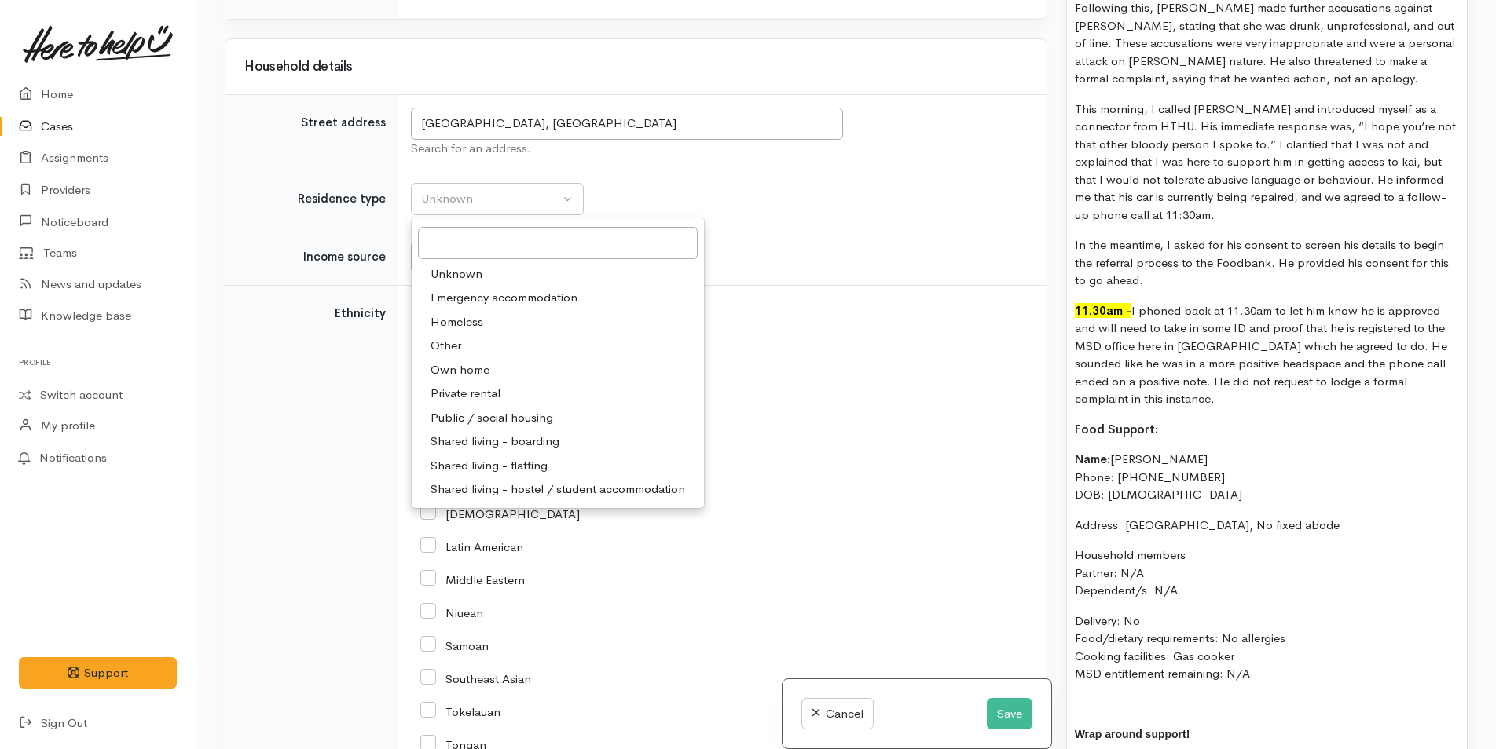
click at [466, 394] on span "Private rental" at bounding box center [465, 394] width 70 height 18
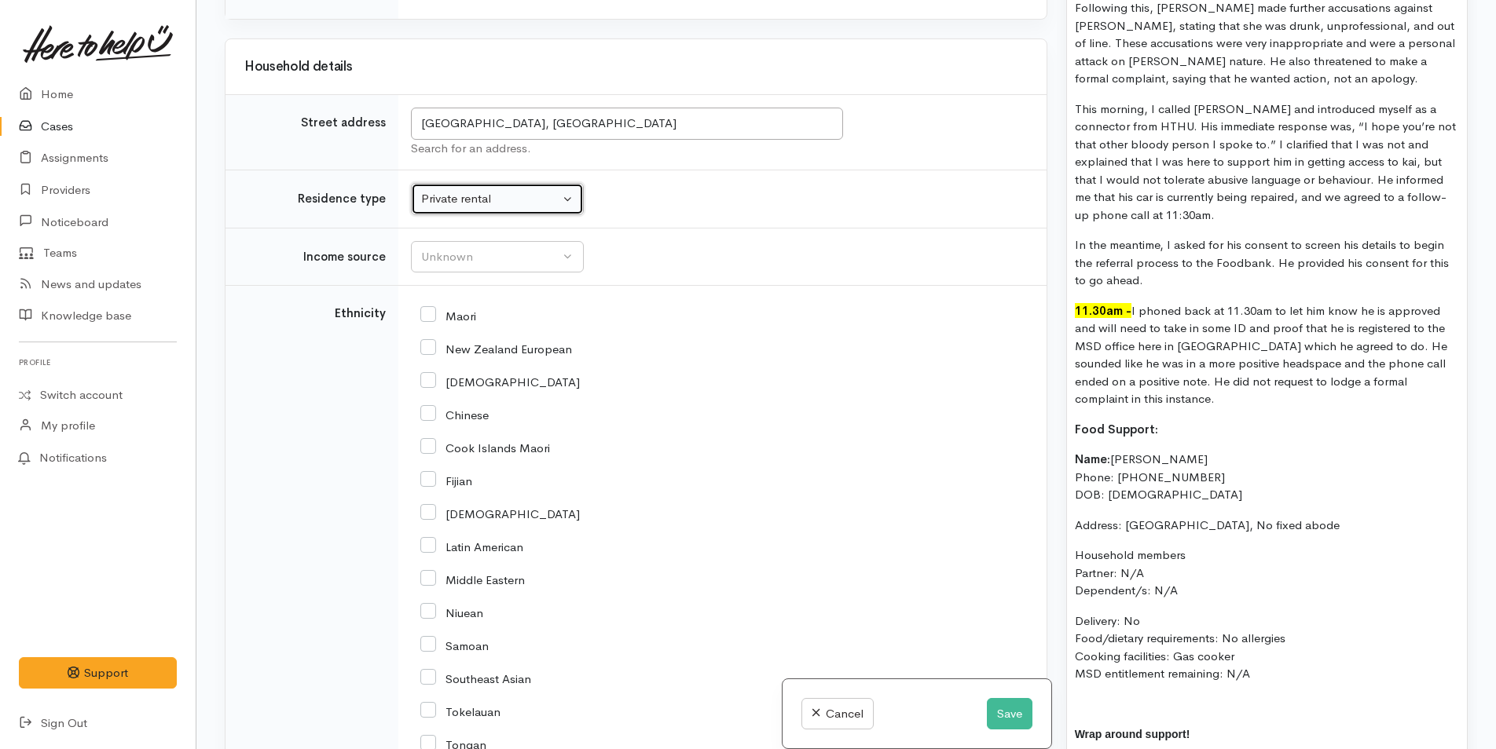
click at [438, 204] on div "Private rental" at bounding box center [490, 199] width 138 height 18
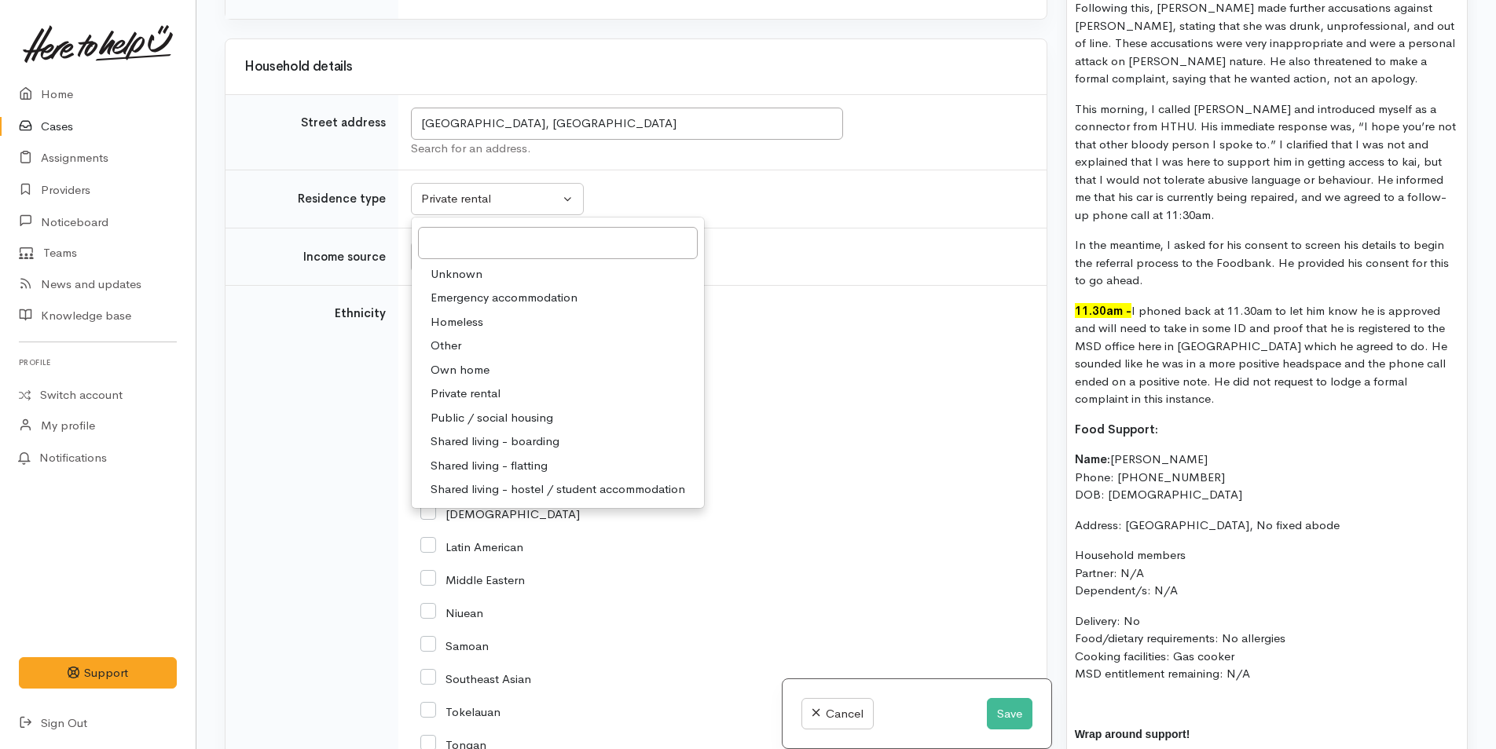
click at [460, 313] on span "Homeless" at bounding box center [456, 322] width 53 height 18
select select "9"
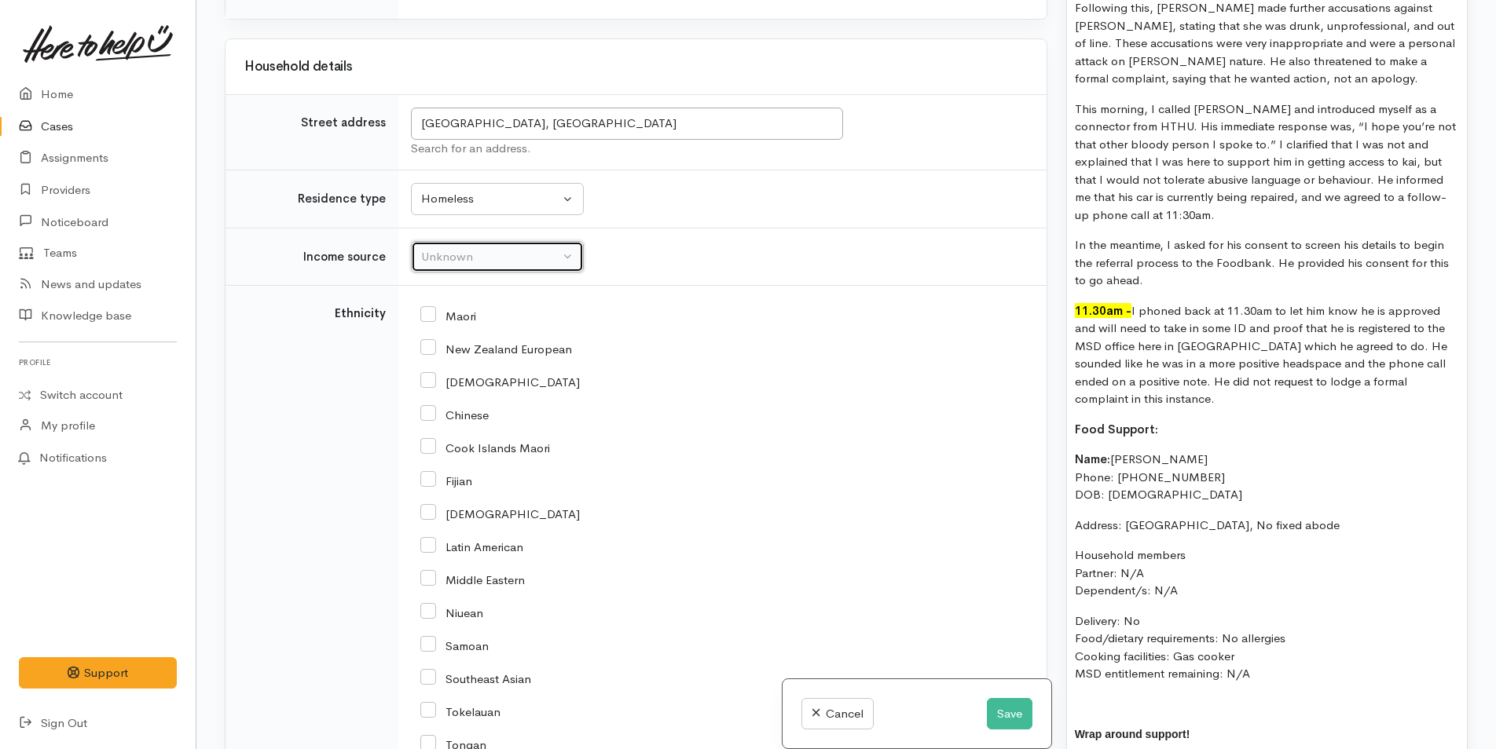
click at [461, 253] on div "Unknown" at bounding box center [490, 257] width 138 height 18
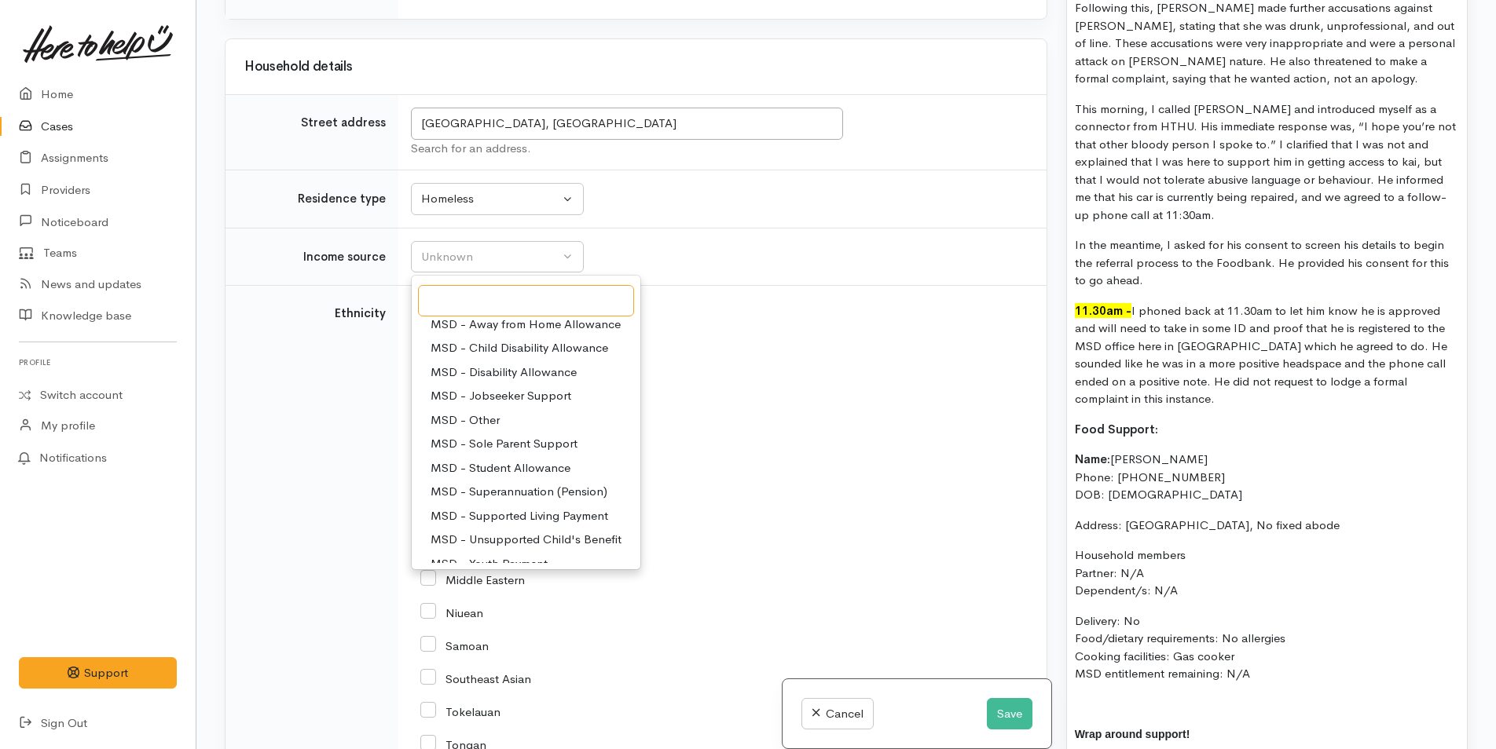
scroll to position [79, 0]
click at [478, 391] on span "MSD - Jobseeker Support" at bounding box center [500, 397] width 141 height 18
select select "4"
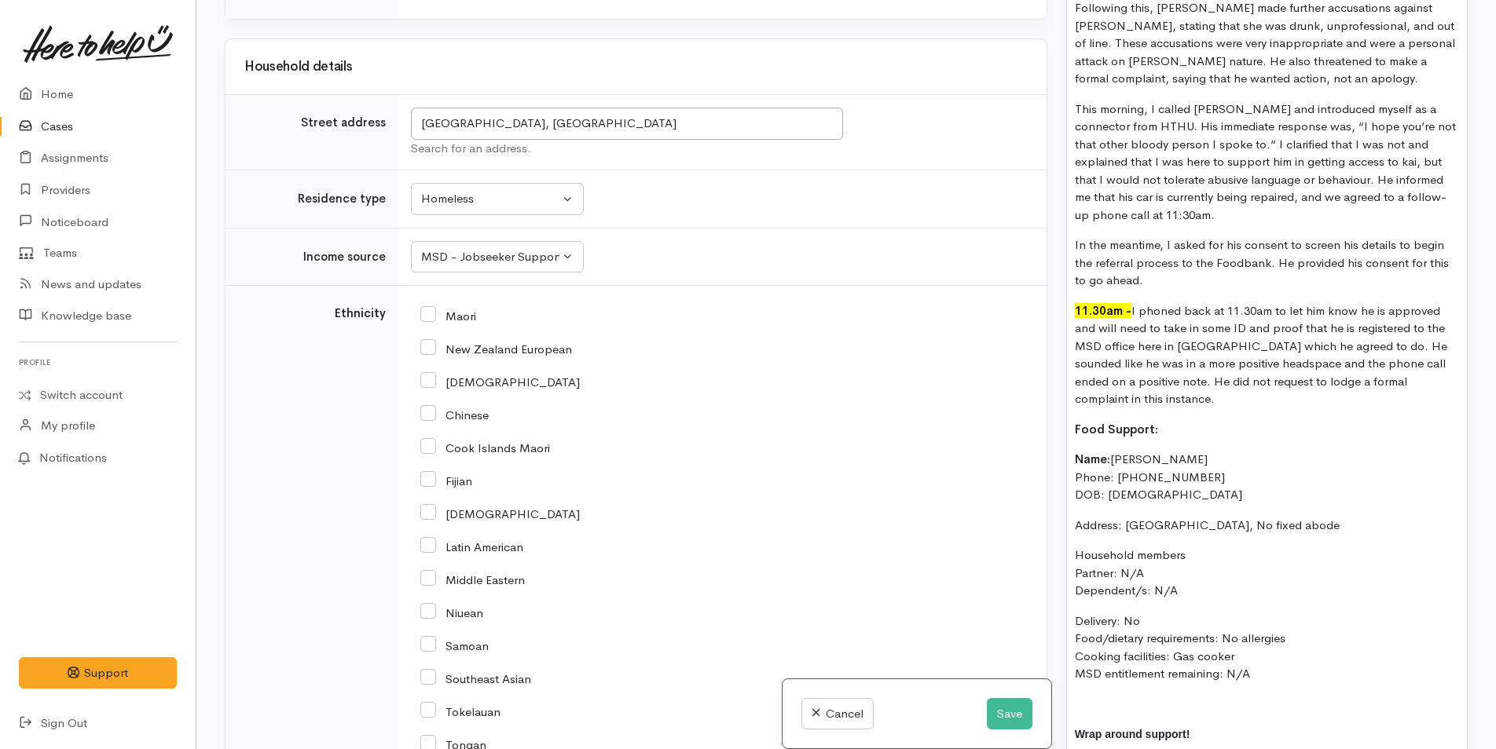
click at [430, 346] on input "New Zealand European" at bounding box center [496, 348] width 152 height 14
checkbox input "true"
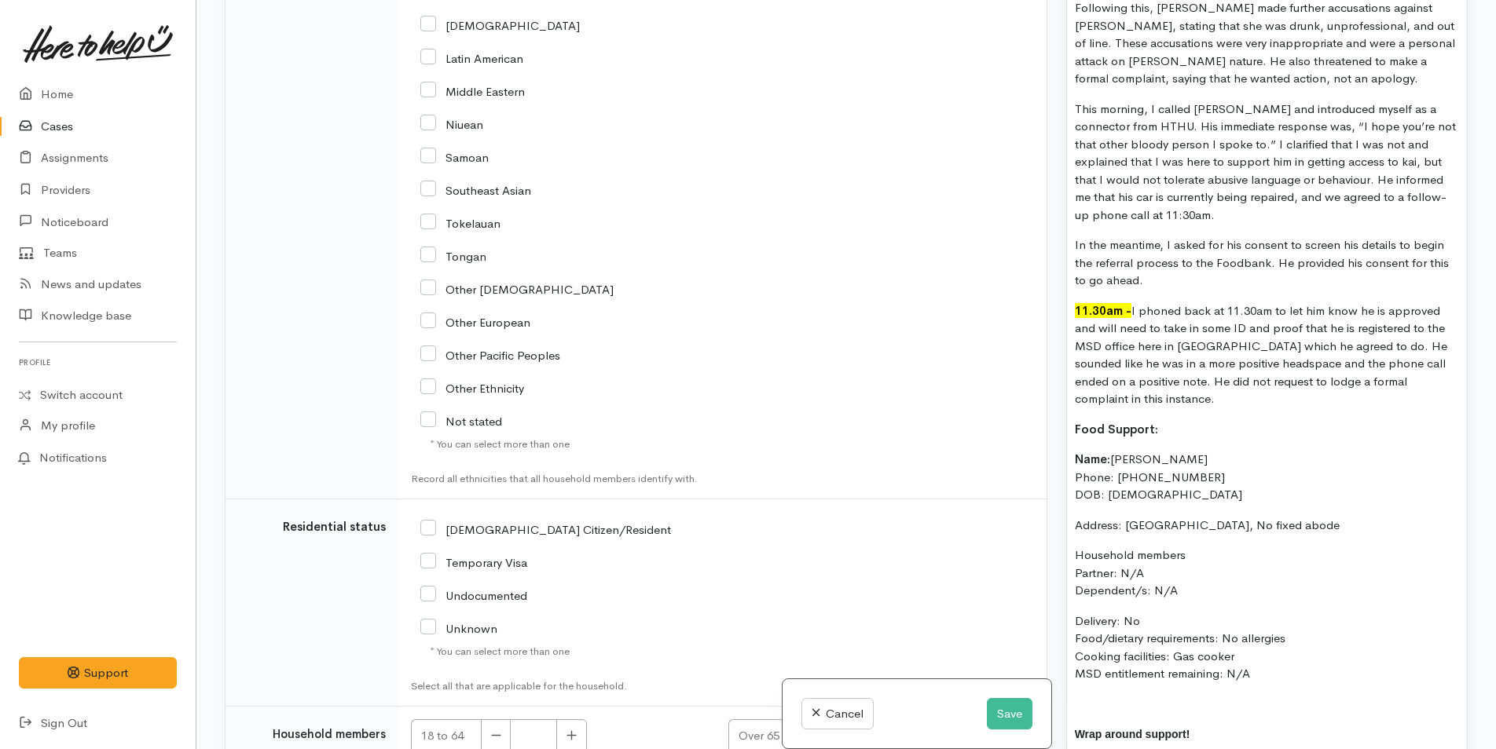
scroll to position [2482, 0]
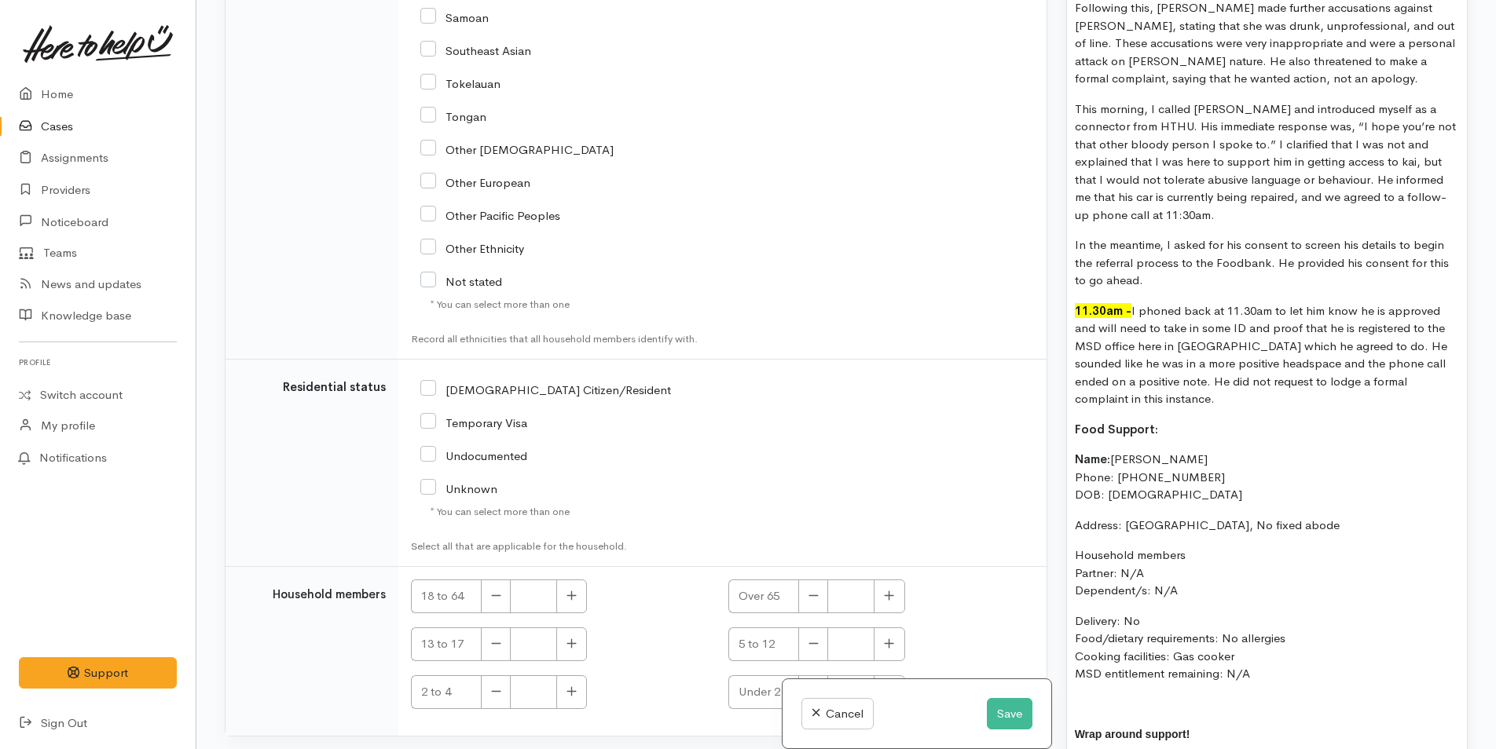
click at [424, 387] on input "NZ Citizen/Resident" at bounding box center [545, 389] width 251 height 14
checkbox input "true"
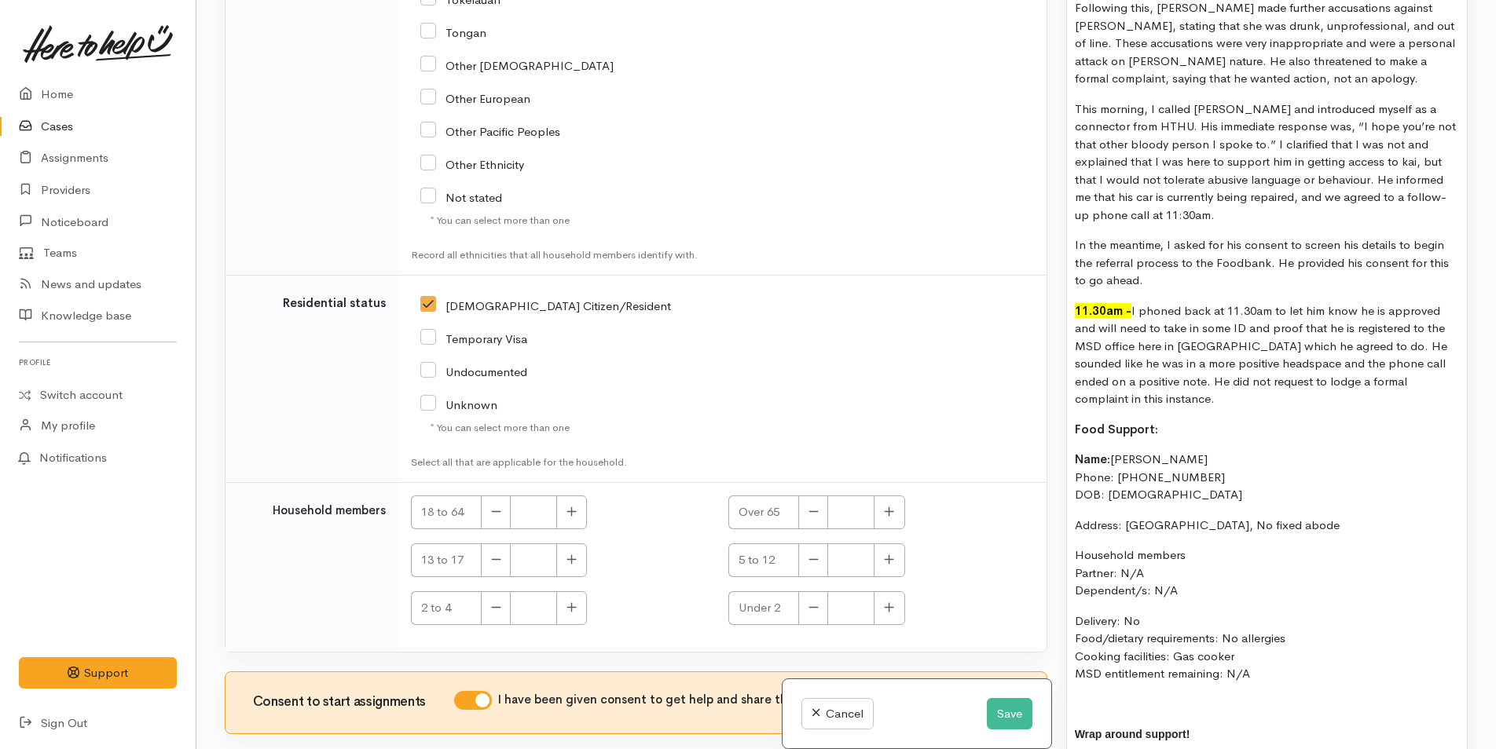
scroll to position [2648, 0]
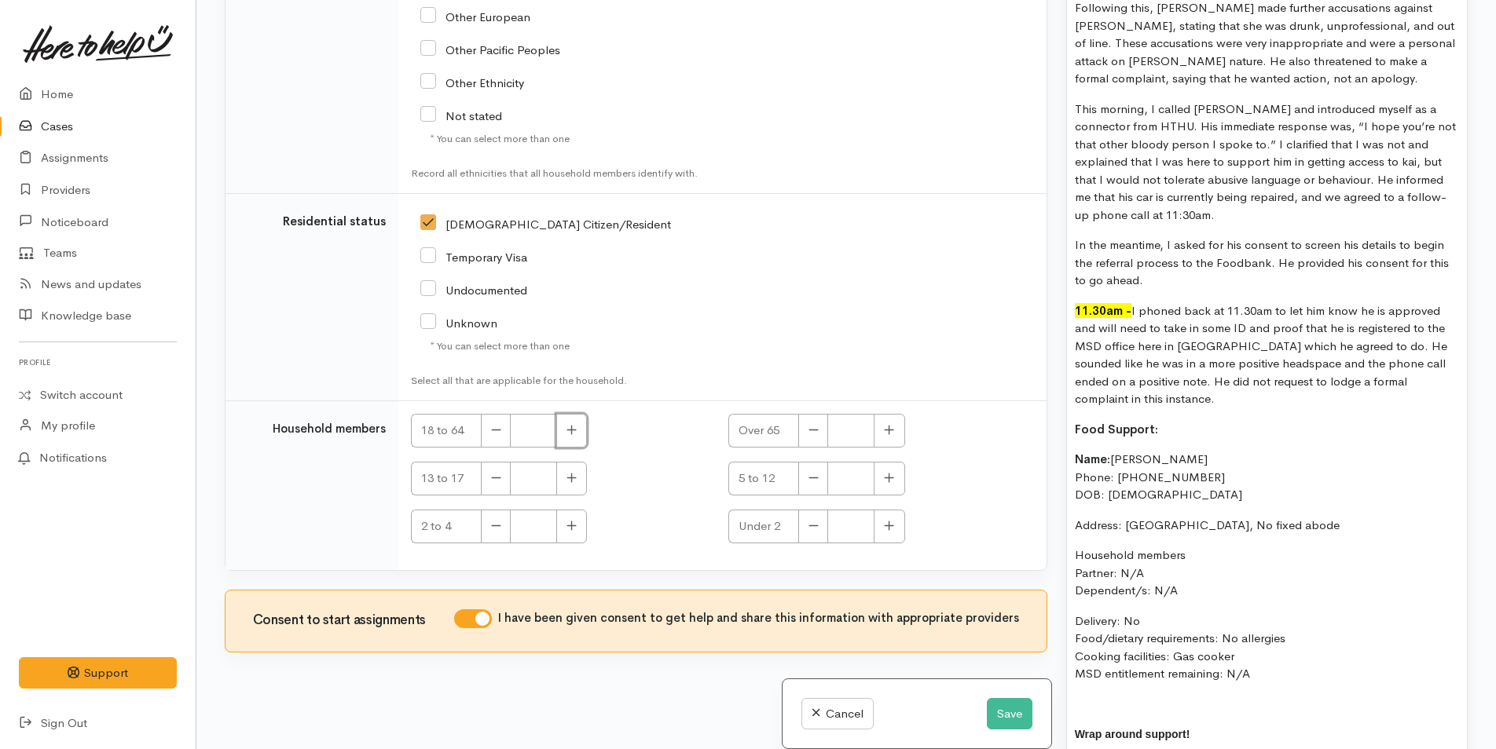
drag, startPoint x: 574, startPoint y: 427, endPoint x: 569, endPoint y: 460, distance: 32.7
click at [574, 427] on icon "button" at bounding box center [571, 430] width 10 height 12
type input "1"
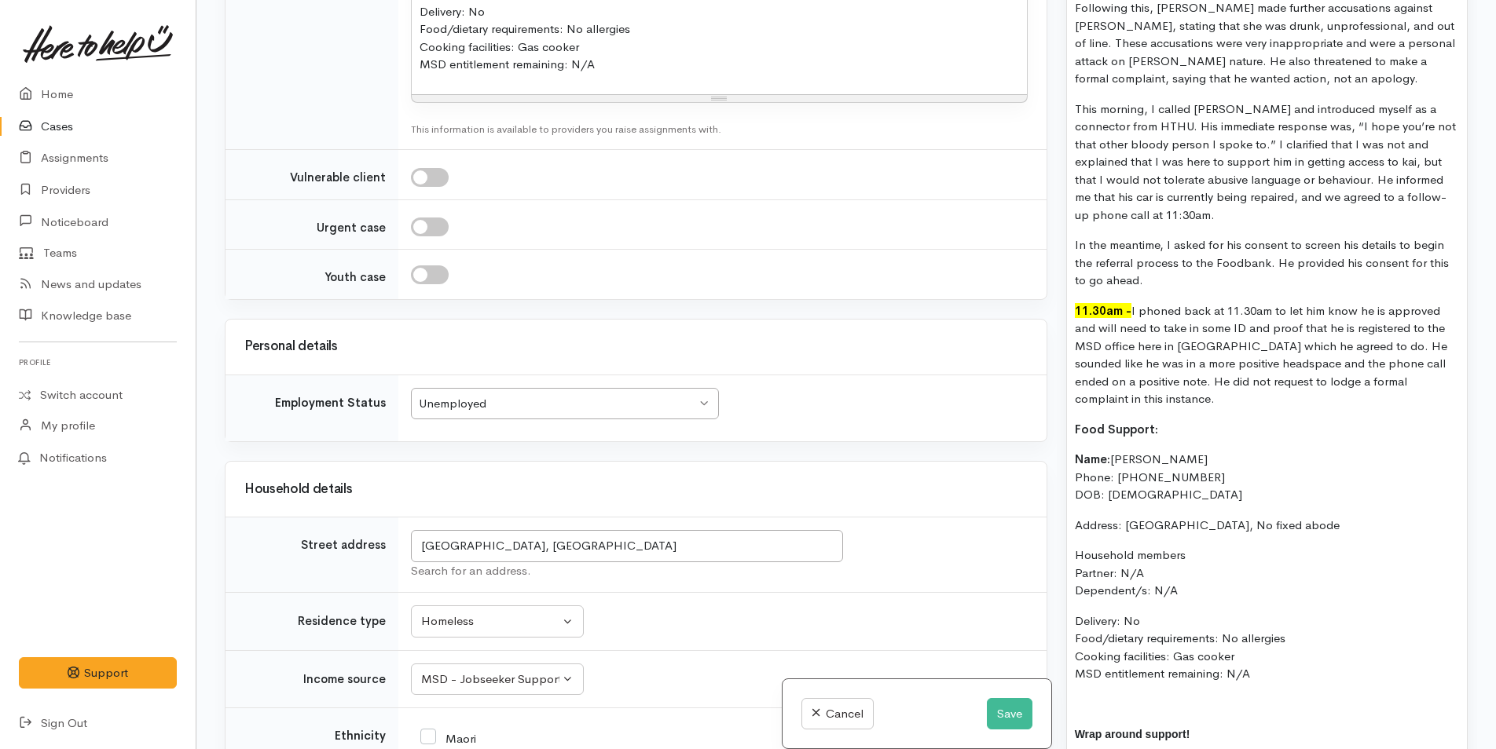
scroll to position [1234, 0]
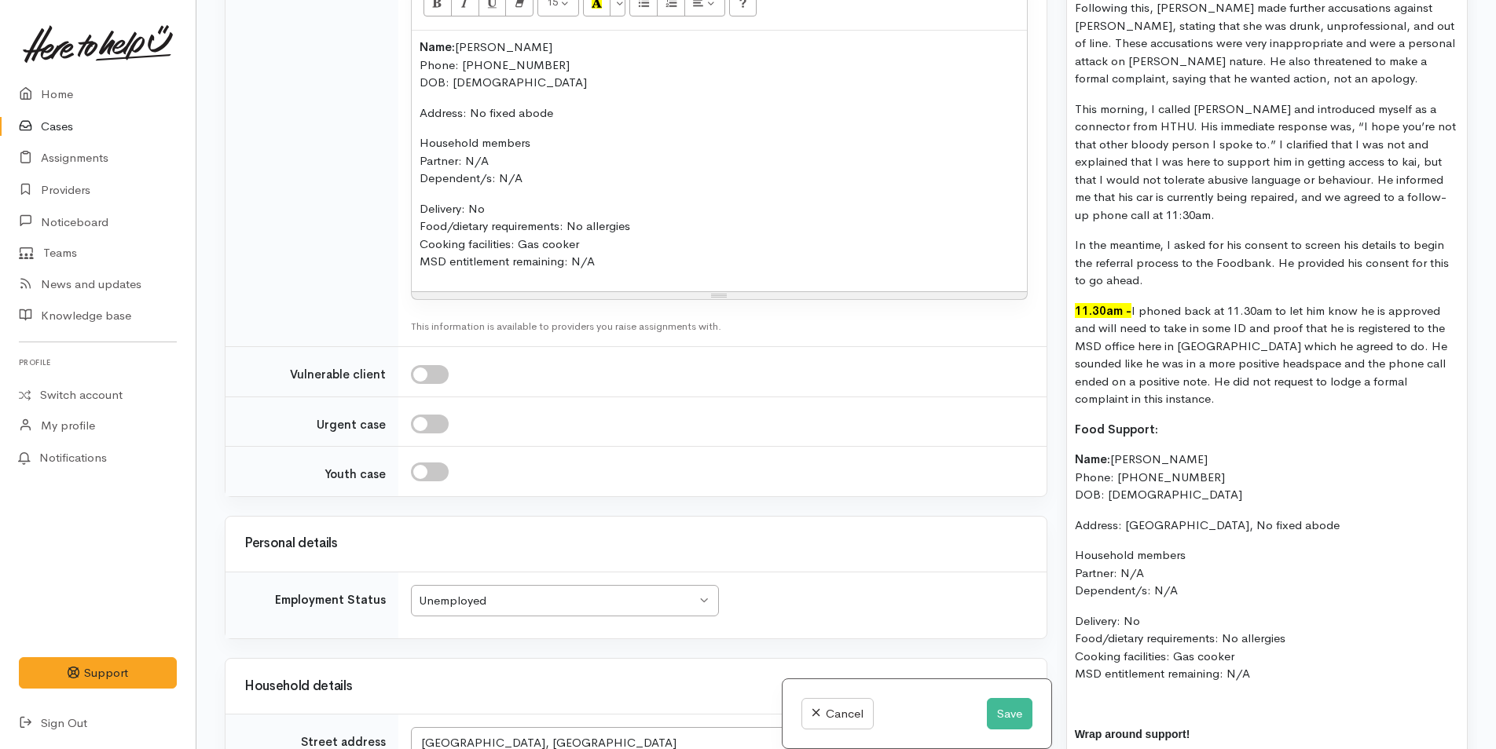
drag, startPoint x: 1276, startPoint y: 661, endPoint x: 1069, endPoint y: 446, distance: 298.3
click at [1069, 446] on div "Karli - 22/09/2025 I have taken over this case from Rachel following a series o…" at bounding box center [1267, 257] width 400 height 1375
copy div "Name: Nicky Garlands Phone: 02108367853 DOB: 24/02/1976 Address: Tauranga, No f…"
click at [998, 699] on button "Save" at bounding box center [1010, 714] width 46 height 32
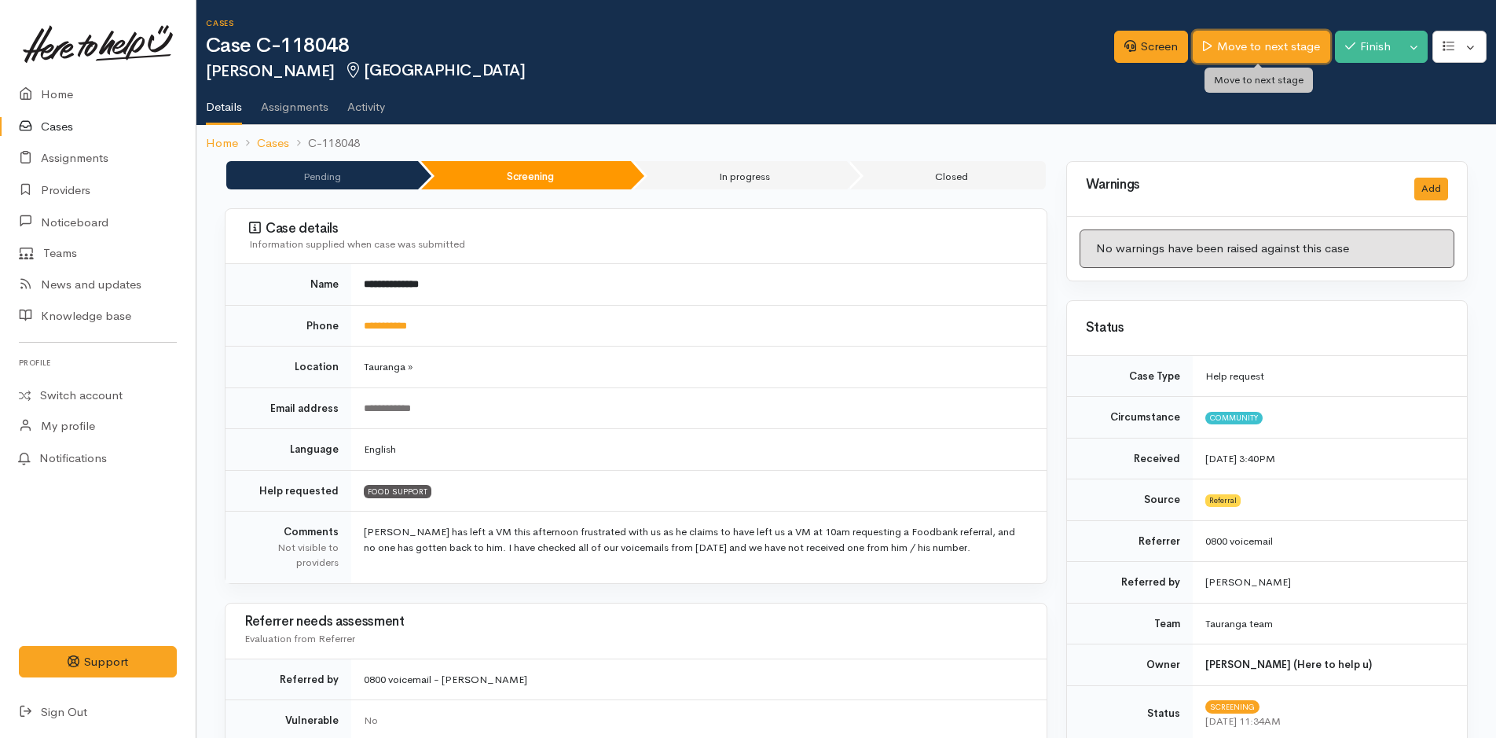
click at [1247, 34] on link "Move to next stage" at bounding box center [1260, 47] width 137 height 32
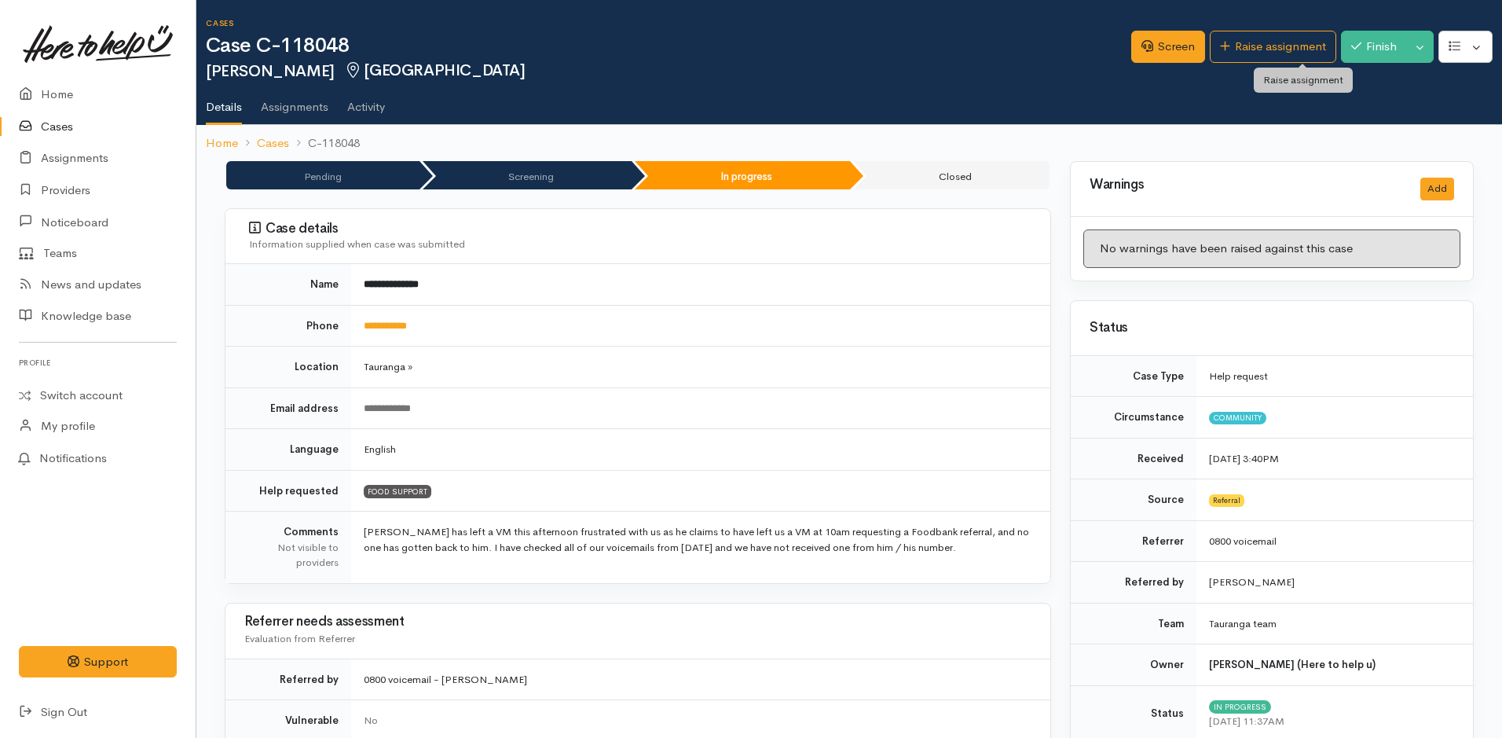
click at [1251, 40] on link "Raise assignment" at bounding box center [1273, 47] width 126 height 32
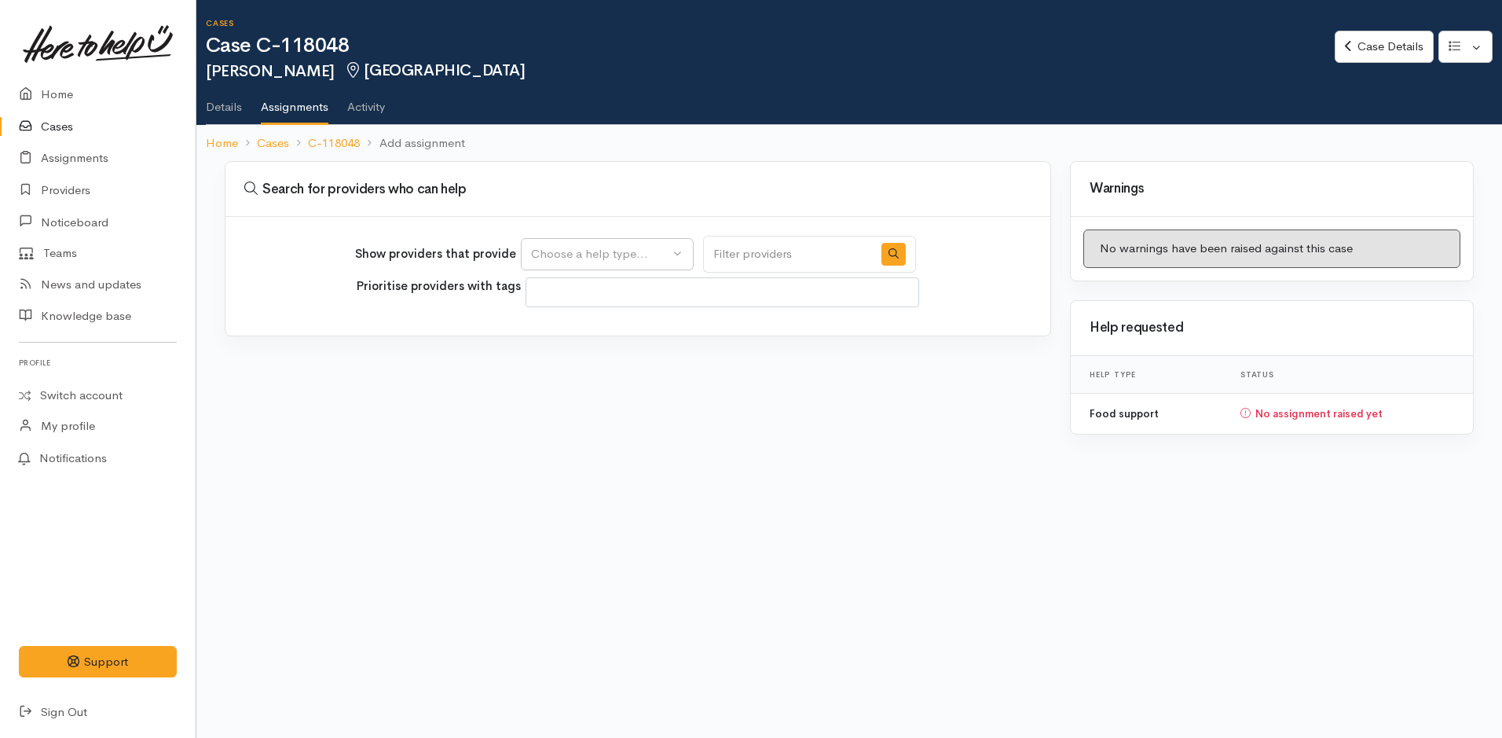
select select
click at [603, 256] on div "Choose a help type..." at bounding box center [600, 254] width 138 height 18
click at [589, 336] on span "Food support" at bounding box center [576, 329] width 73 height 18
select select "3"
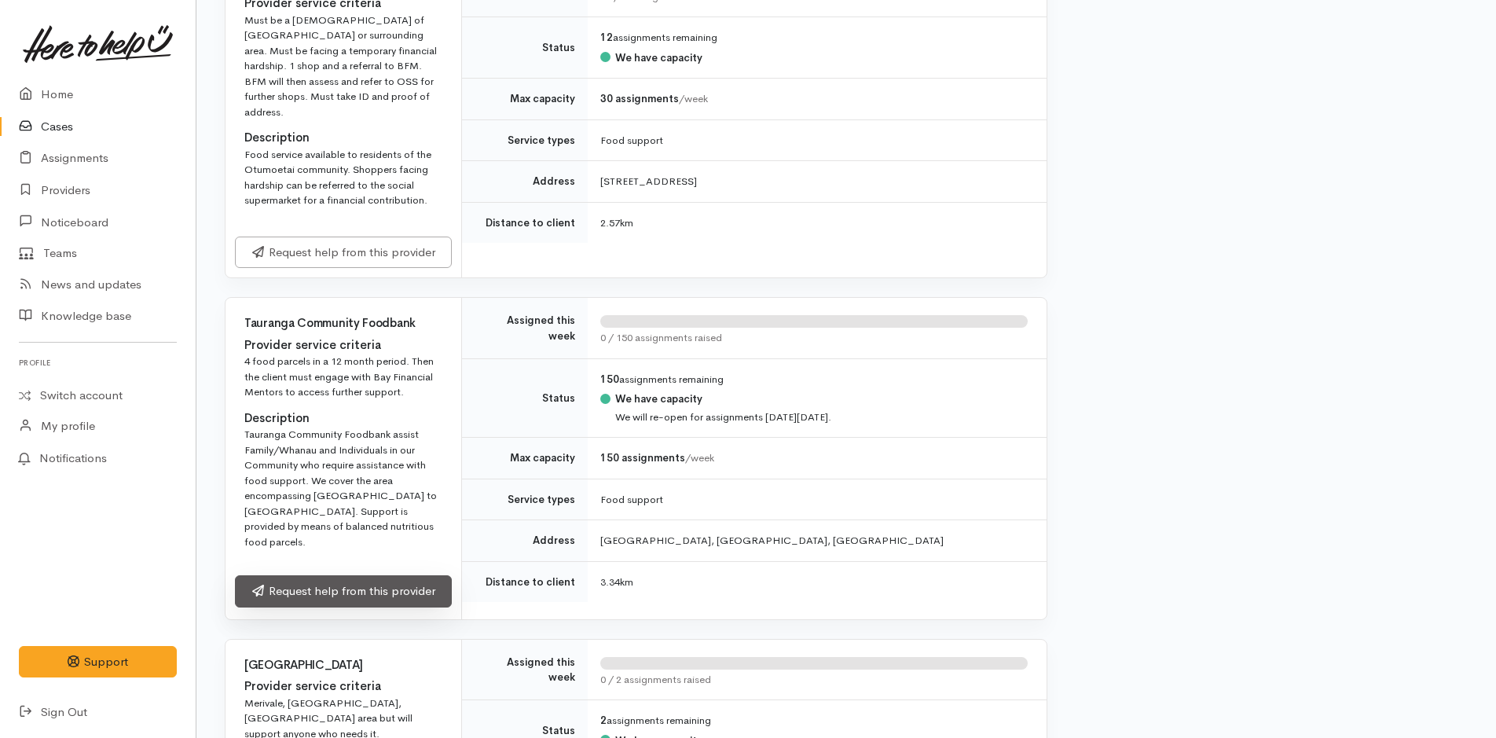
scroll to position [1728, 0]
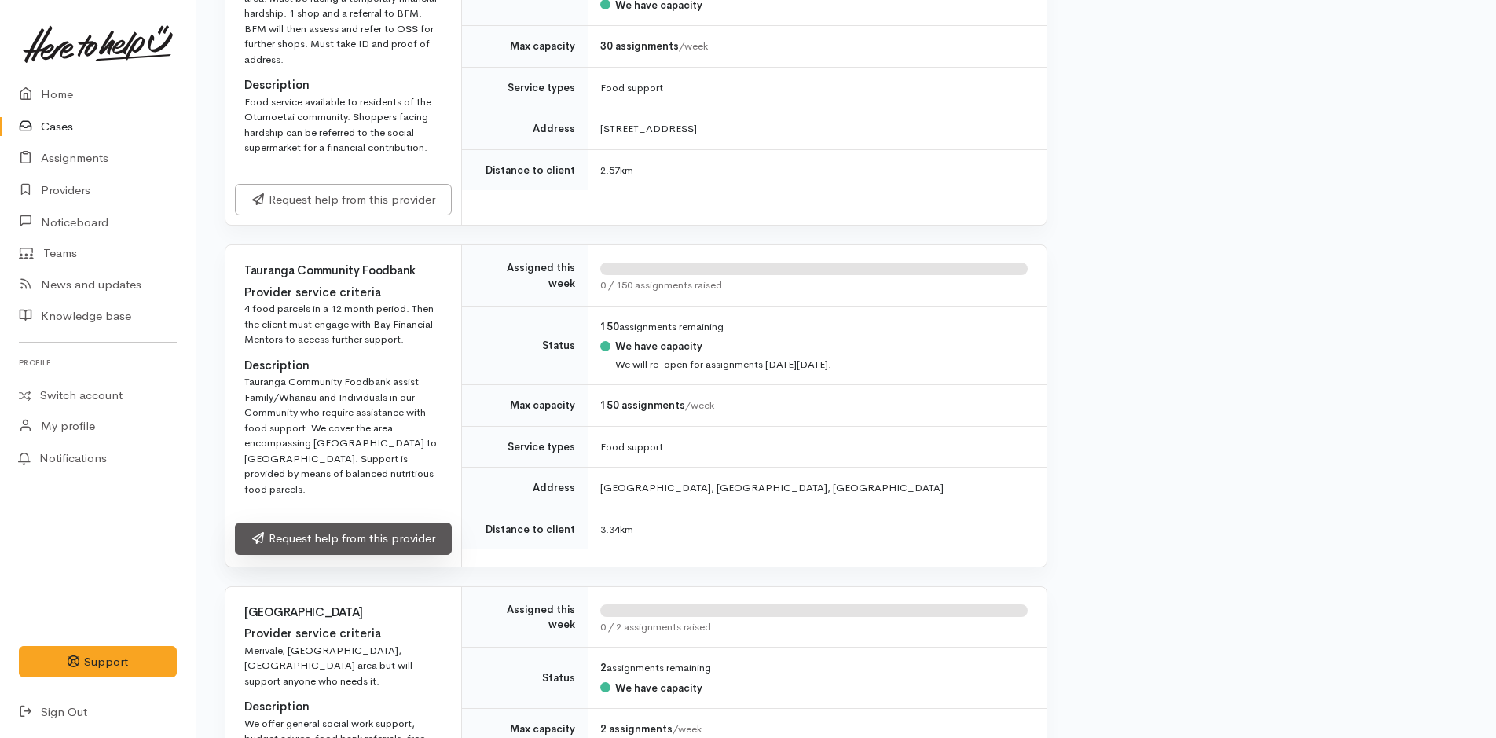
click at [378, 522] on link "Request help from this provider" at bounding box center [343, 538] width 217 height 32
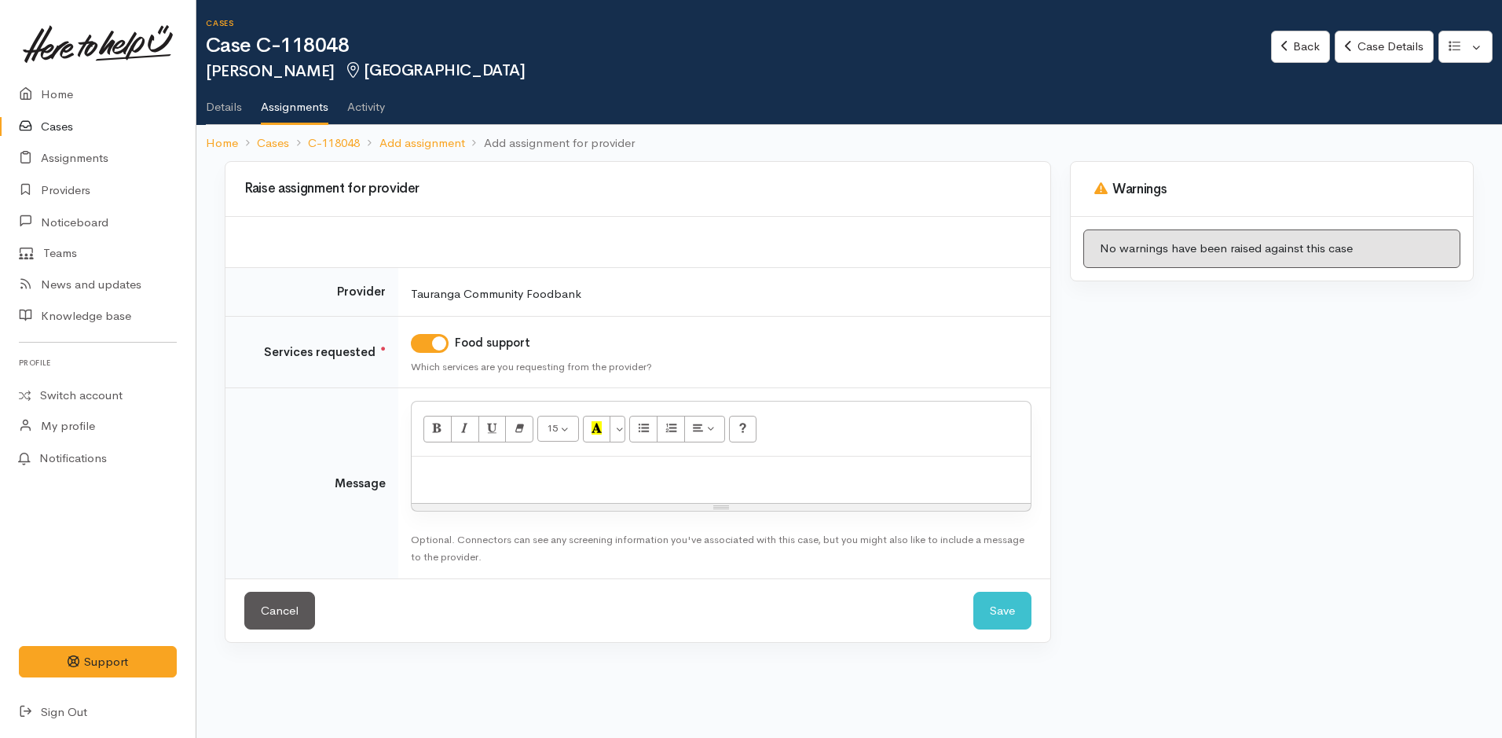
click at [474, 477] on p at bounding box center [720, 473] width 603 height 18
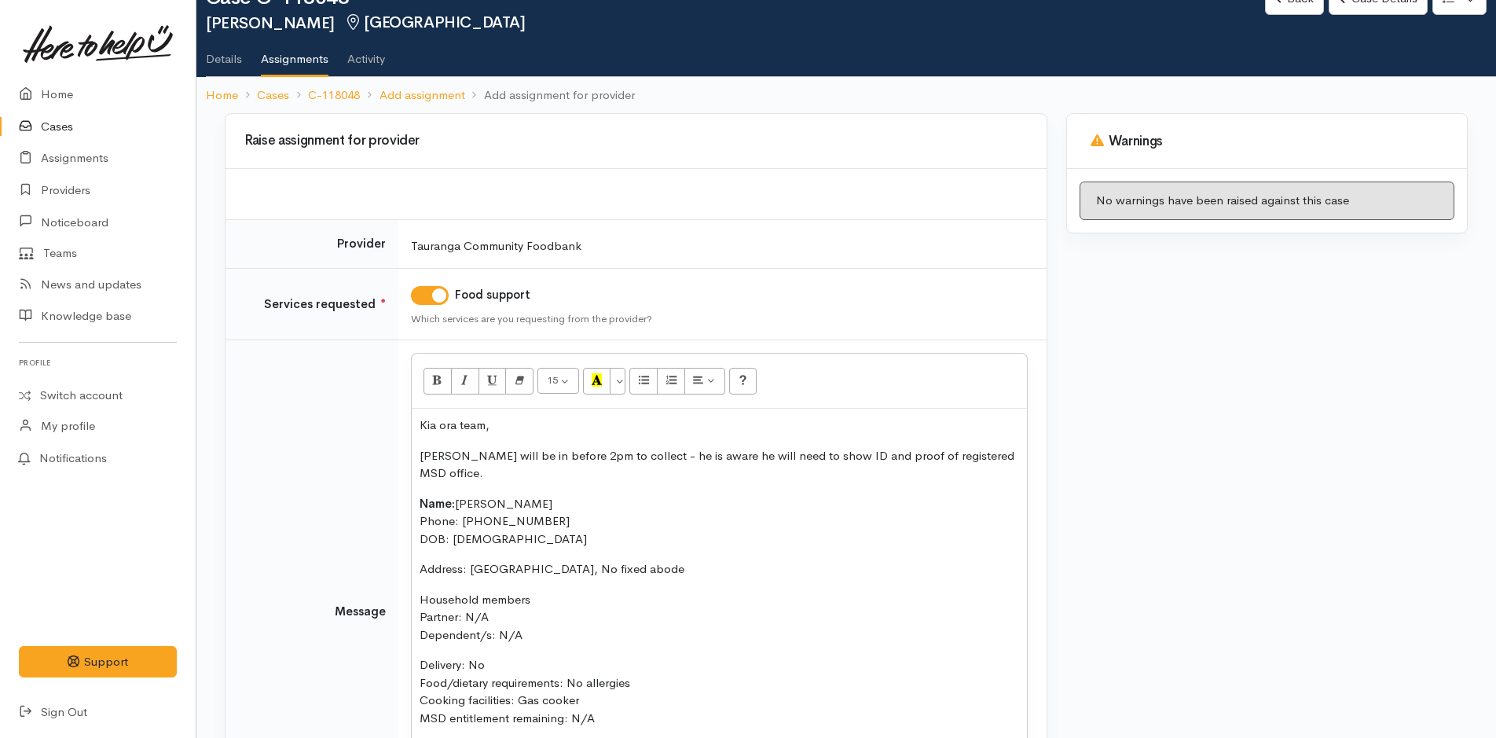
scroll to position [79, 0]
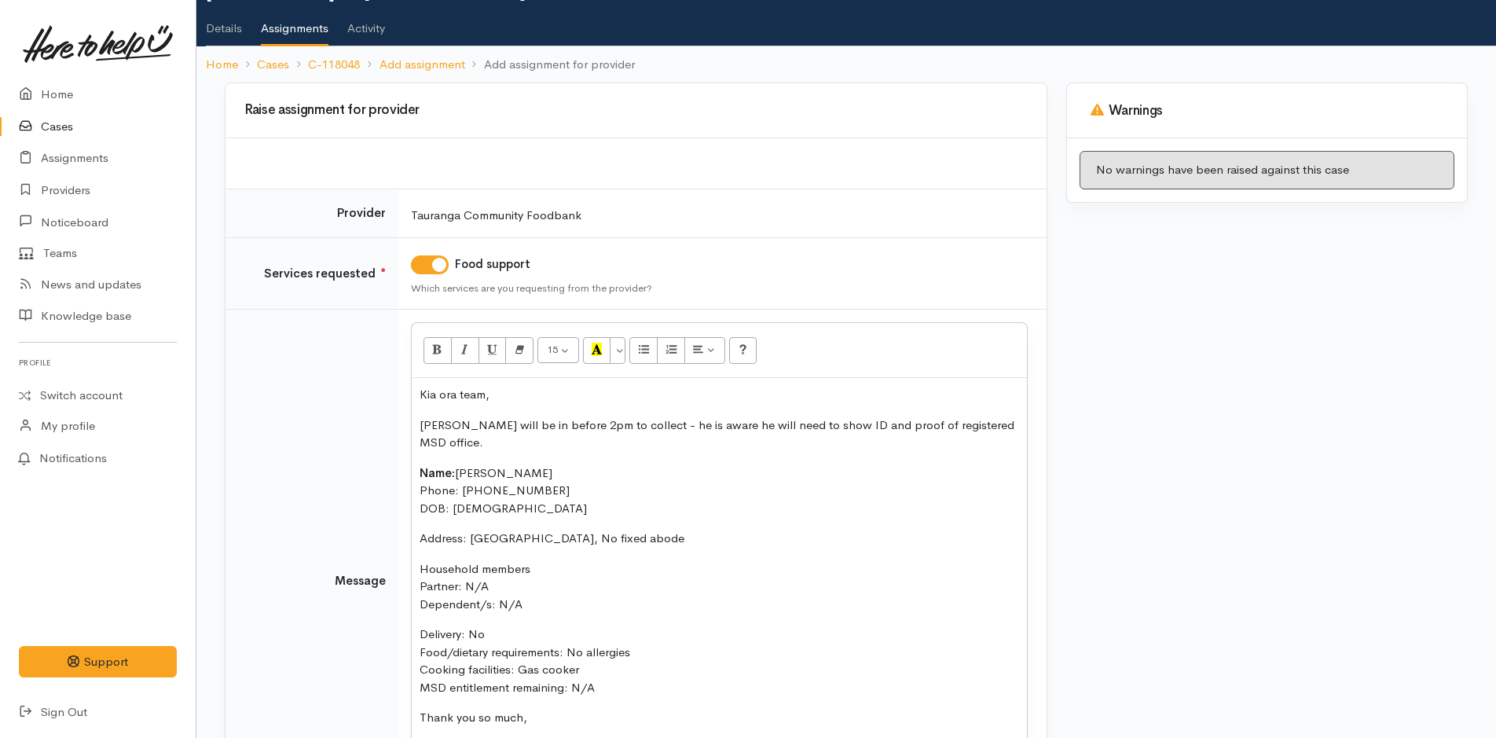
click at [1012, 426] on p "Nicky will be in before 2pm to collect - he is aware he will need to show ID an…" at bounding box center [718, 433] width 599 height 35
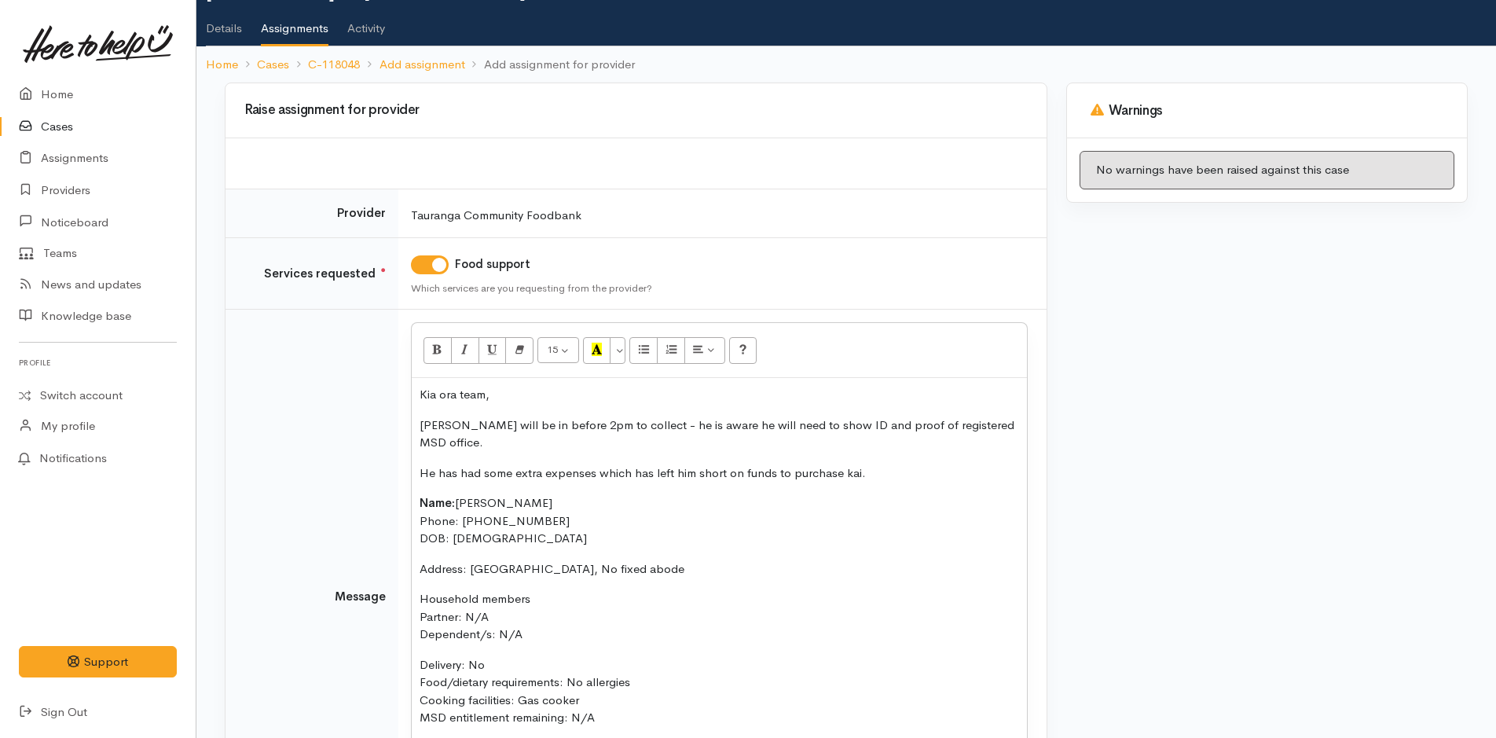
scroll to position [290, 0]
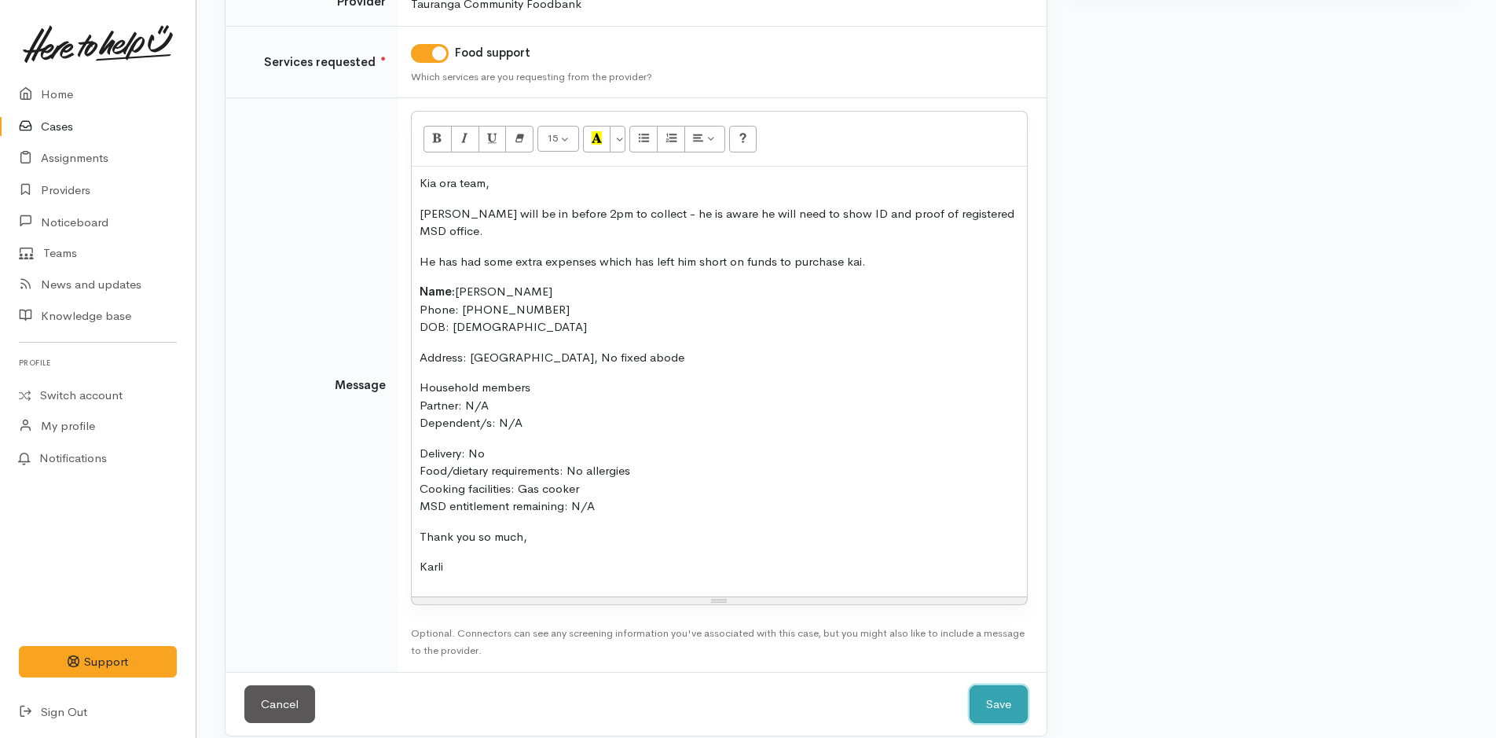
click at [996, 686] on button "Save" at bounding box center [998, 704] width 58 height 38
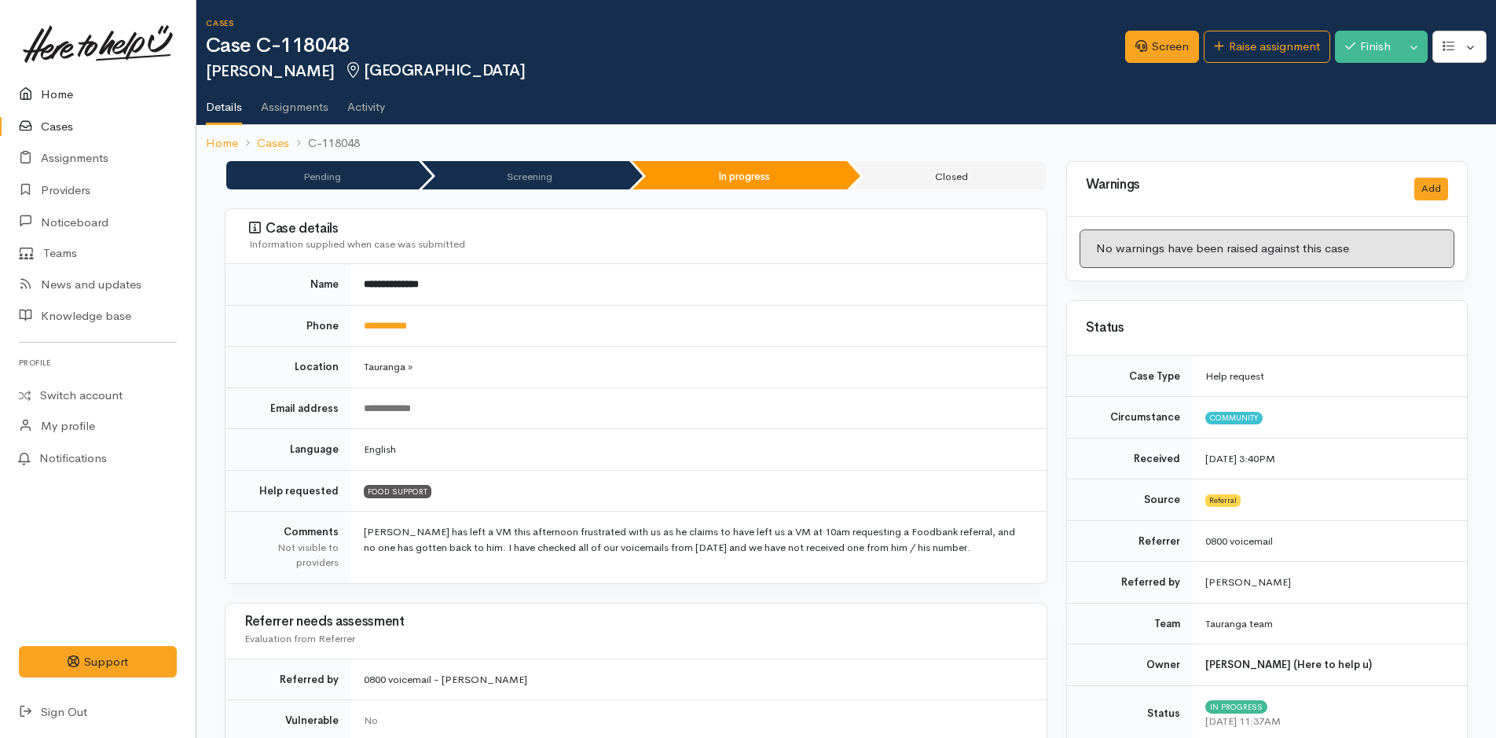
drag, startPoint x: 53, startPoint y: 101, endPoint x: 269, endPoint y: 253, distance: 263.9
click at [53, 101] on link "Home" at bounding box center [98, 95] width 196 height 32
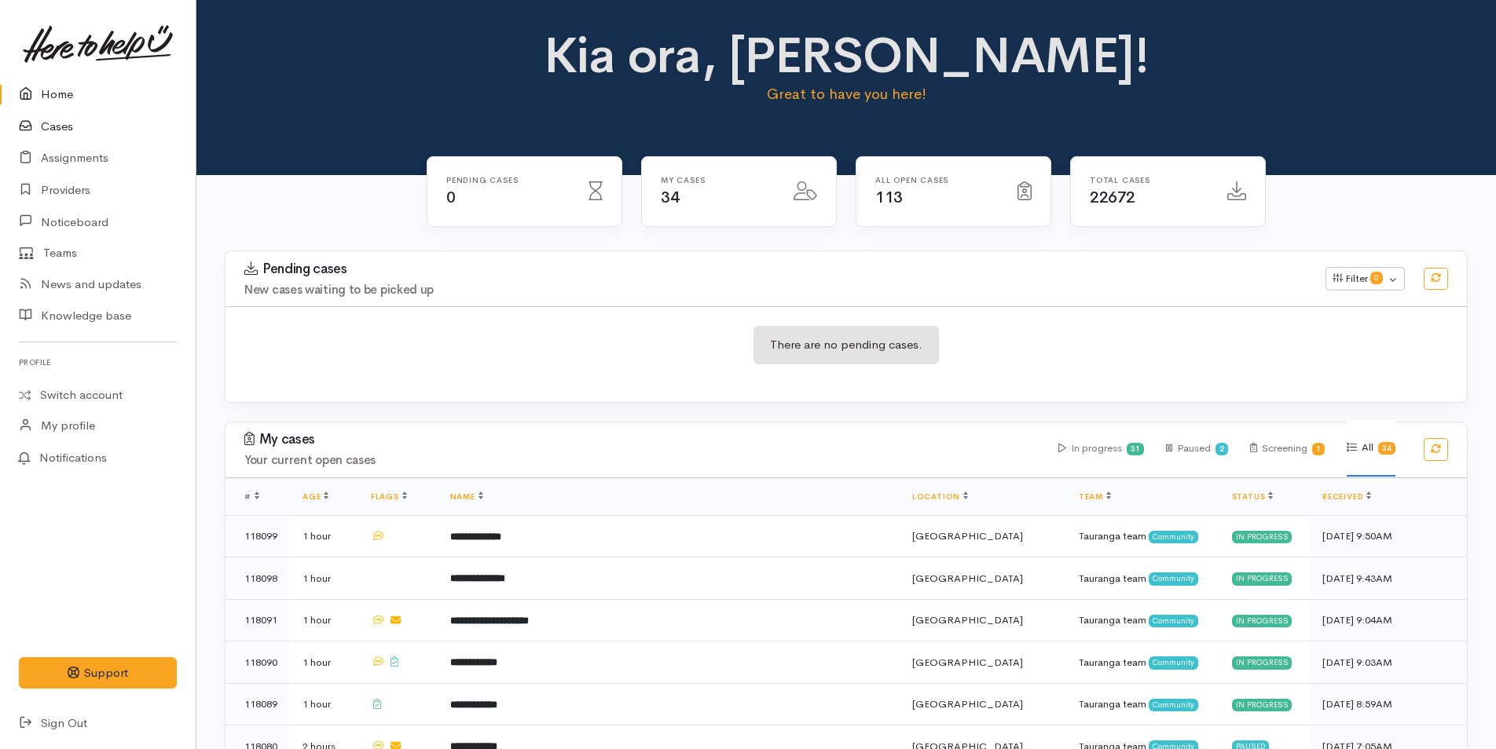
click at [68, 123] on link "Cases" at bounding box center [98, 127] width 196 height 32
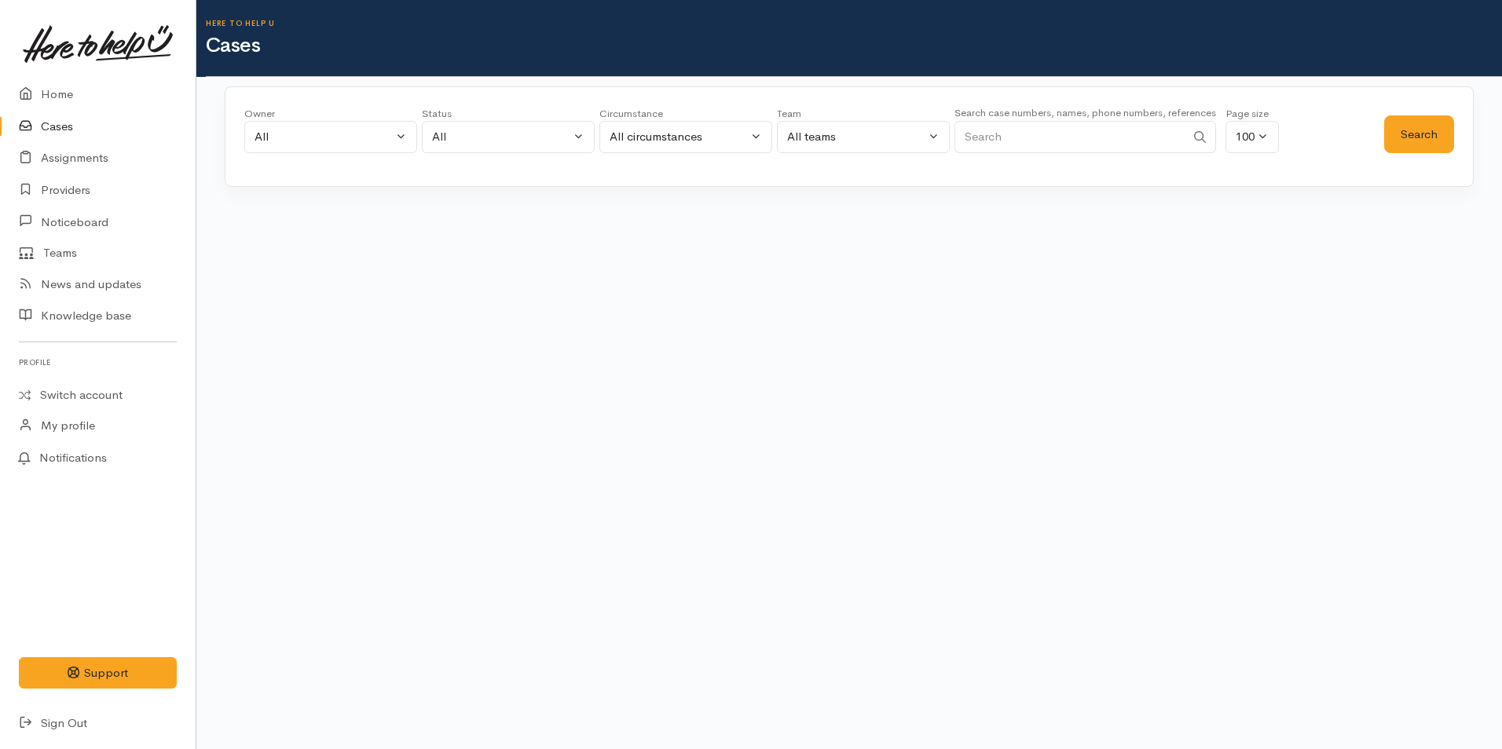
click at [1116, 153] on div "Search case numbers, names, phone numbers, references" at bounding box center [1085, 133] width 262 height 59
click at [1104, 141] on input "Search" at bounding box center [1069, 137] width 231 height 32
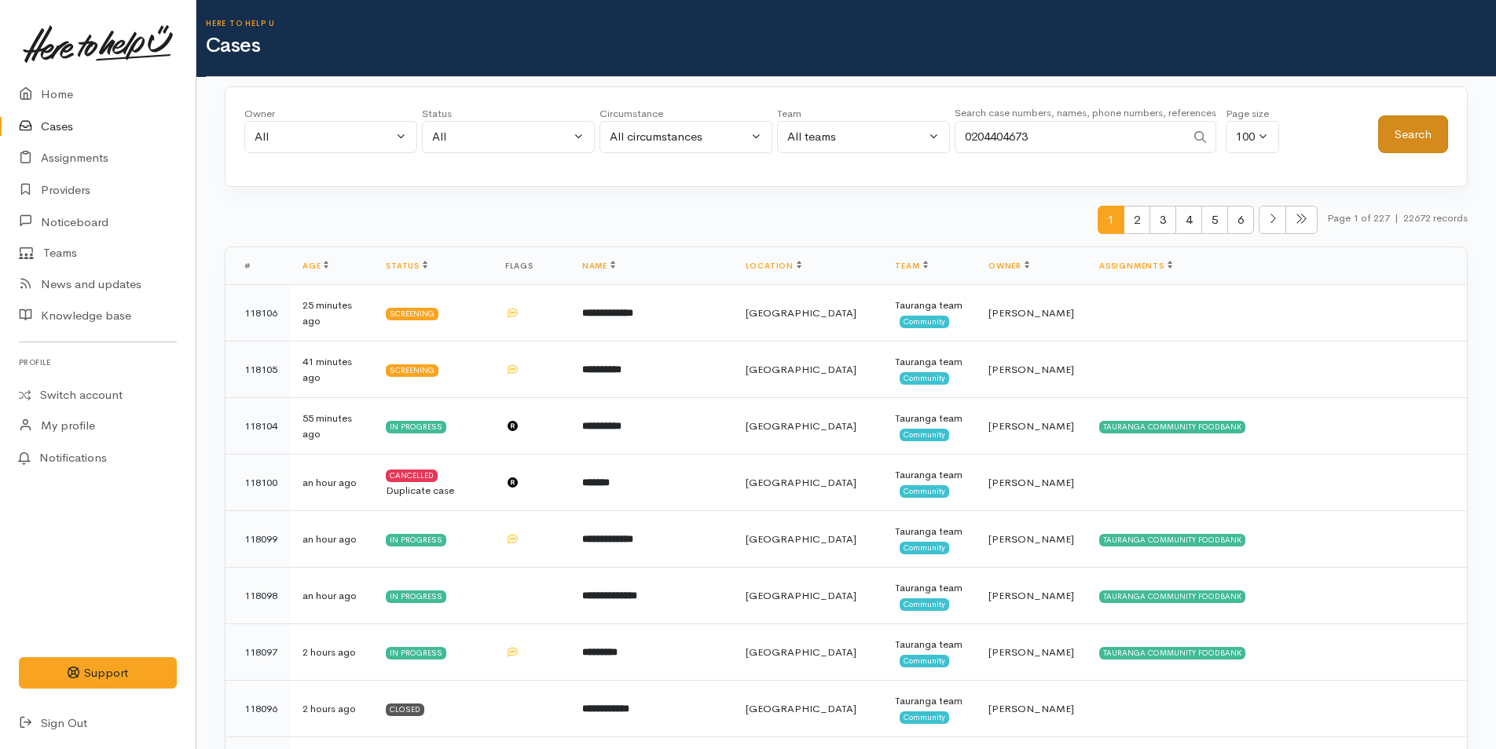
type input "0204404673"
click at [1428, 133] on button "Search" at bounding box center [1413, 134] width 70 height 38
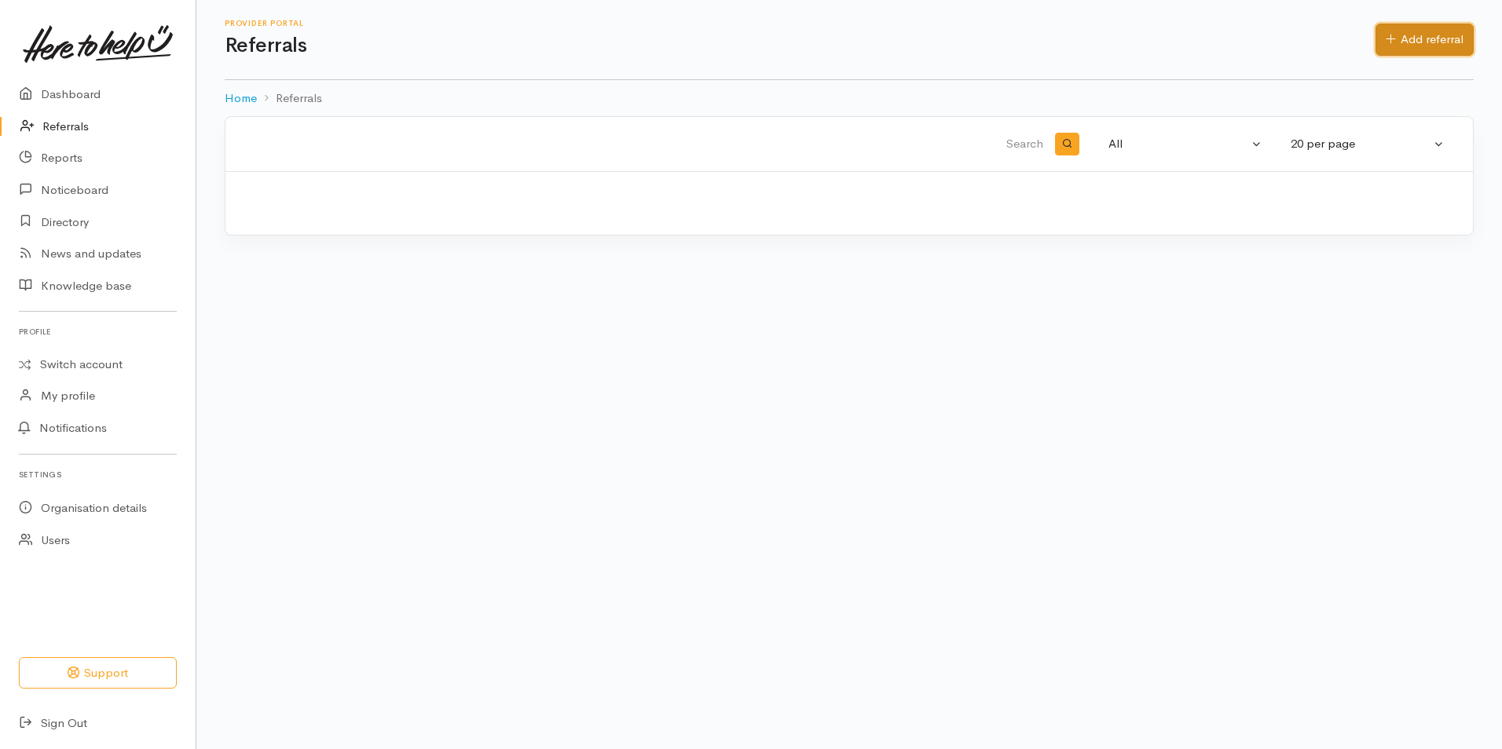
click at [1390, 31] on link "Add referral" at bounding box center [1424, 40] width 98 height 32
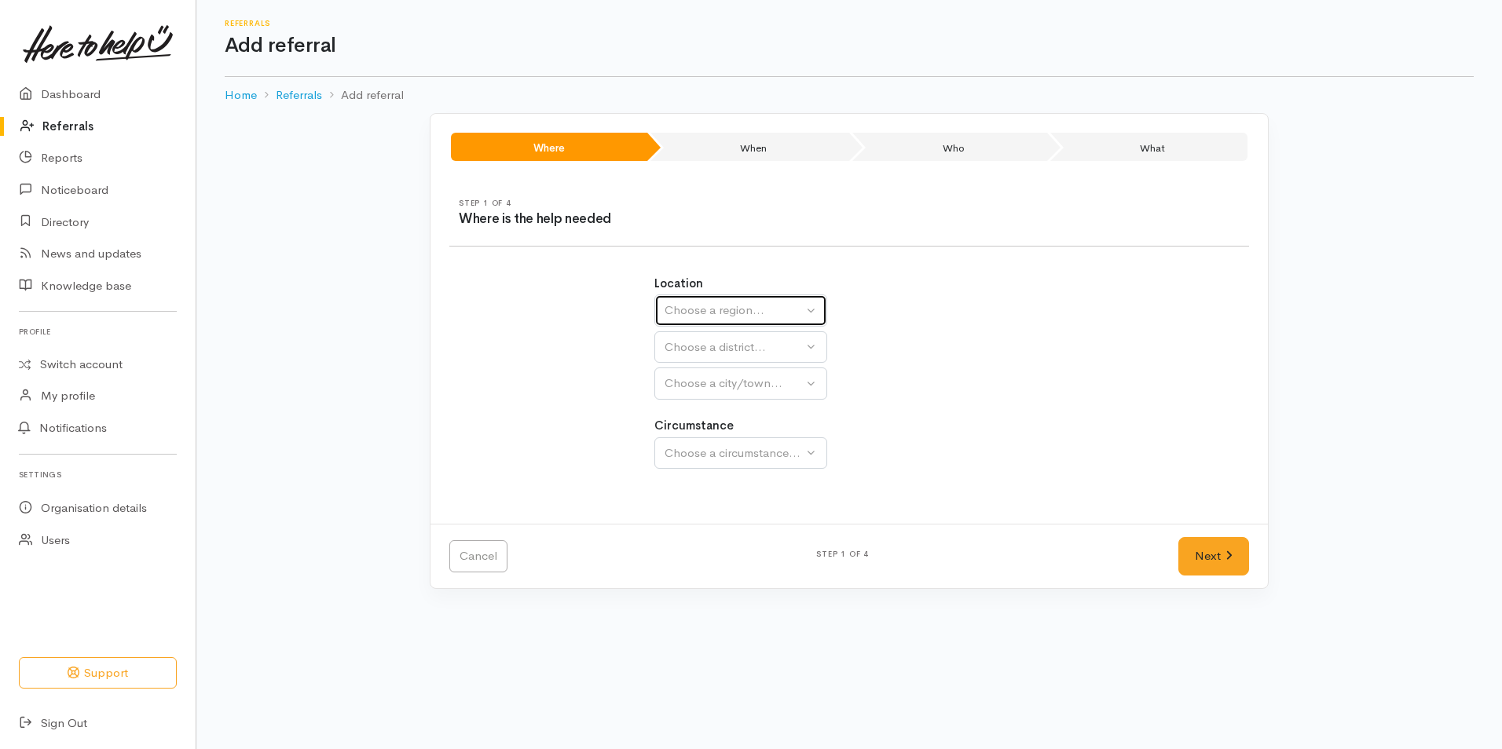
drag, startPoint x: 705, startPoint y: 309, endPoint x: 705, endPoint y: 361, distance: 51.1
click at [705, 309] on div "Choose a region..." at bounding box center [734, 311] width 138 height 18
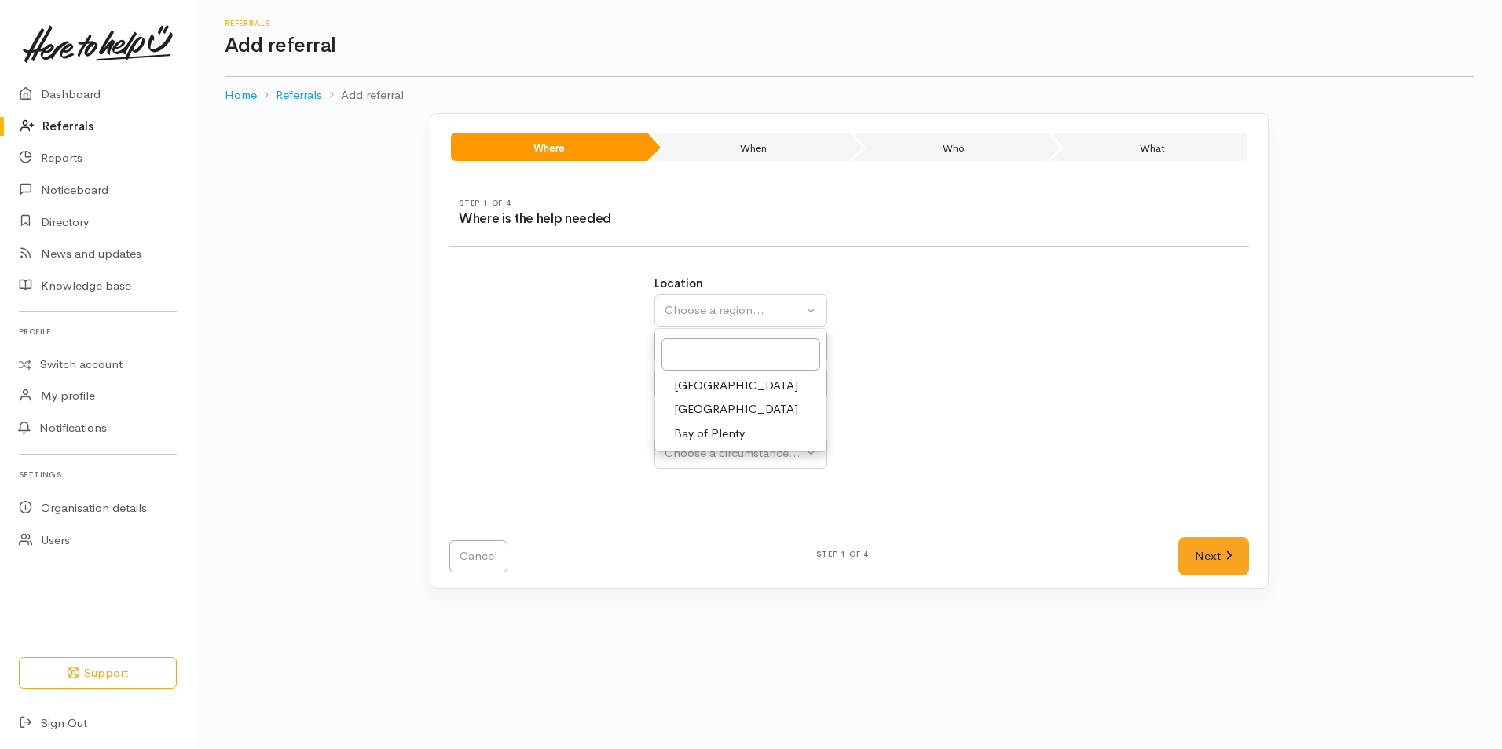
click at [695, 436] on span "Bay of Plenty" at bounding box center [709, 434] width 71 height 18
select select "4"
select select
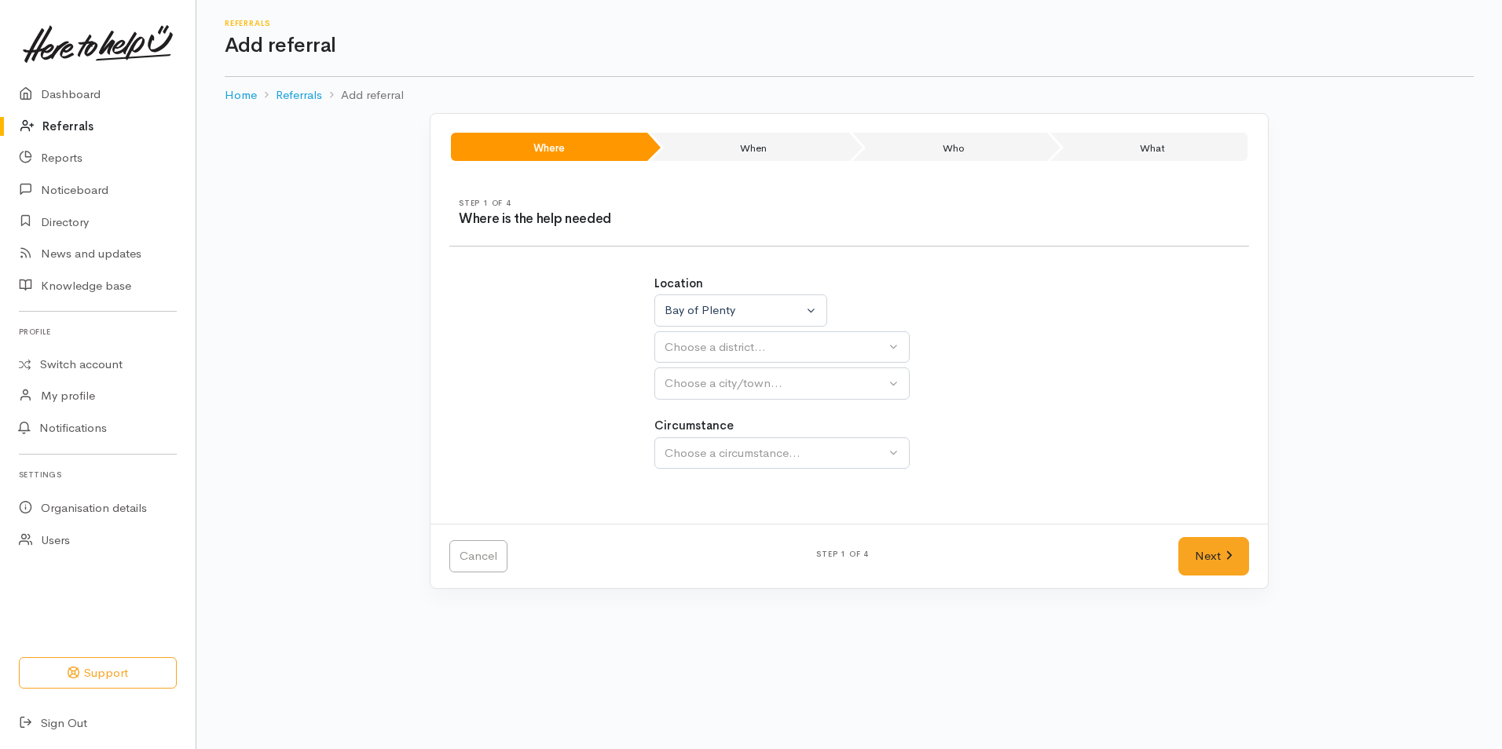
click at [681, 340] on div "Choose a district..." at bounding box center [775, 348] width 221 height 18
click at [683, 420] on span "[GEOGRAPHIC_DATA]" at bounding box center [736, 422] width 124 height 18
select select "6"
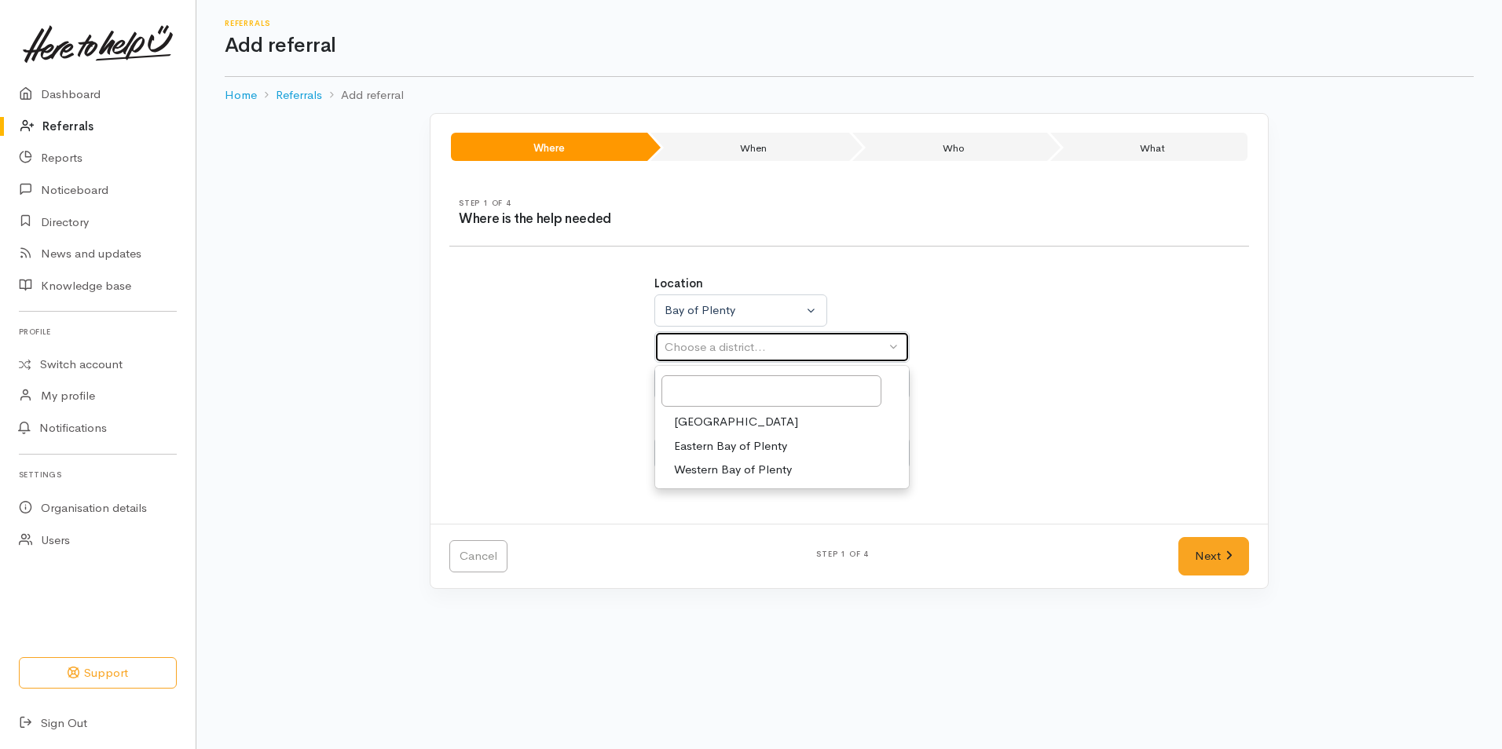
select select
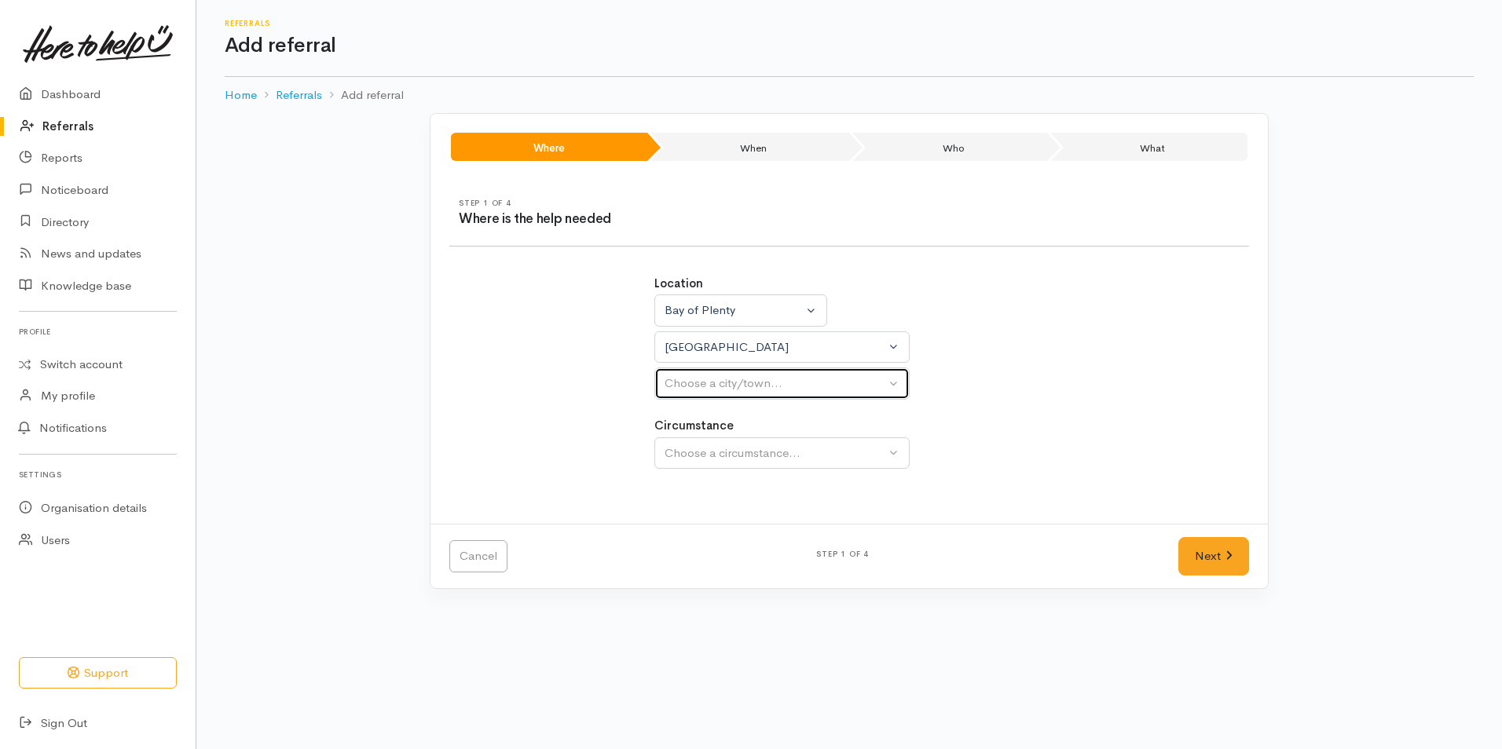
drag, startPoint x: 689, startPoint y: 374, endPoint x: 696, endPoint y: 382, distance: 10.6
click at [690, 375] on button "Choose a city/town..." at bounding box center [781, 384] width 255 height 32
click at [690, 465] on span "[GEOGRAPHIC_DATA]" at bounding box center [736, 459] width 124 height 18
select select "4"
click at [701, 434] on label "Circumstance" at bounding box center [693, 426] width 79 height 18
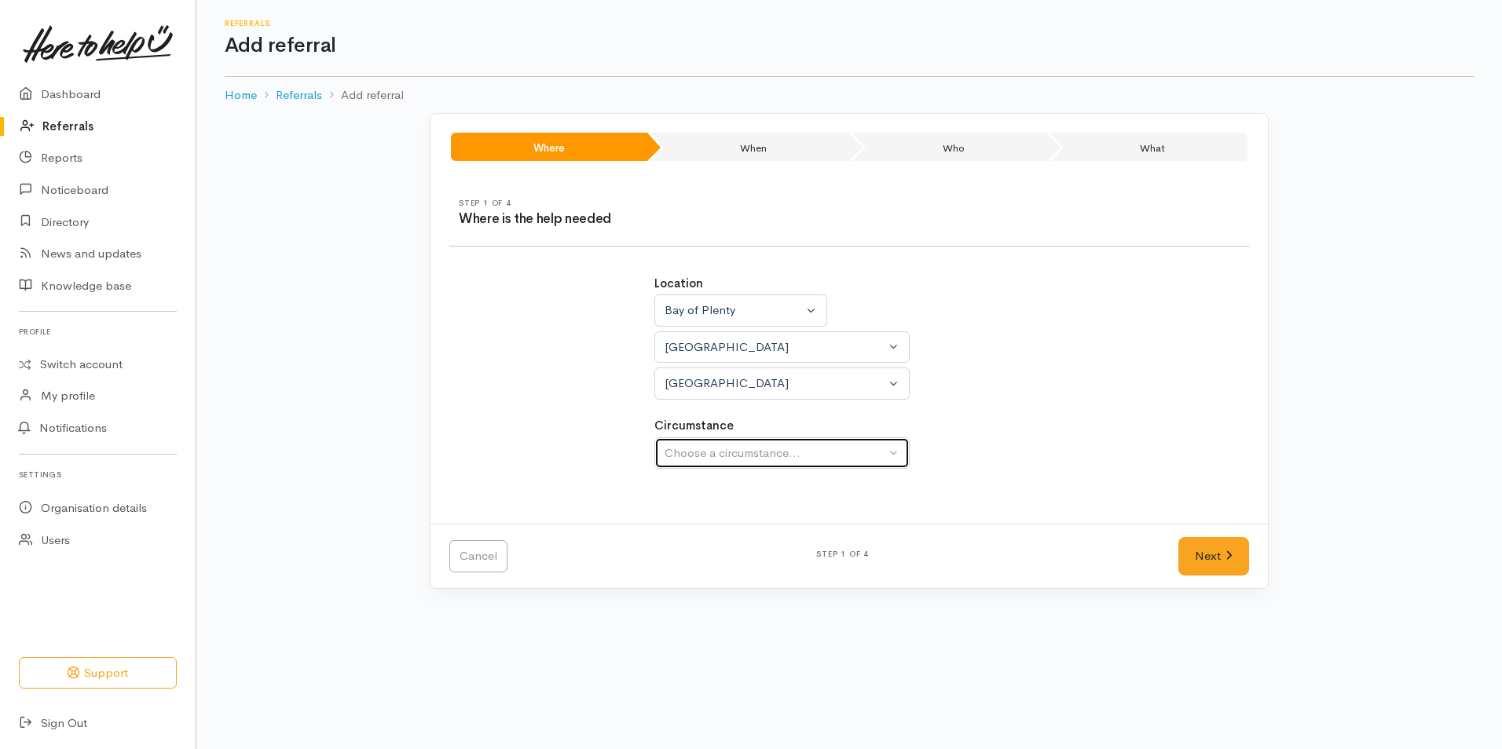
click at [705, 456] on div "Choose a circumstance..." at bounding box center [775, 454] width 221 height 18
drag, startPoint x: 690, startPoint y: 532, endPoint x: 752, endPoint y: 533, distance: 61.3
click at [693, 532] on span "Community" at bounding box center [704, 528] width 60 height 18
select select "2"
click at [1195, 543] on link "Next" at bounding box center [1213, 556] width 71 height 38
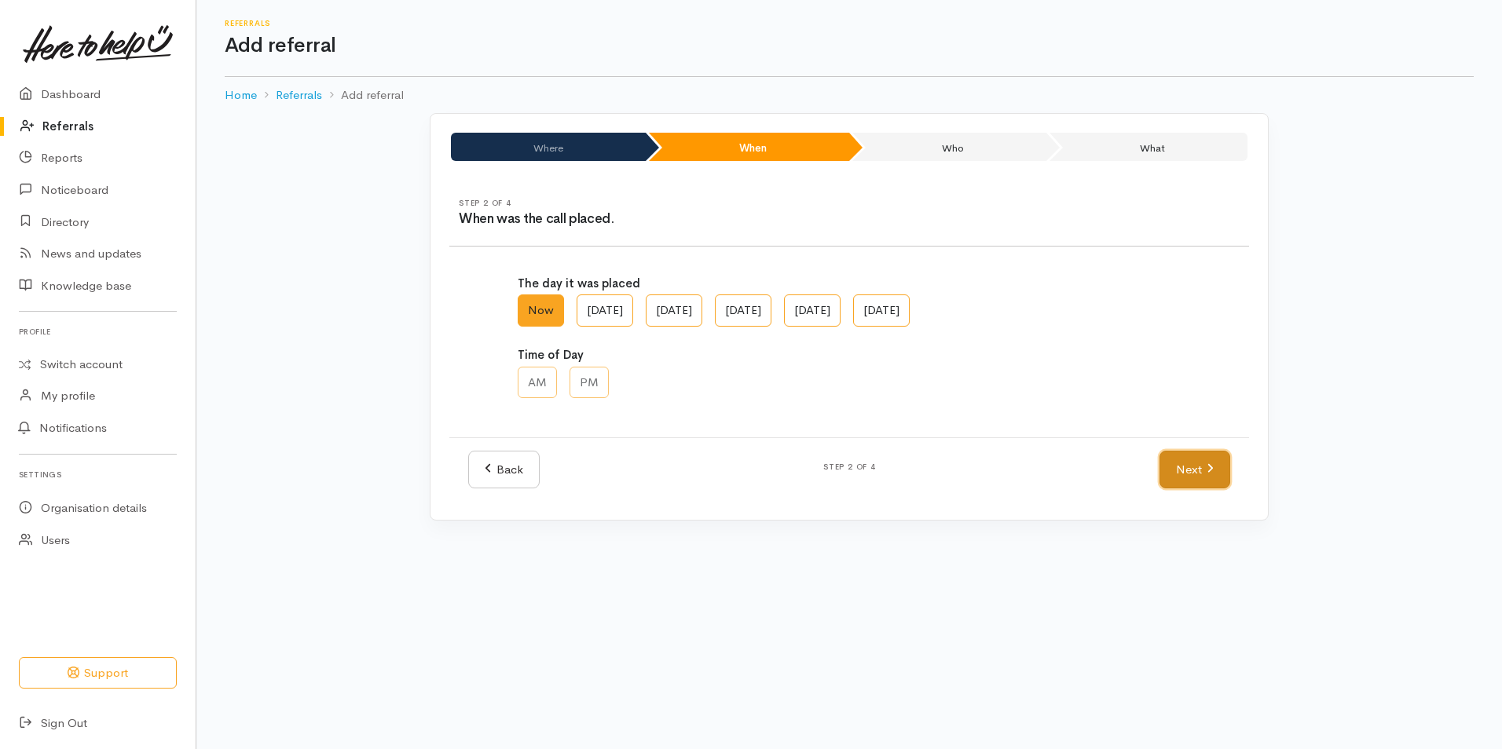
click at [1182, 468] on link "Next" at bounding box center [1194, 470] width 71 height 38
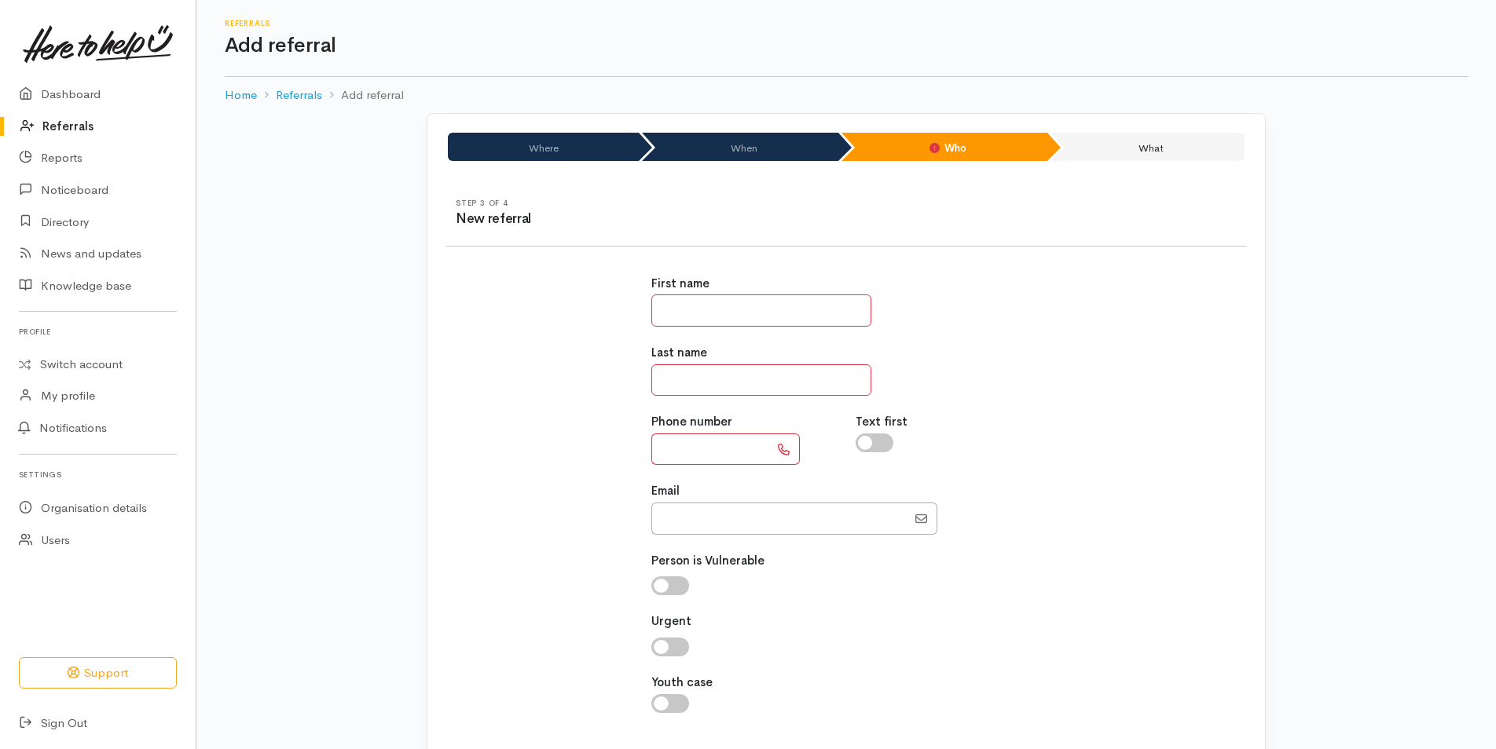
drag, startPoint x: 749, startPoint y: 317, endPoint x: 773, endPoint y: 287, distance: 38.0
click at [749, 317] on input "text" at bounding box center [761, 311] width 220 height 32
type input "*****"
type input "****"
type input "**********"
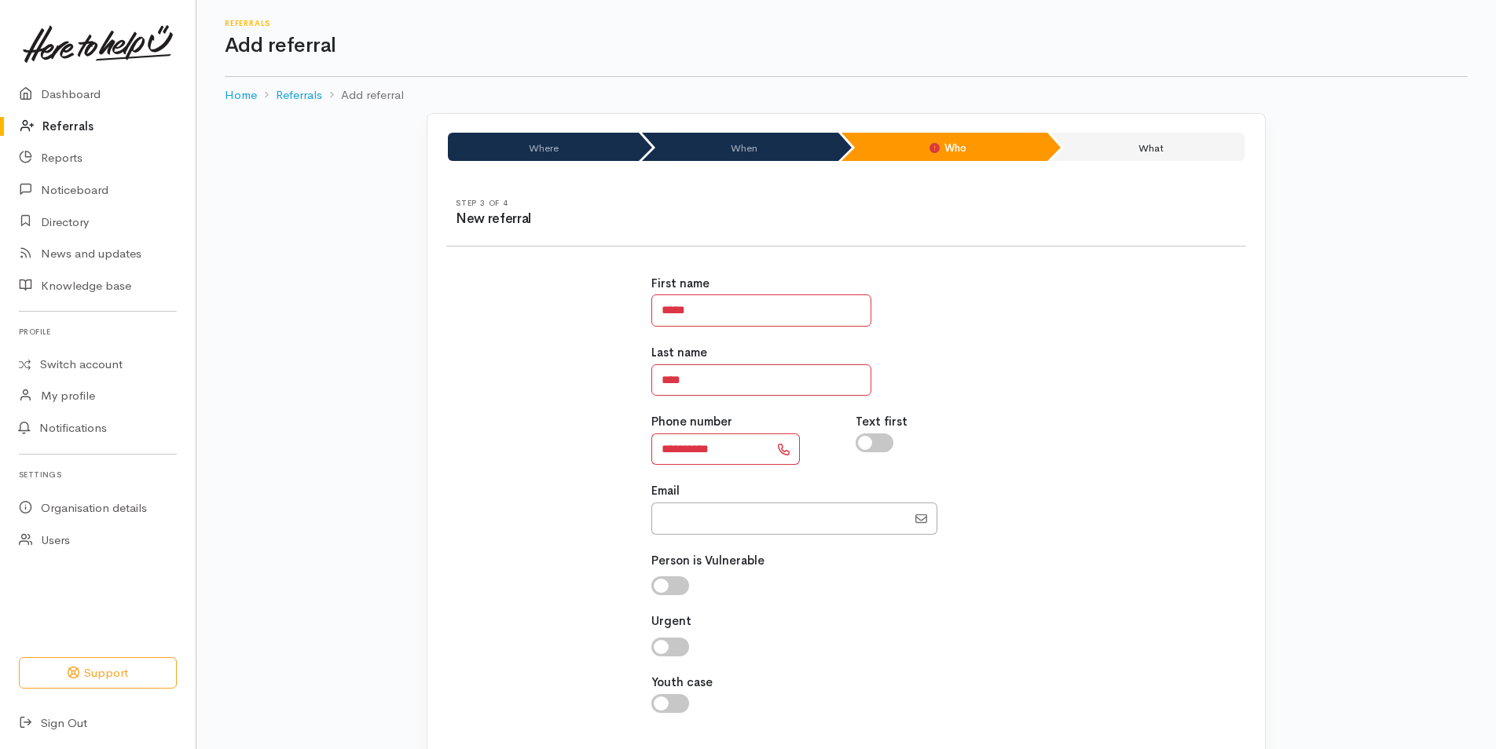
click at [1123, 471] on div "**********" at bounding box center [846, 502] width 818 height 493
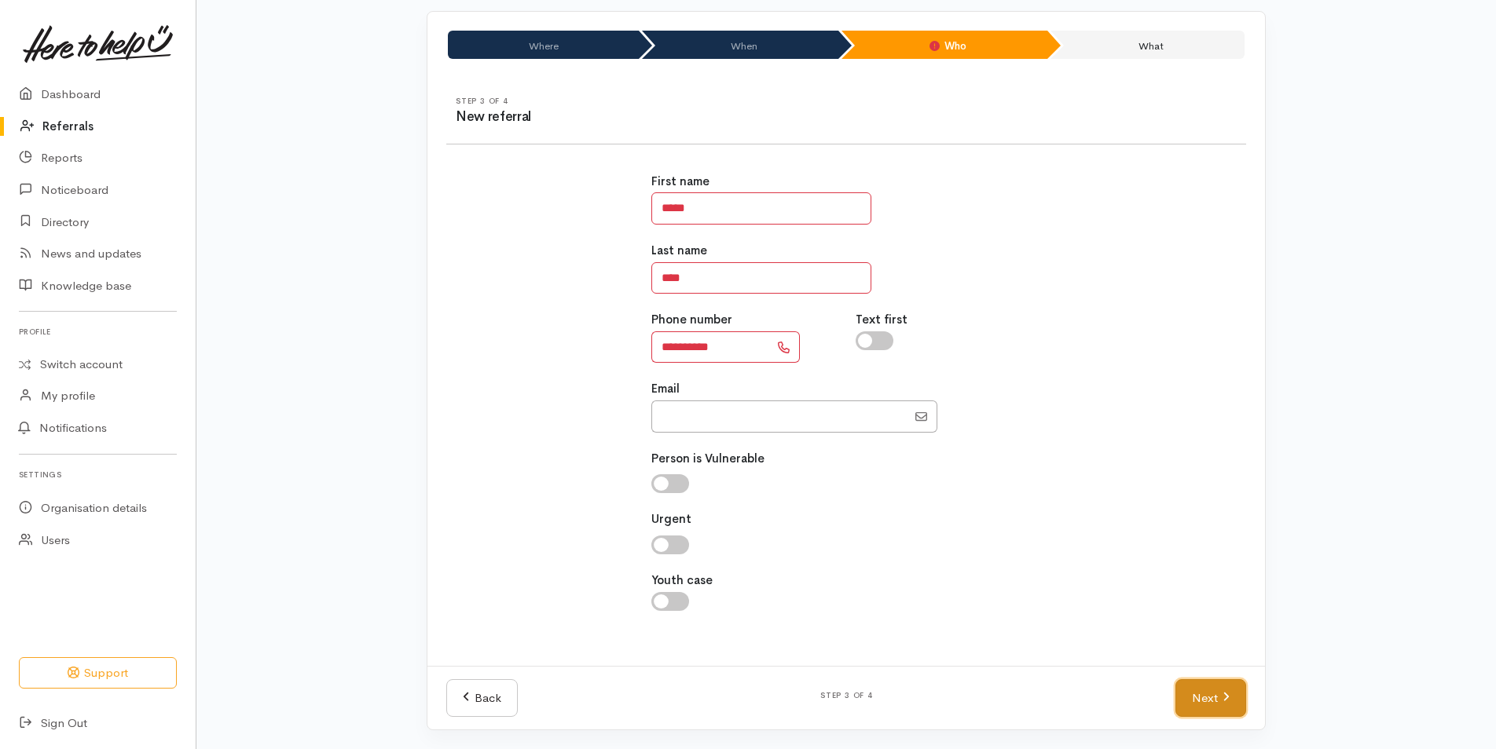
drag, startPoint x: 1209, startPoint y: 687, endPoint x: 1177, endPoint y: 683, distance: 31.7
click at [1209, 686] on link "Next" at bounding box center [1210, 698] width 71 height 38
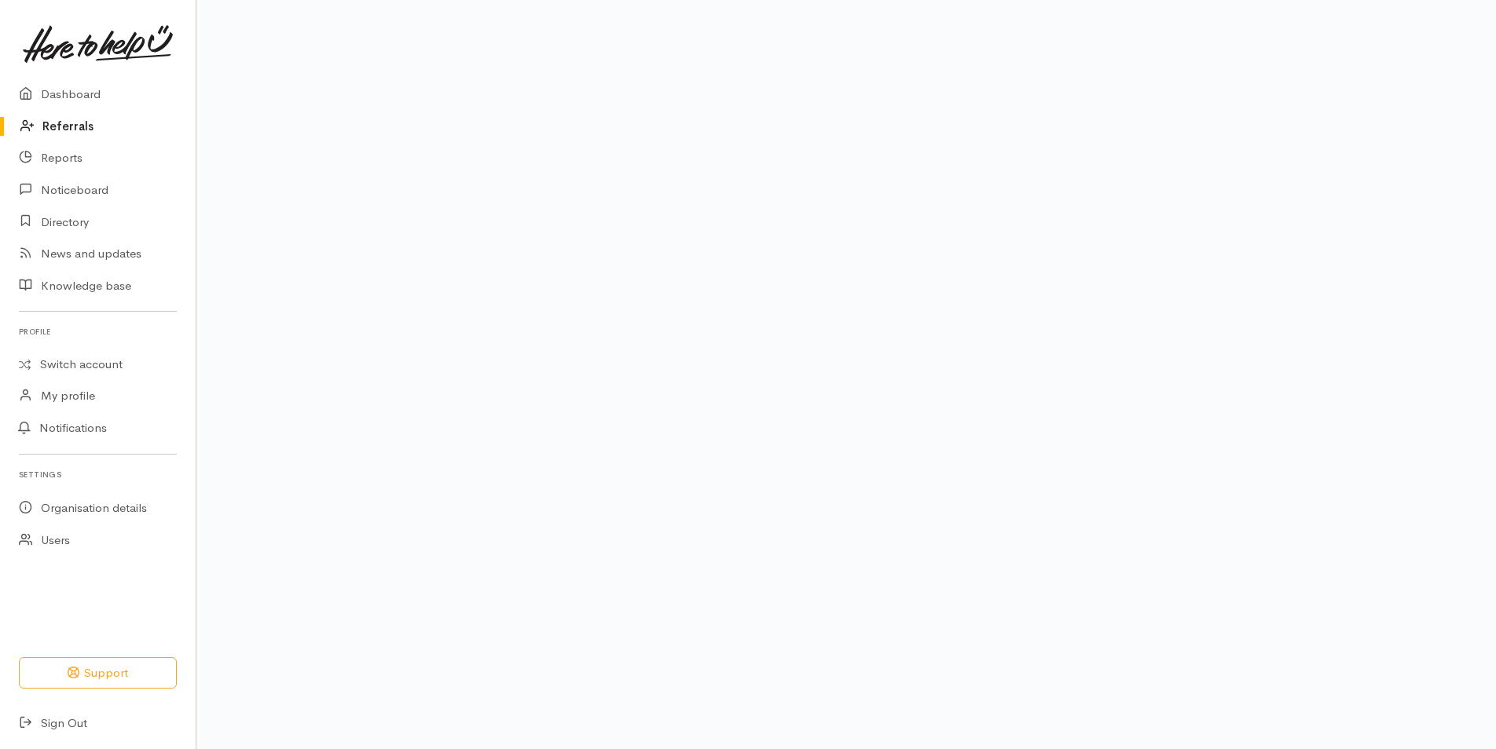
scroll to position [72, 0]
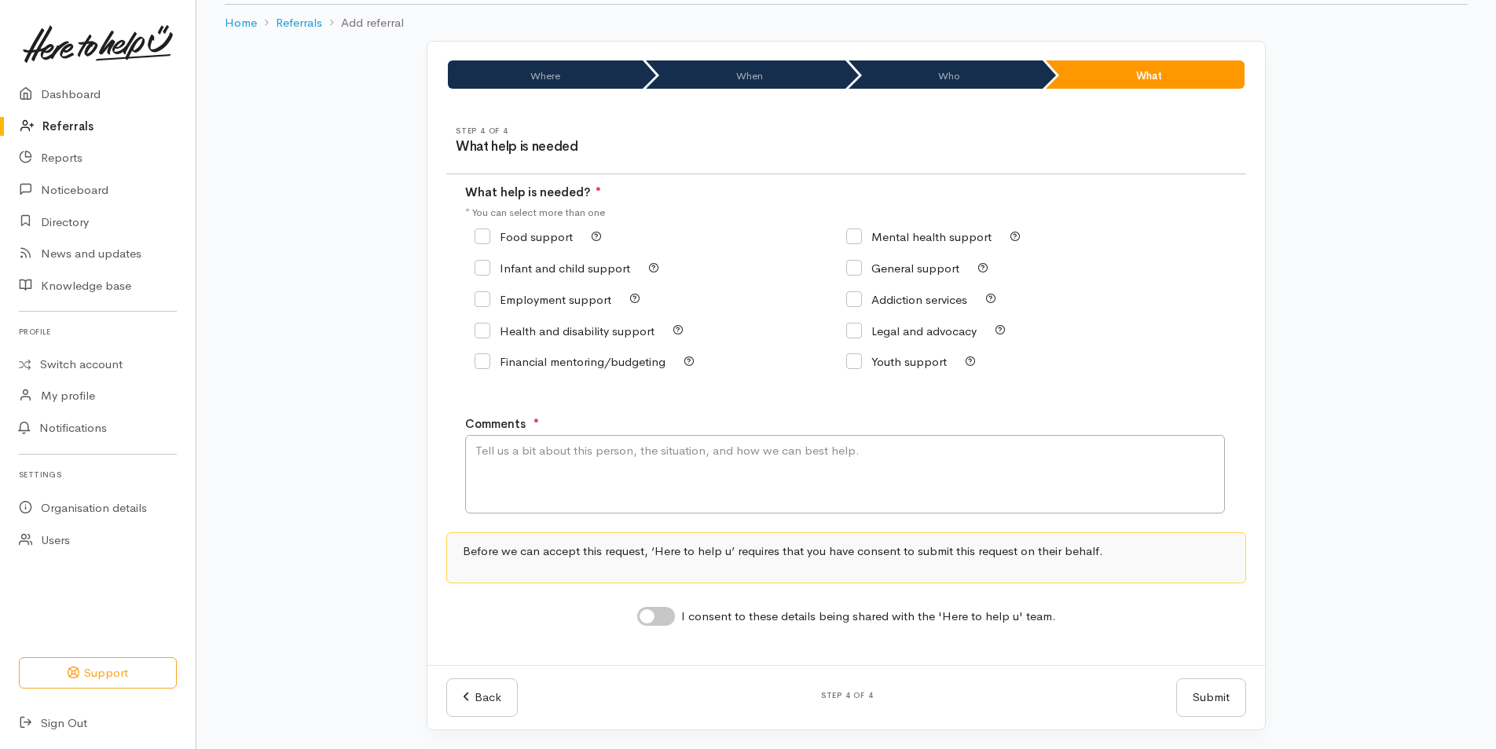
click at [486, 233] on input "Food support" at bounding box center [523, 237] width 98 height 12
checkbox input "true"
drag, startPoint x: 536, startPoint y: 460, endPoint x: 537, endPoint y: 442, distance: 17.3
click at [534, 459] on textarea "Comments" at bounding box center [845, 474] width 760 height 79
type textarea "Requesting kai support"
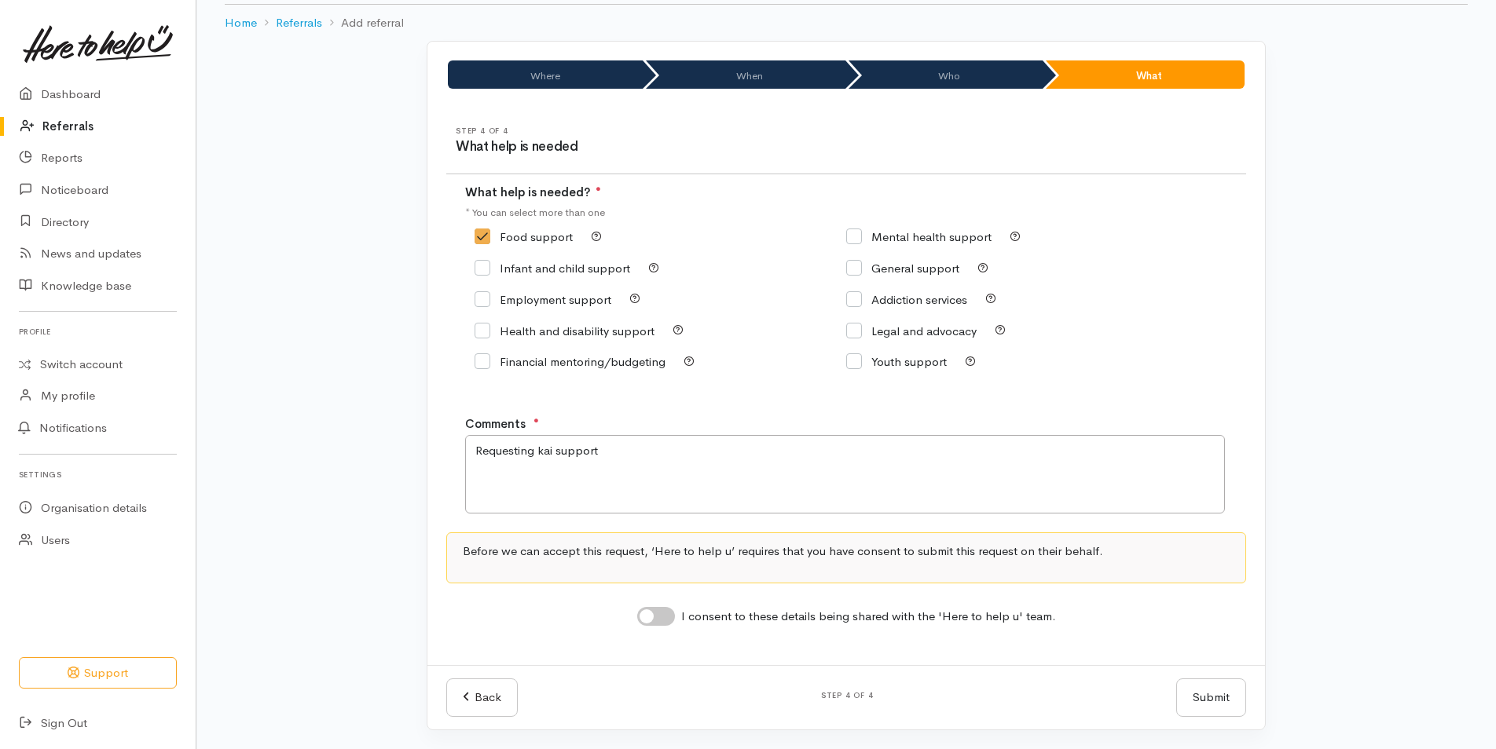
drag, startPoint x: 671, startPoint y: 616, endPoint x: 864, endPoint y: 645, distance: 195.4
click at [669, 616] on input "I consent to these details being shared with the 'Here to help u' team." at bounding box center [656, 616] width 38 height 19
checkbox input "true"
drag, startPoint x: 1189, startPoint y: 694, endPoint x: 66, endPoint y: 637, distance: 1124.7
click at [1187, 692] on button "Submit" at bounding box center [1211, 698] width 70 height 38
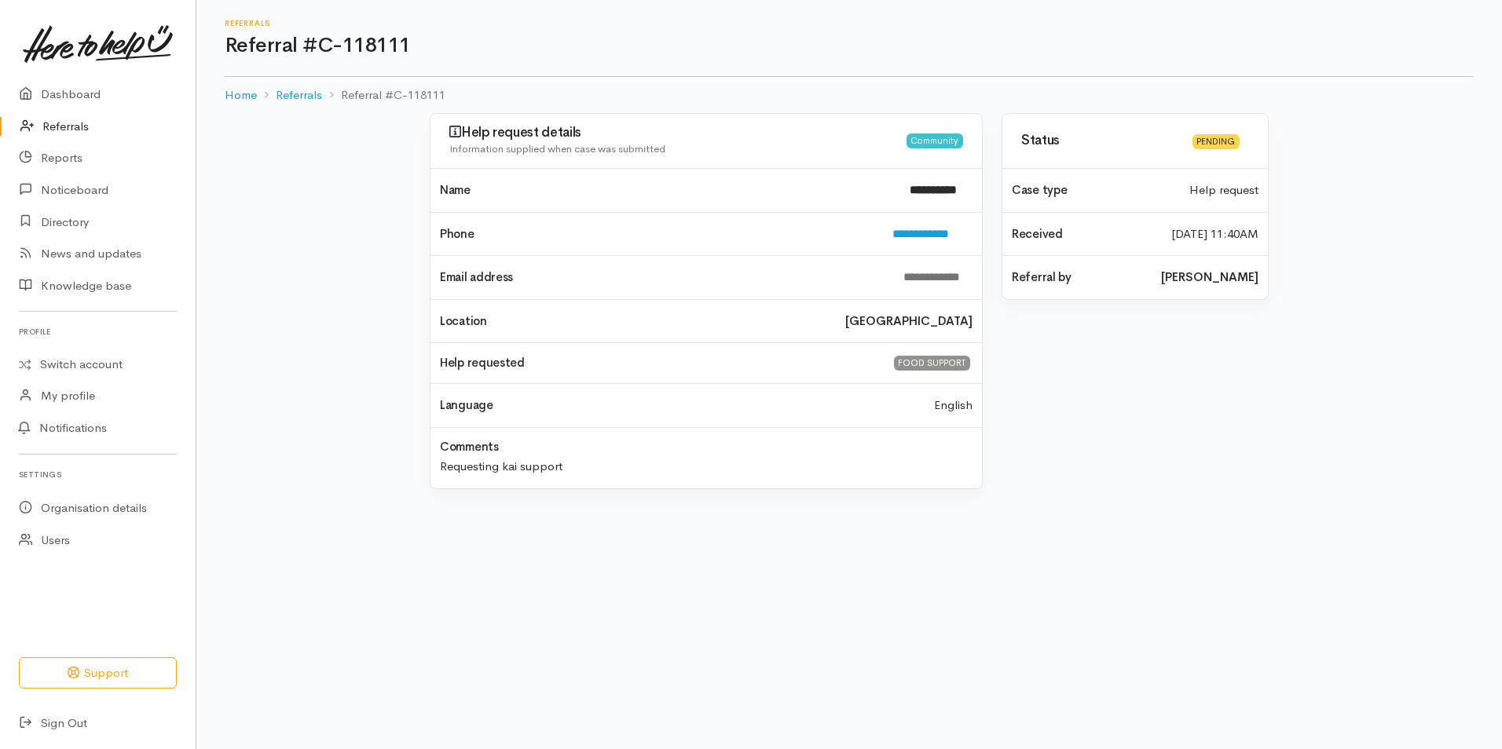
click at [61, 123] on link "Referrals" at bounding box center [98, 127] width 196 height 32
